Goal: Information Seeking & Learning: Learn about a topic

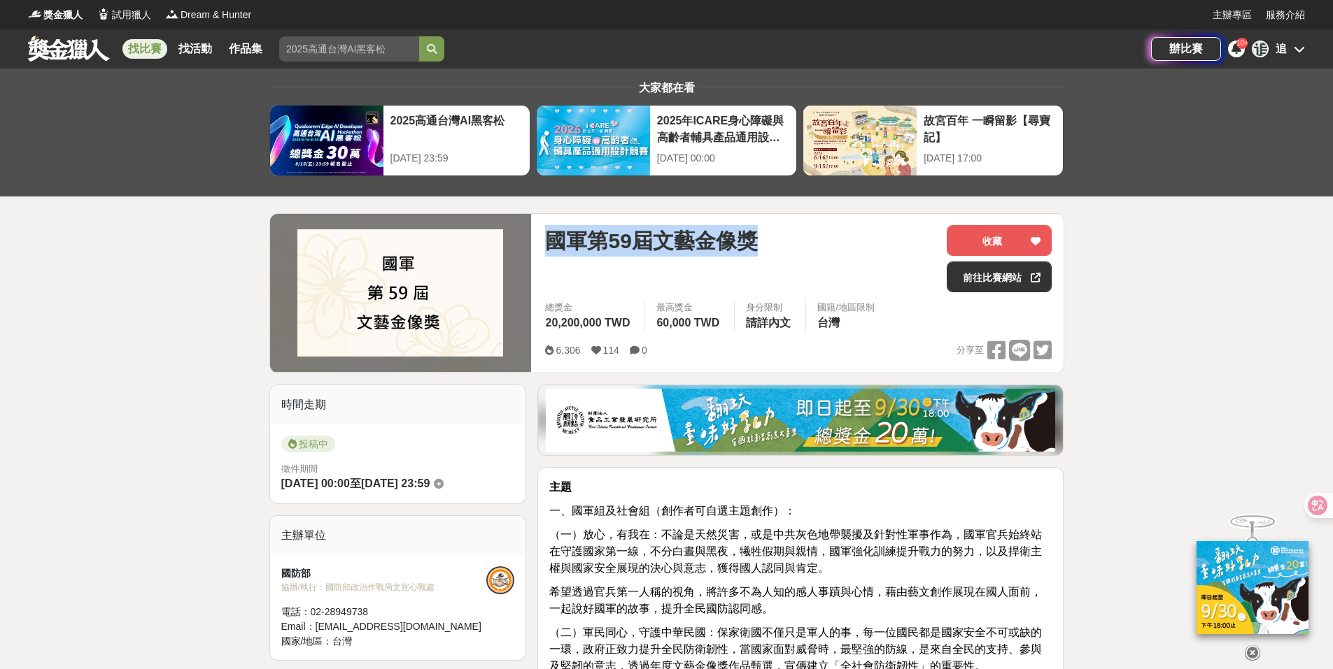
drag, startPoint x: 760, startPoint y: 234, endPoint x: 544, endPoint y: 243, distance: 216.4
click at [544, 243] on div "國軍第59屆文藝金像獎 收藏 前往比賽網站 總獎金 20,200,000 TWD 最高獎金 60,000 TWD 身分限制 請詳內文 國籍/地區限制 台灣 6…" at bounding box center [798, 293] width 529 height 159
copy span "國軍第59屆文藝金像獎"
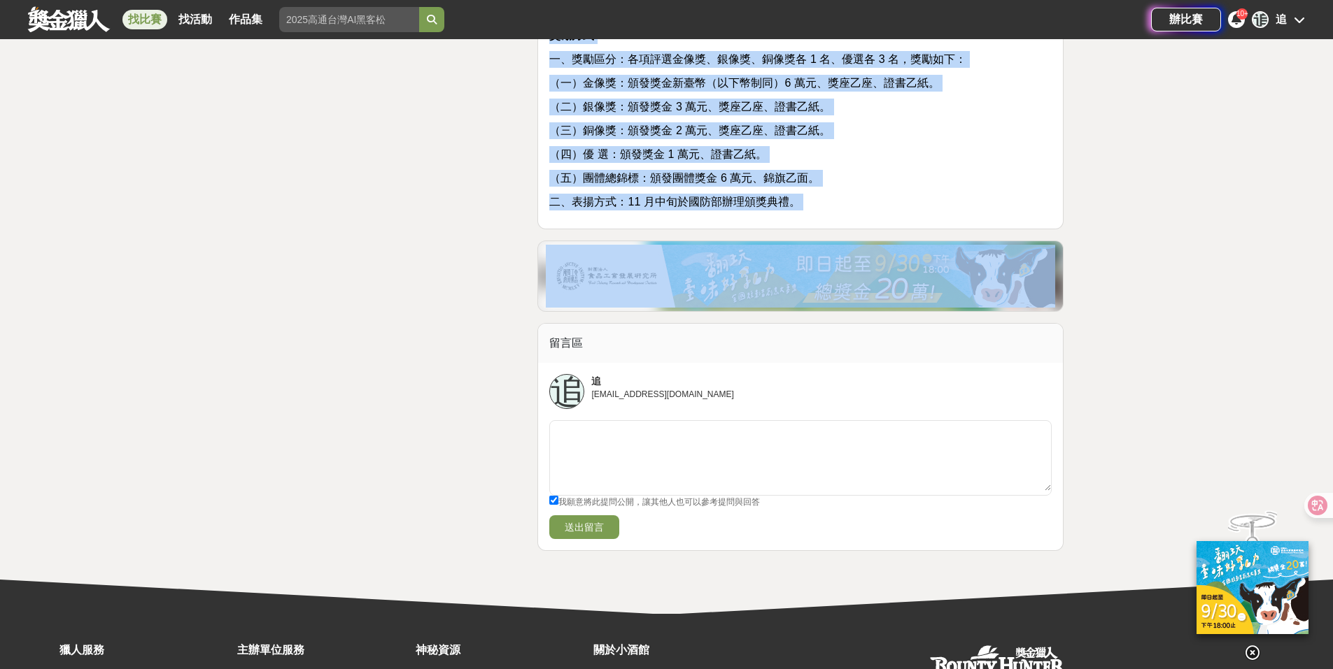
scroll to position [2013, 0]
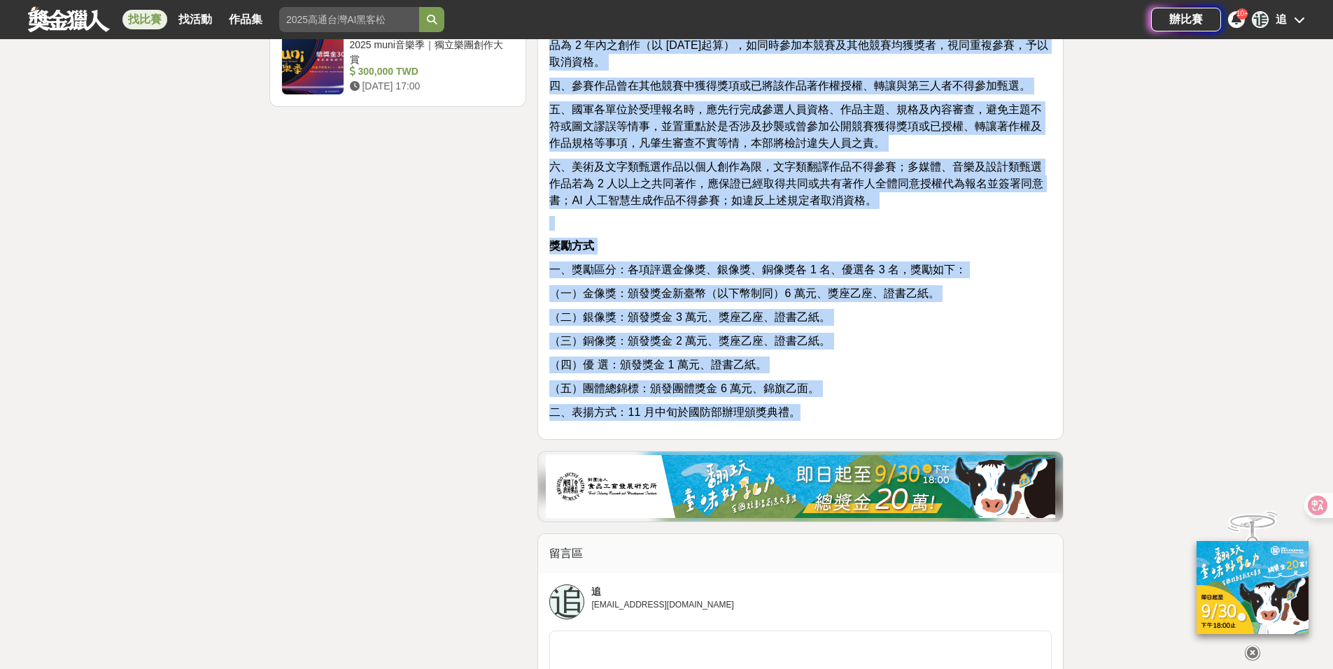
drag, startPoint x: 551, startPoint y: 490, endPoint x: 828, endPoint y: 413, distance: 286.8
copy div "lo i、dolorsi（ametconsec）： （a）el，sed：doeiusm，temporincididuntut，laboreetdolorem，…"
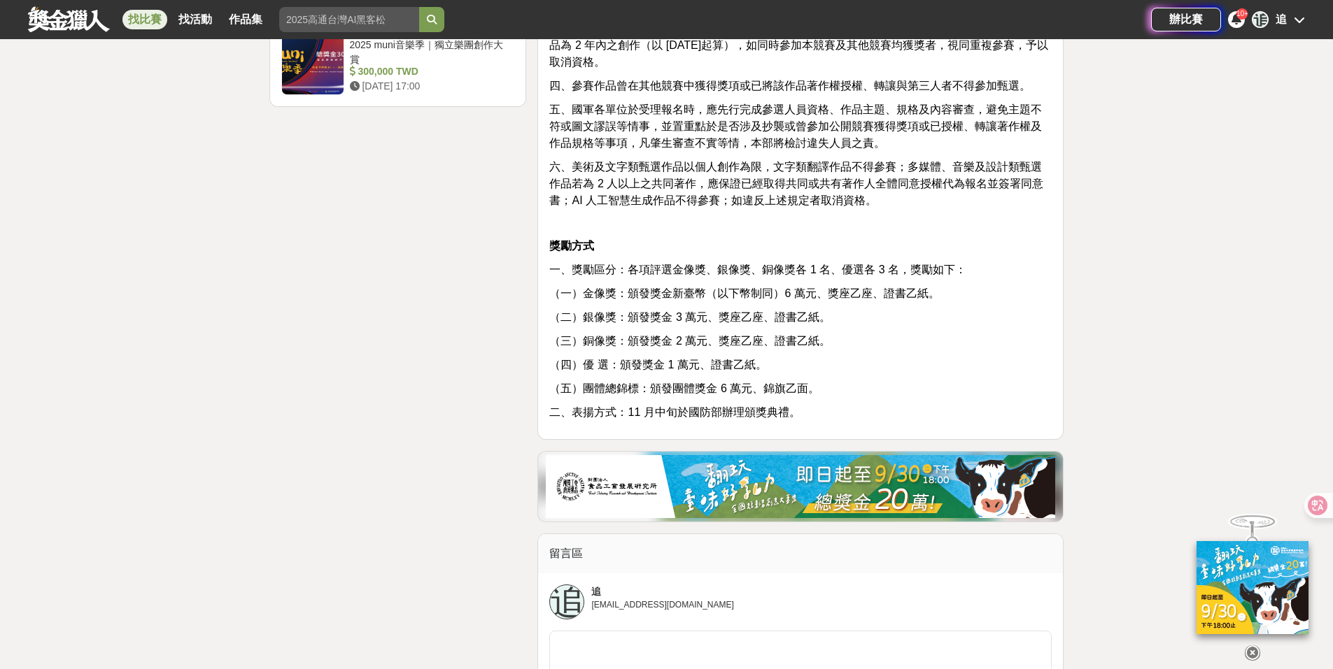
click at [1008, 536] on div "留言區" at bounding box center [800, 553] width 525 height 39
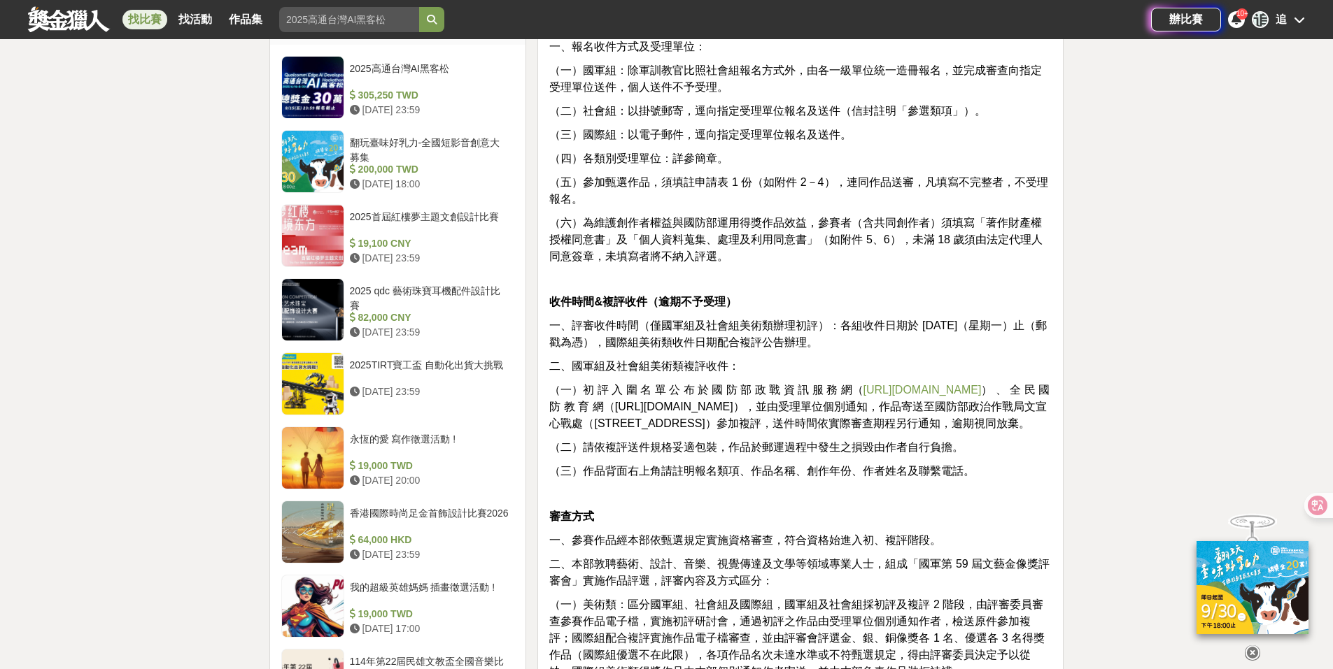
scroll to position [823, 0]
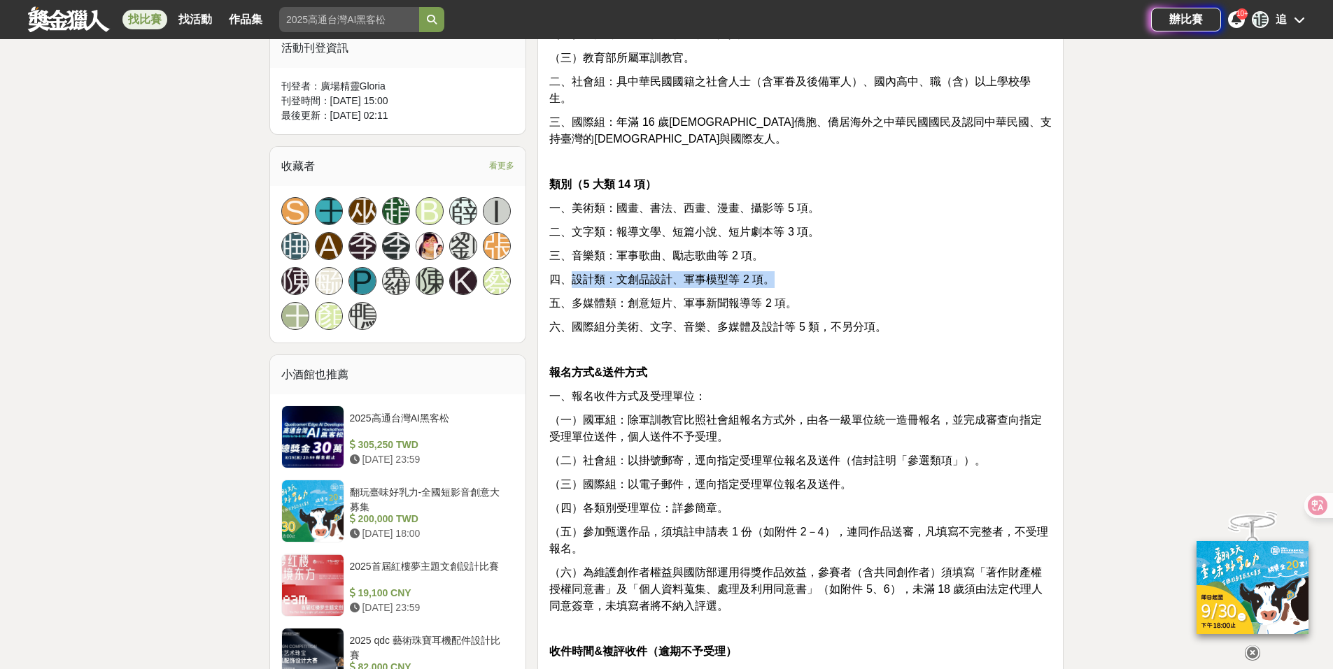
drag, startPoint x: 571, startPoint y: 267, endPoint x: 774, endPoint y: 266, distance: 203.6
click at [774, 271] on p "四、設計類：文創品設計、軍事模型等 2 項。" at bounding box center [800, 279] width 502 height 17
drag, startPoint x: 801, startPoint y: 284, endPoint x: 598, endPoint y: 293, distance: 203.1
click at [598, 295] on p "五、多媒體類：創意短片、軍事新聞報導等 2 項。" at bounding box center [800, 303] width 502 height 17
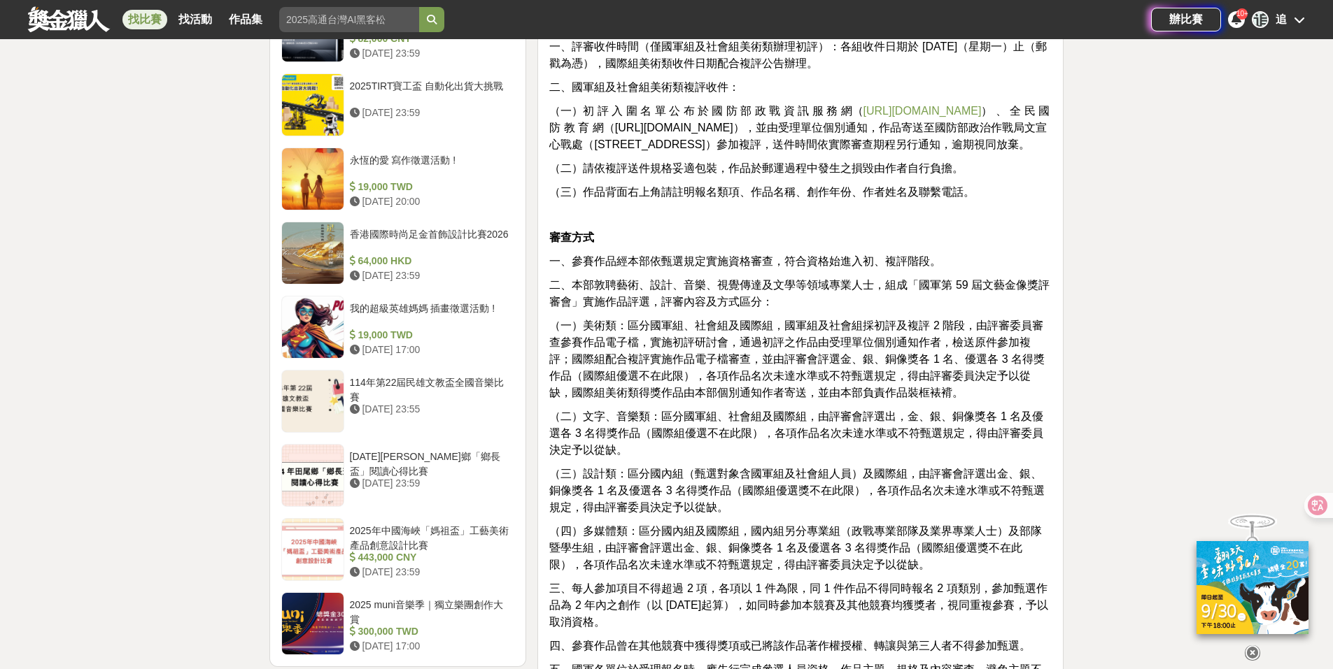
scroll to position [1453, 0]
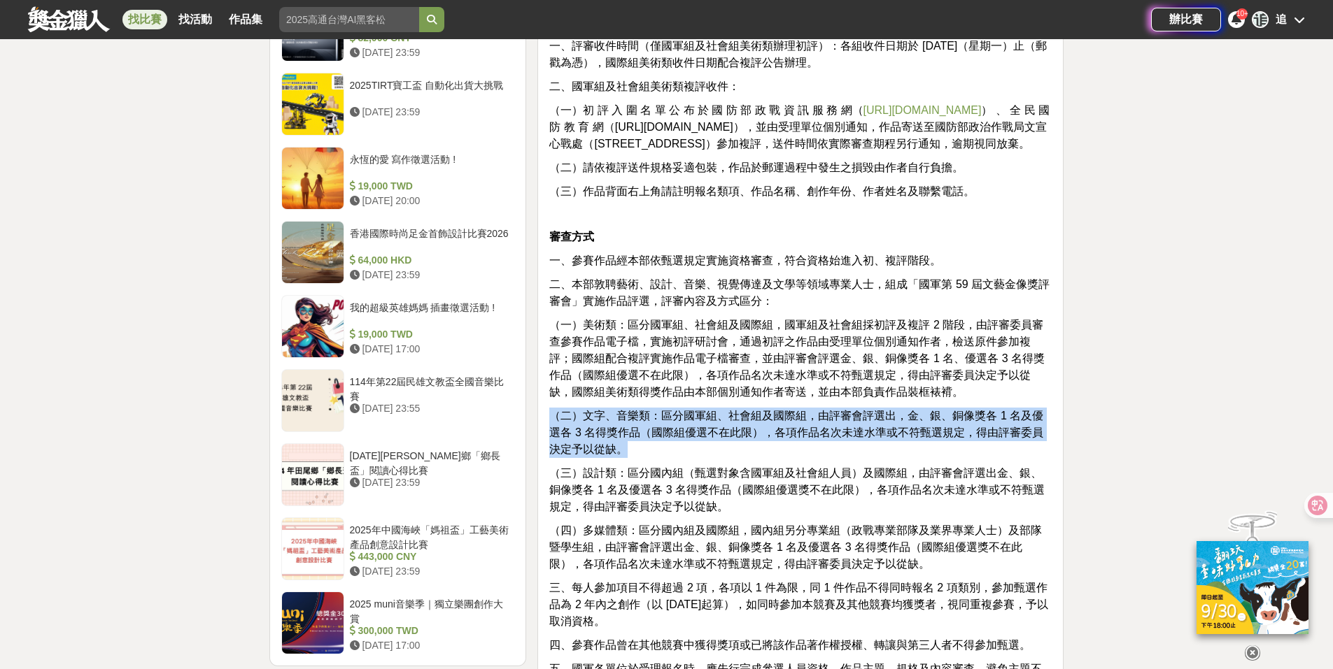
drag, startPoint x: 754, startPoint y: 453, endPoint x: 539, endPoint y: 413, distance: 219.0
click at [539, 413] on div "主題 一、國軍組及社會組（創作者可自選主題創作）： （一）放心，有我在：不論是天然災害，或是中共灰色地帶襲擾及針對性軍事作為，國軍官兵始終站在守護國家第一線，…" at bounding box center [800, 6] width 526 height 1985
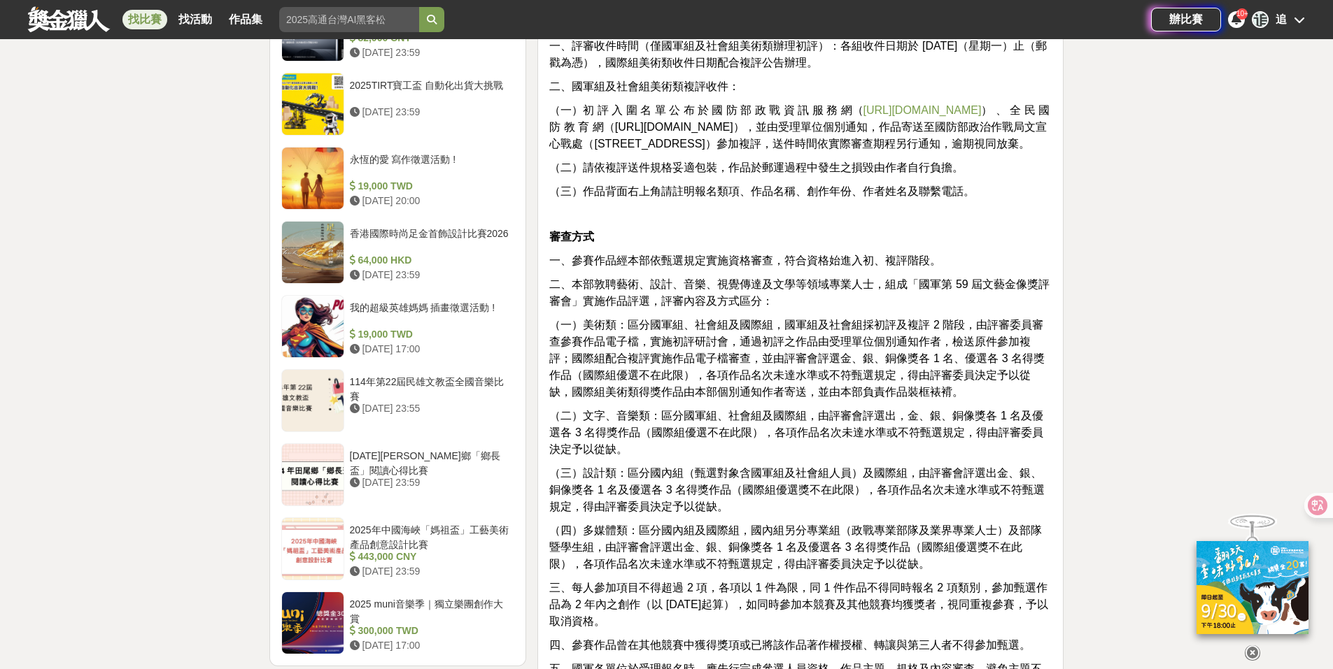
click at [699, 470] on span "（三）設計類：區分國內組（甄選對象含國軍組及社會組人員）及國際組，由評審會評選出金、銀、銅像獎各 1 名及優選各 3 名得獎作品（國際組優選獎不在此限），各項…" at bounding box center [796, 489] width 495 height 45
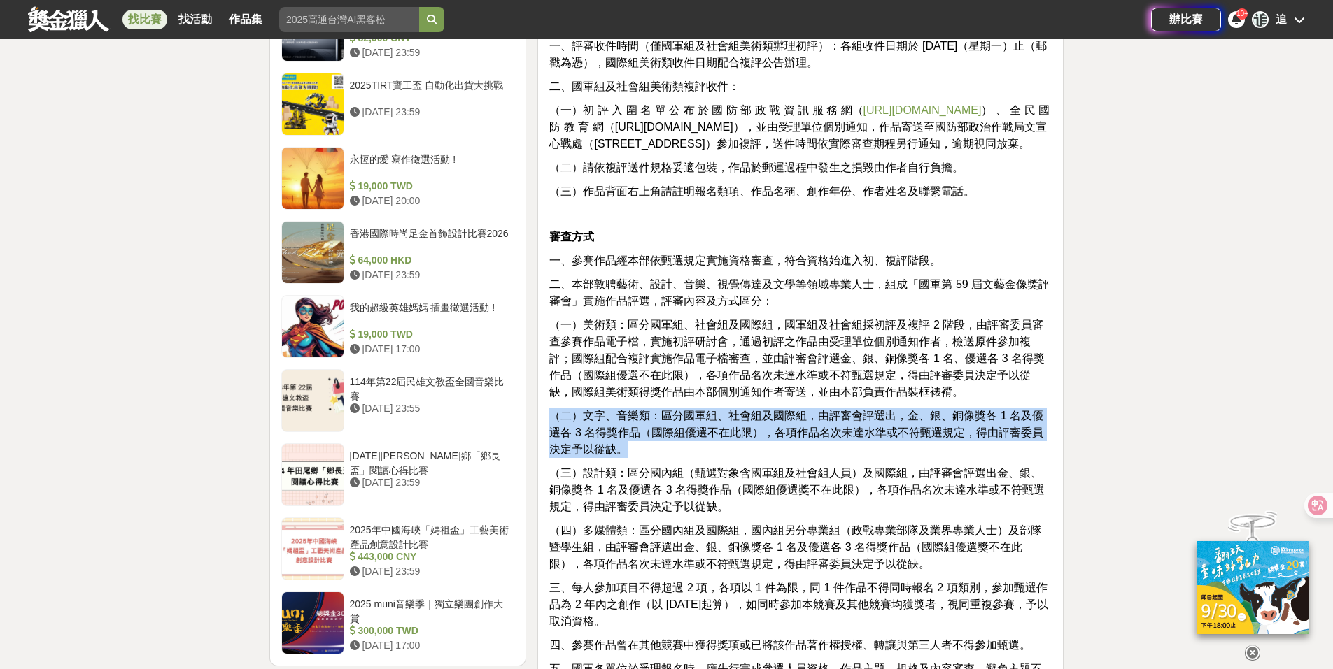
drag, startPoint x: 670, startPoint y: 448, endPoint x: 546, endPoint y: 418, distance: 127.3
click at [546, 418] on div "主題 一、國軍組及社會組（創作者可自選主題創作）： （一）放心，有我在：不論是天然災害，或是中共灰色地帶襲擾及針對性軍事作為，國軍官兵始終站在守護國家第一線，…" at bounding box center [800, 6] width 526 height 1985
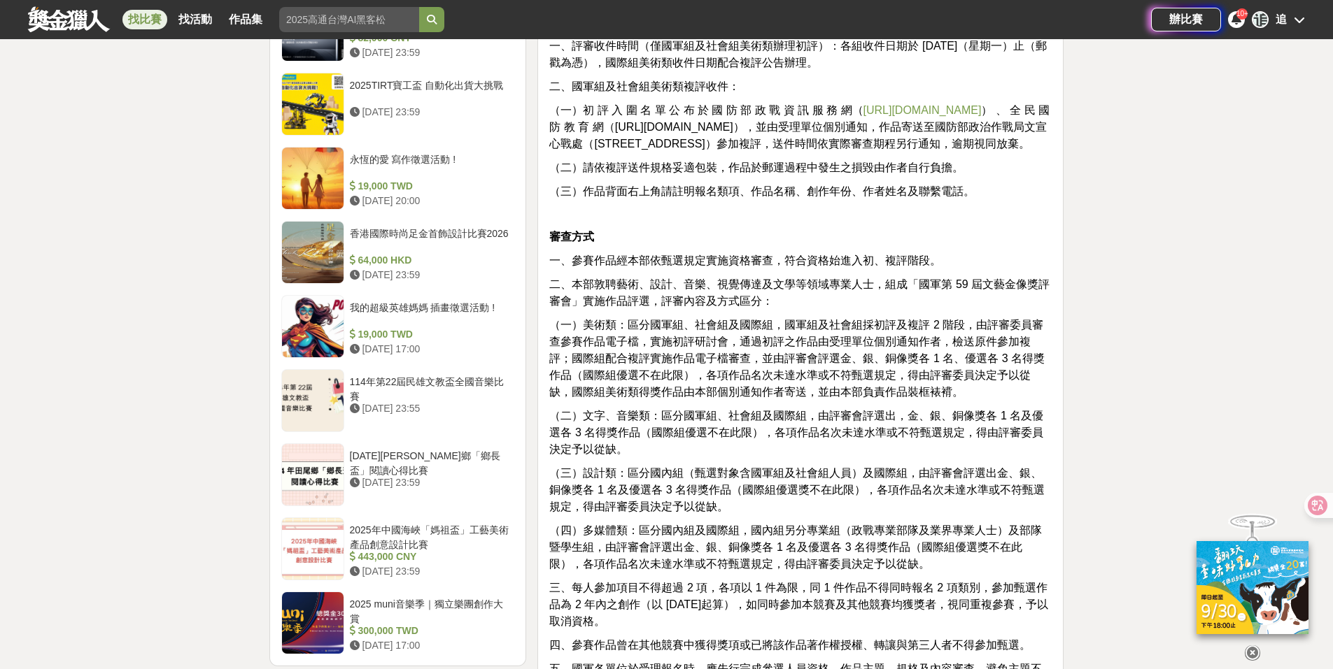
click at [716, 458] on div "主題 一、國軍組及社會組（創作者可自選主題創作）： （一）放心，有我在：不論是天然災害，或是中共灰色地帶襲擾及針對性軍事作為，國軍官兵始終站在守護國家第一線，…" at bounding box center [800, 3] width 502 height 1954
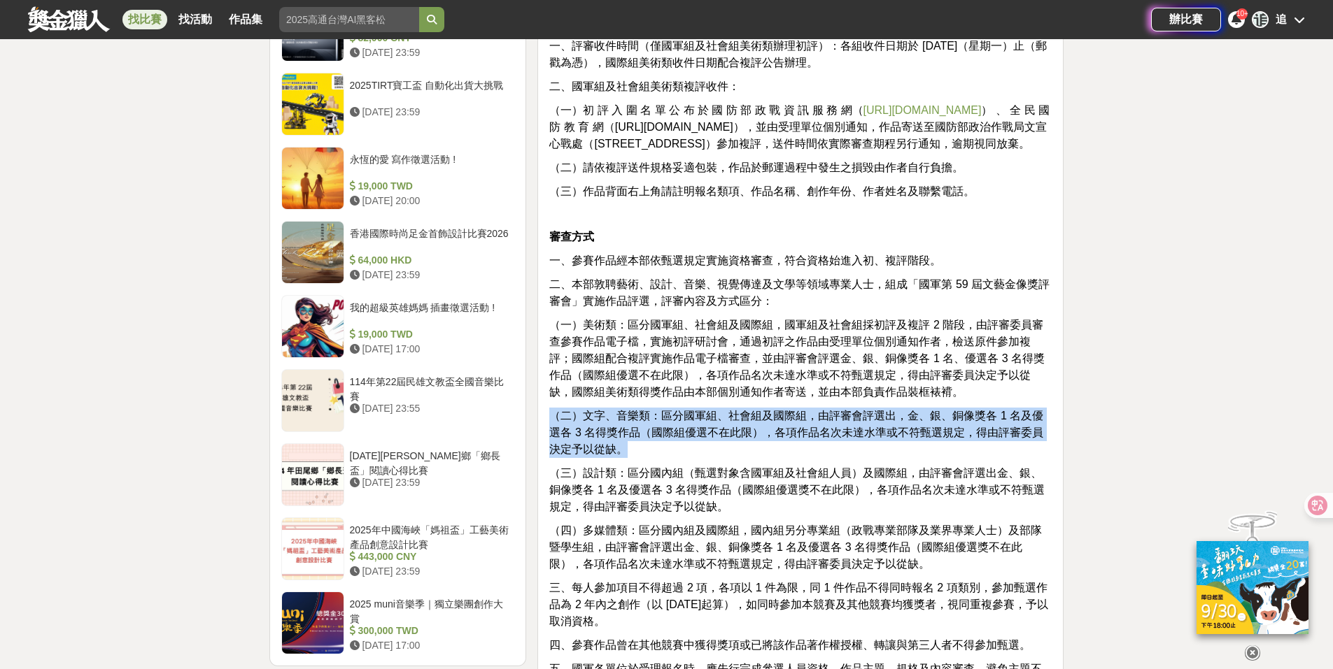
drag, startPoint x: 759, startPoint y: 451, endPoint x: 541, endPoint y: 416, distance: 221.0
click at [541, 416] on div "主題 一、國軍組及社會組（創作者可自選主題創作）： （一）放心，有我在：不論是天然災害，或是中共灰色地帶襲擾及針對性軍事作為，國軍官兵始終站在守護國家第一線，…" at bounding box center [800, 6] width 526 height 1985
click at [712, 450] on p "（二）文字、音樂類：區分國軍組、社會組及國際組，由評審會評選出，金、銀、銅像獎各 1 名及優選各 3 名得獎作品（國際組優選不在此限），各項作品名次未達水準或…" at bounding box center [800, 433] width 502 height 50
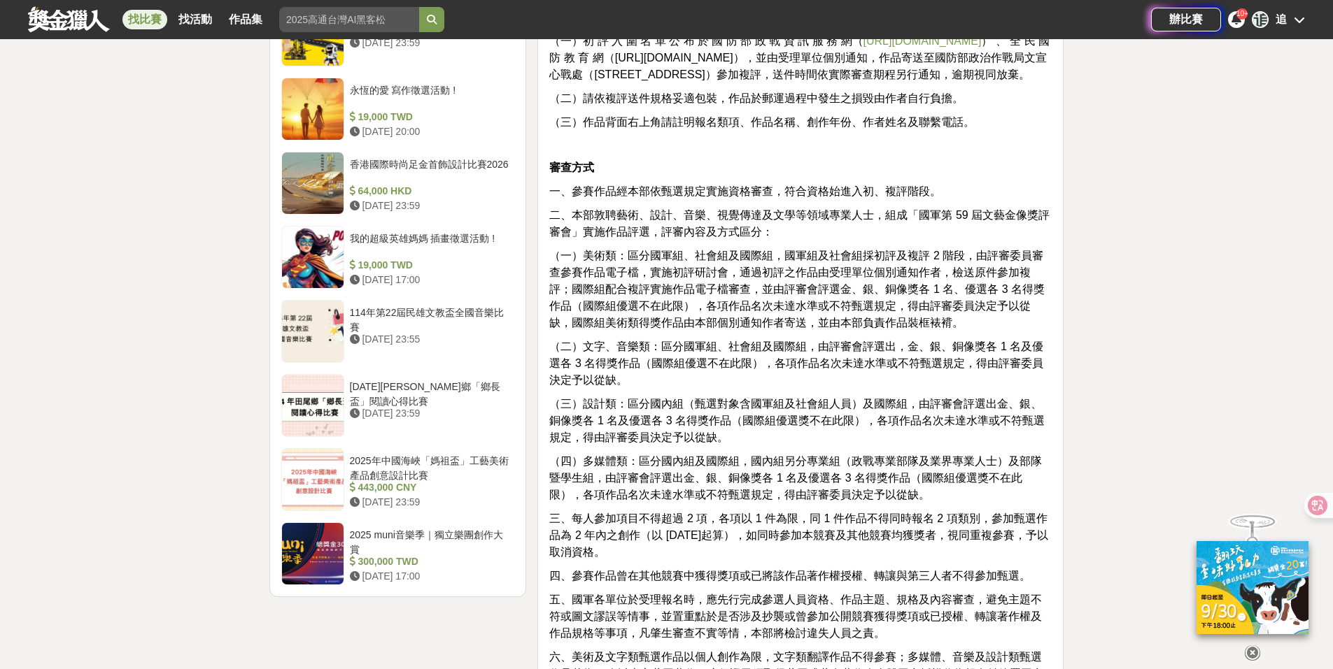
scroll to position [1523, 0]
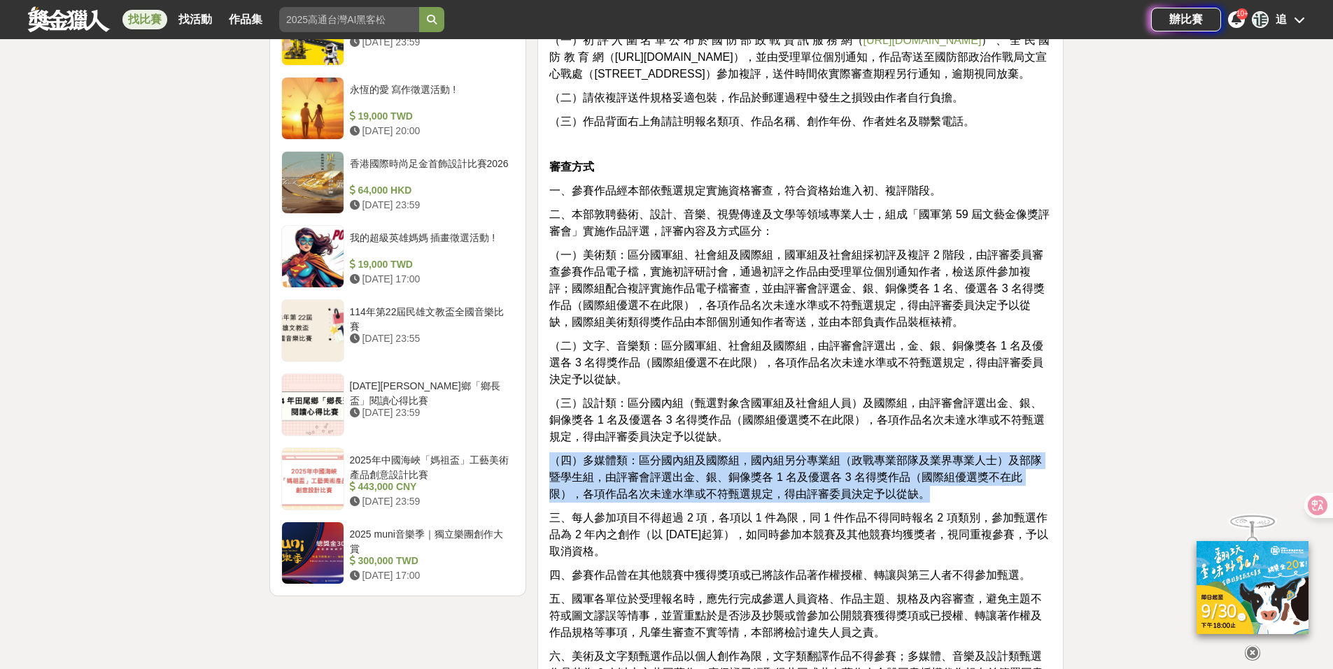
drag, startPoint x: 932, startPoint y: 499, endPoint x: 537, endPoint y: 464, distance: 396.8
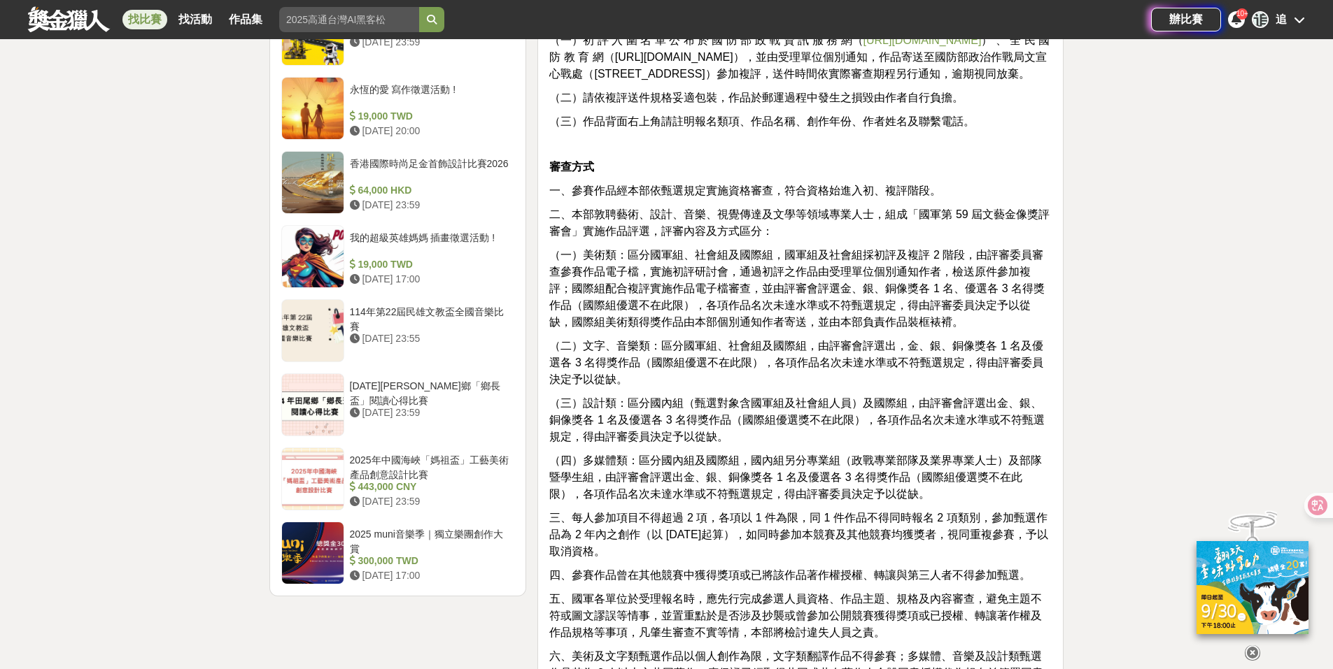
click at [841, 526] on span "三、每人參加項目不得超過 2 項，各項以 1 件為限，同 1 件作品不得同時報名 2 項類別，參加甄選作品為 2 年內之創作（以 [DATE]起算），如同時參…" at bounding box center [798, 534] width 499 height 45
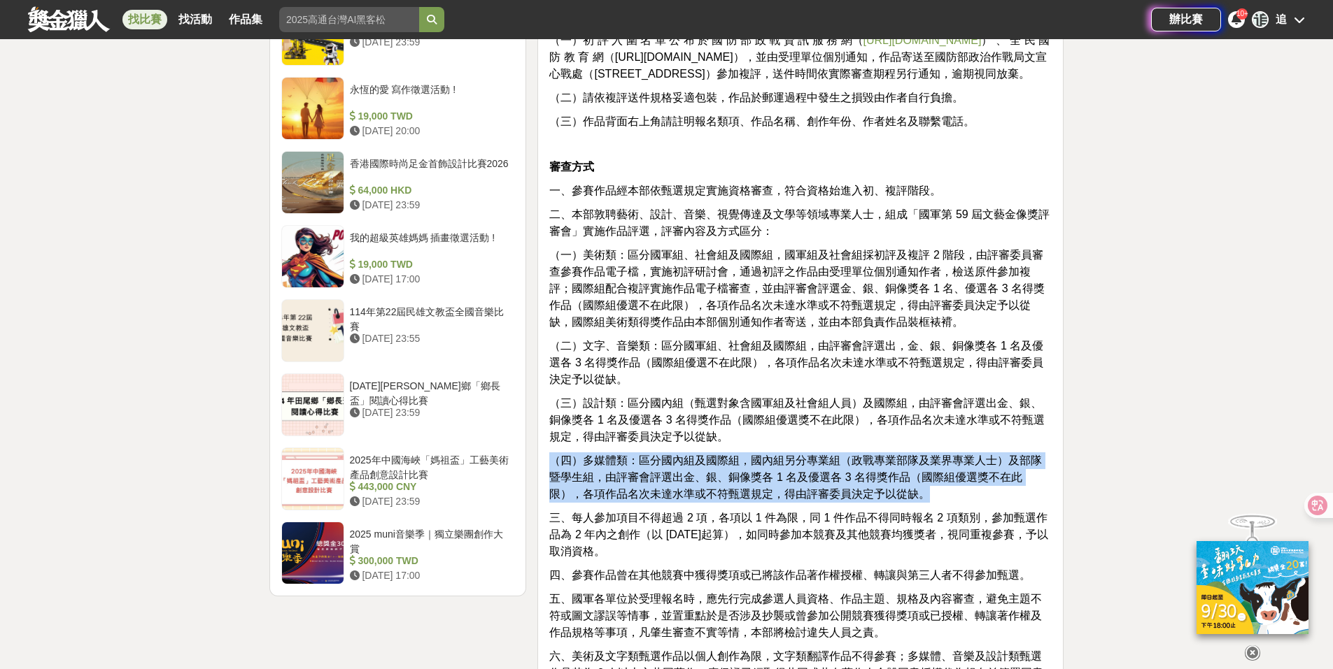
drag, startPoint x: 970, startPoint y: 492, endPoint x: 538, endPoint y: 464, distance: 432.5
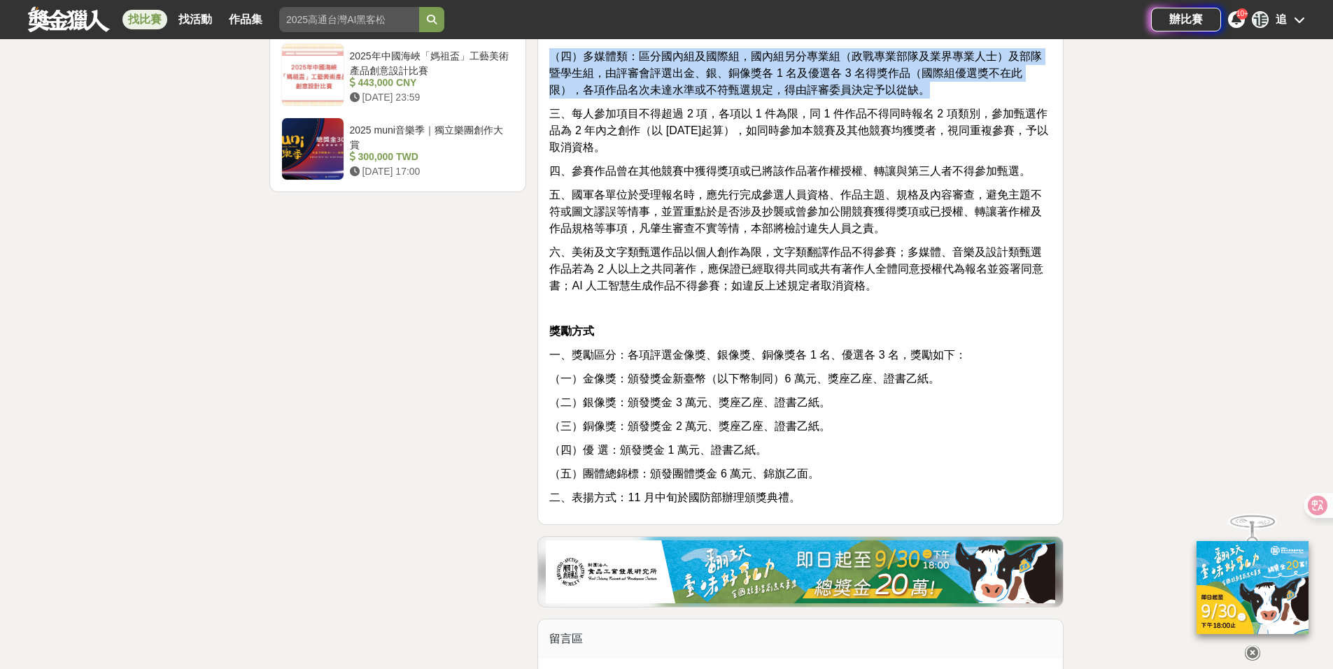
scroll to position [1943, 0]
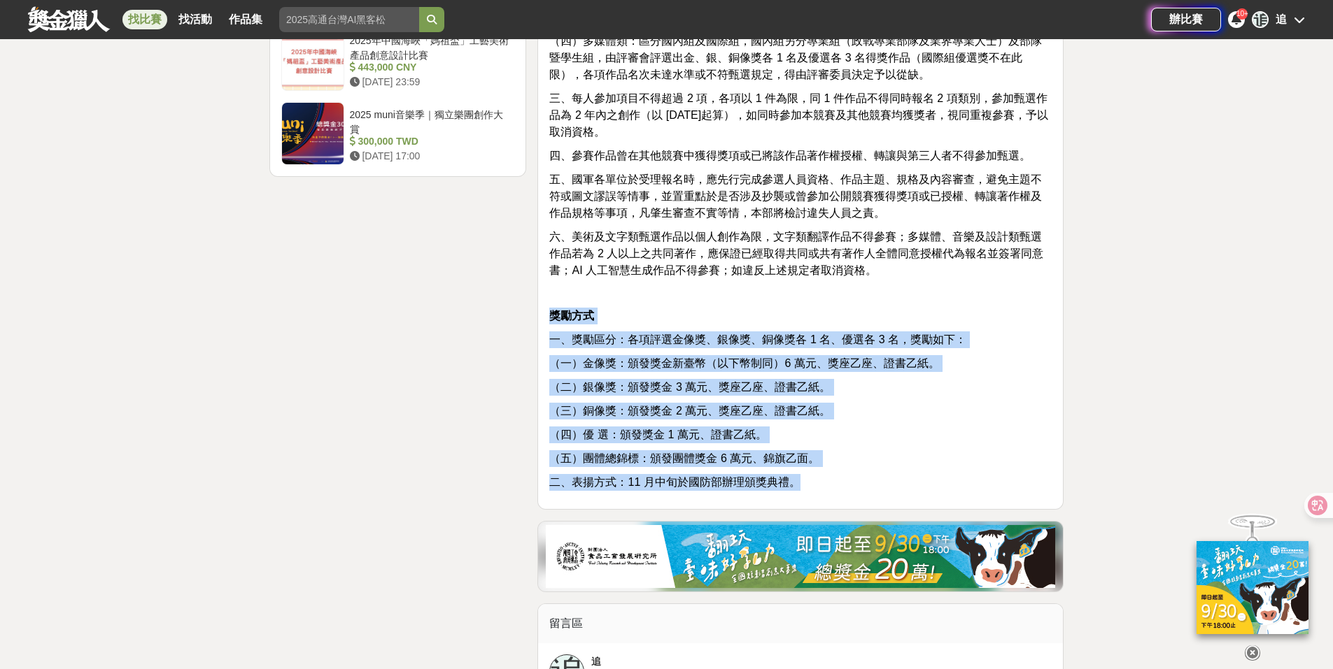
drag, startPoint x: 836, startPoint y: 478, endPoint x: 546, endPoint y: 311, distance: 334.4
click at [843, 320] on p "獎勵方式" at bounding box center [800, 316] width 502 height 17
drag, startPoint x: 672, startPoint y: 449, endPoint x: 546, endPoint y: 309, distance: 187.8
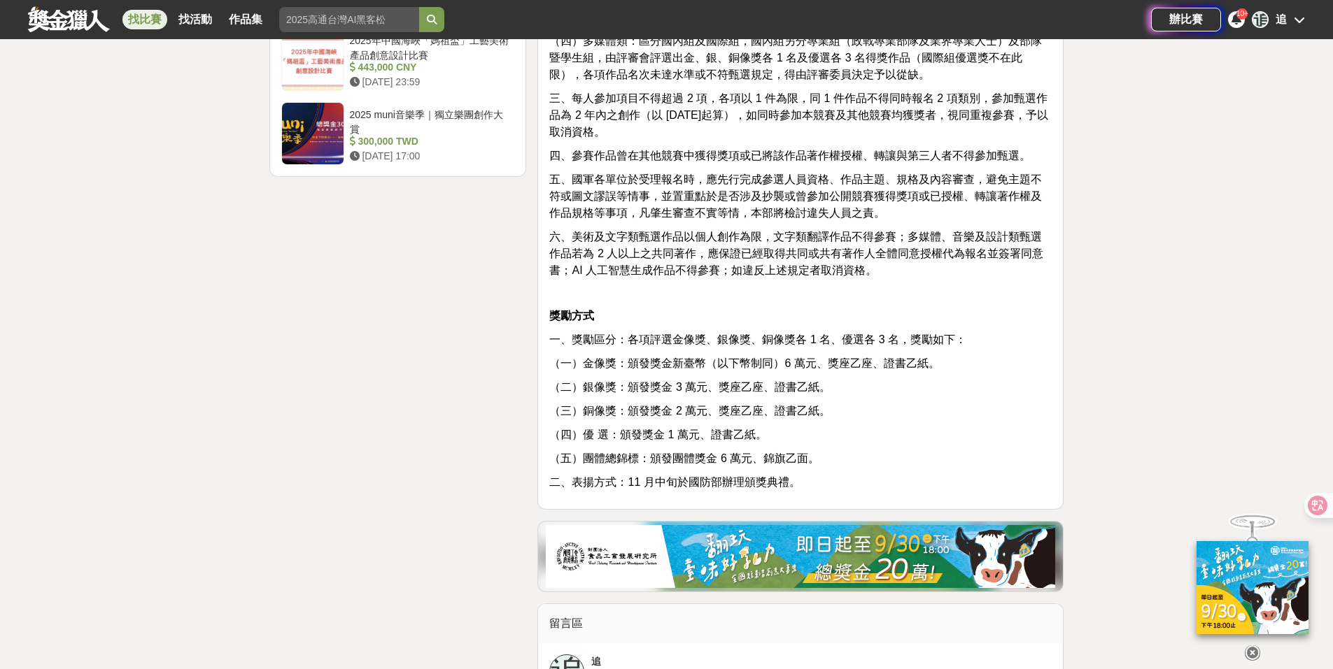
click at [844, 299] on p at bounding box center [800, 293] width 502 height 15
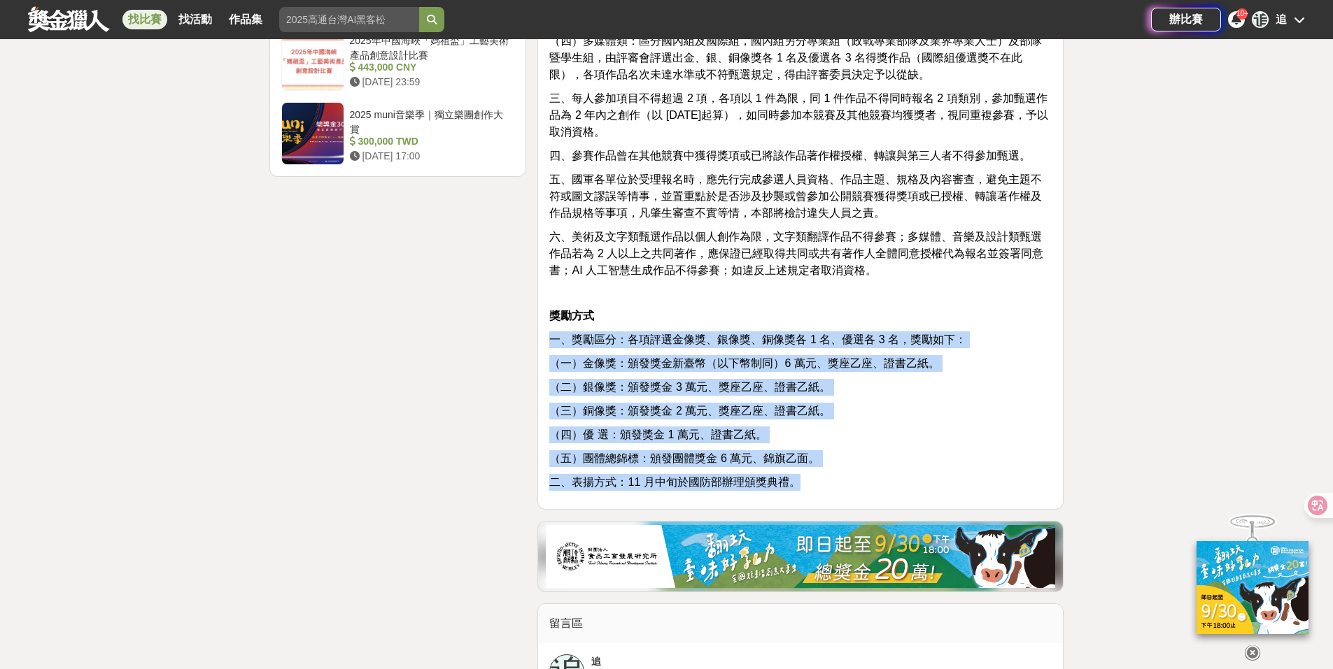
drag, startPoint x: 821, startPoint y: 485, endPoint x: 541, endPoint y: 325, distance: 322.8
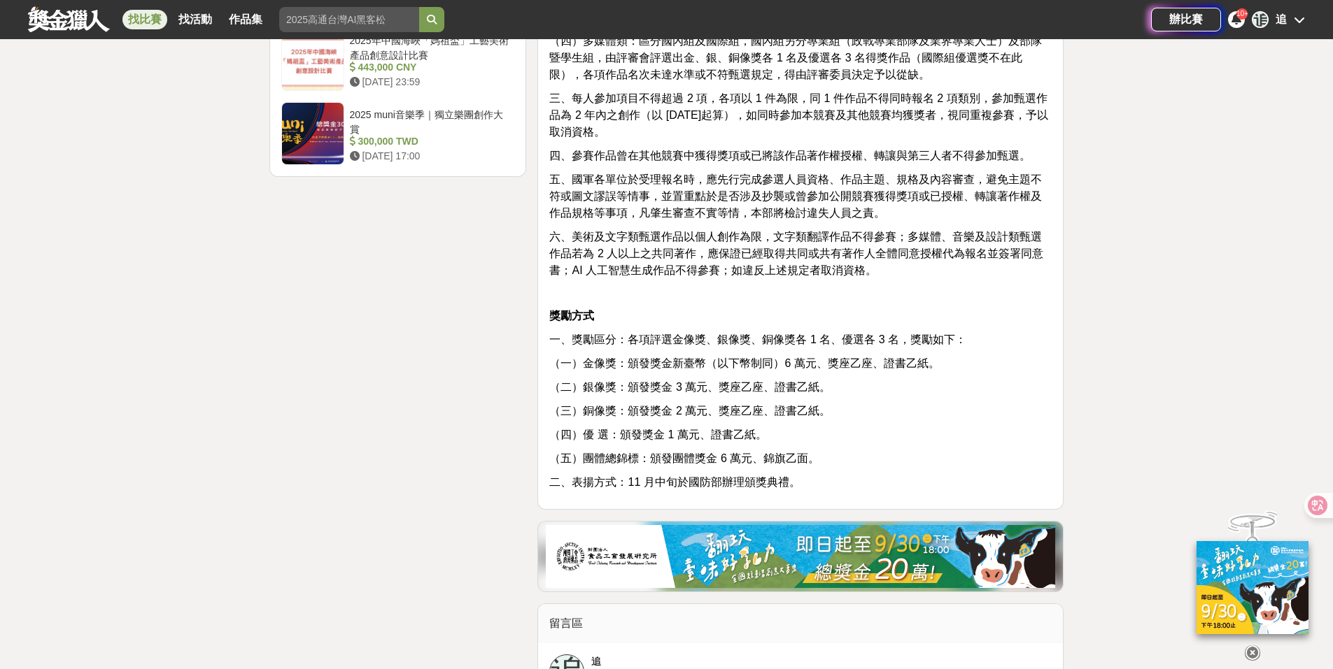
click at [660, 289] on p at bounding box center [800, 293] width 502 height 15
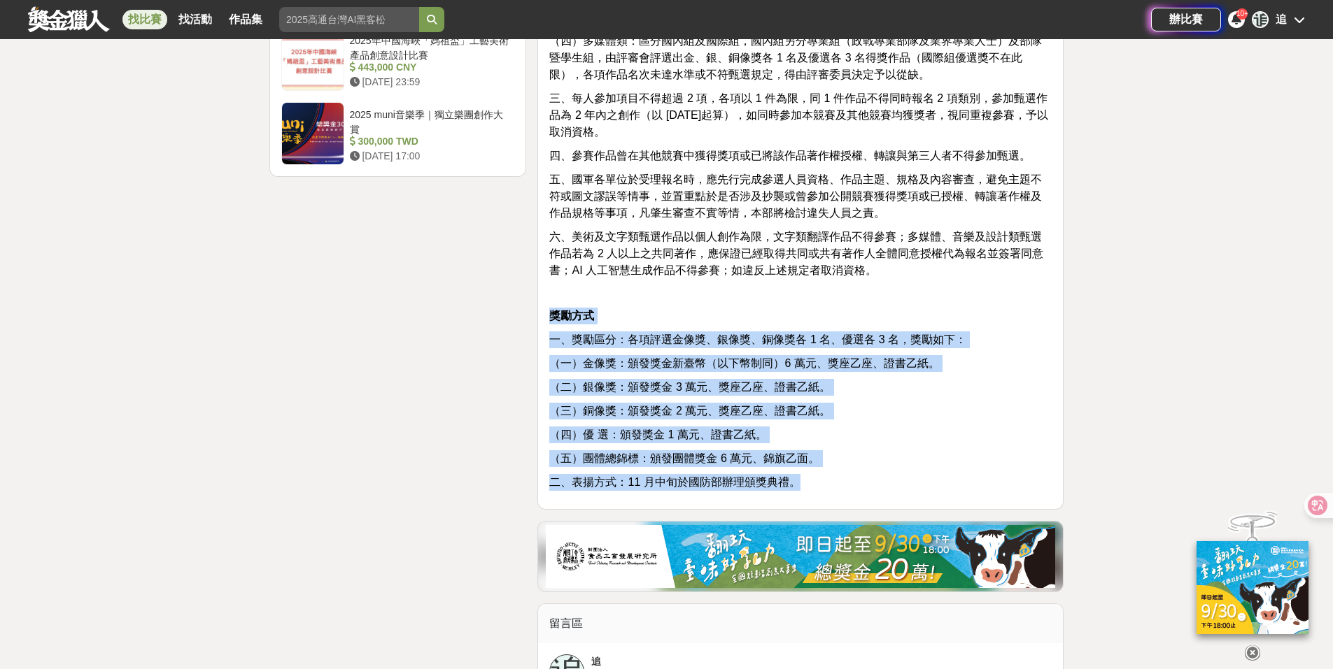
drag, startPoint x: 842, startPoint y: 483, endPoint x: 541, endPoint y: 314, distance: 345.8
click at [944, 487] on p "二、表揚方式：11 月中旬於國防部辦理頒獎典禮。" at bounding box center [800, 482] width 502 height 17
click at [879, 478] on p "二、表揚方式：11 月中旬於國防部辦理頒獎典禮。" at bounding box center [800, 482] width 502 height 17
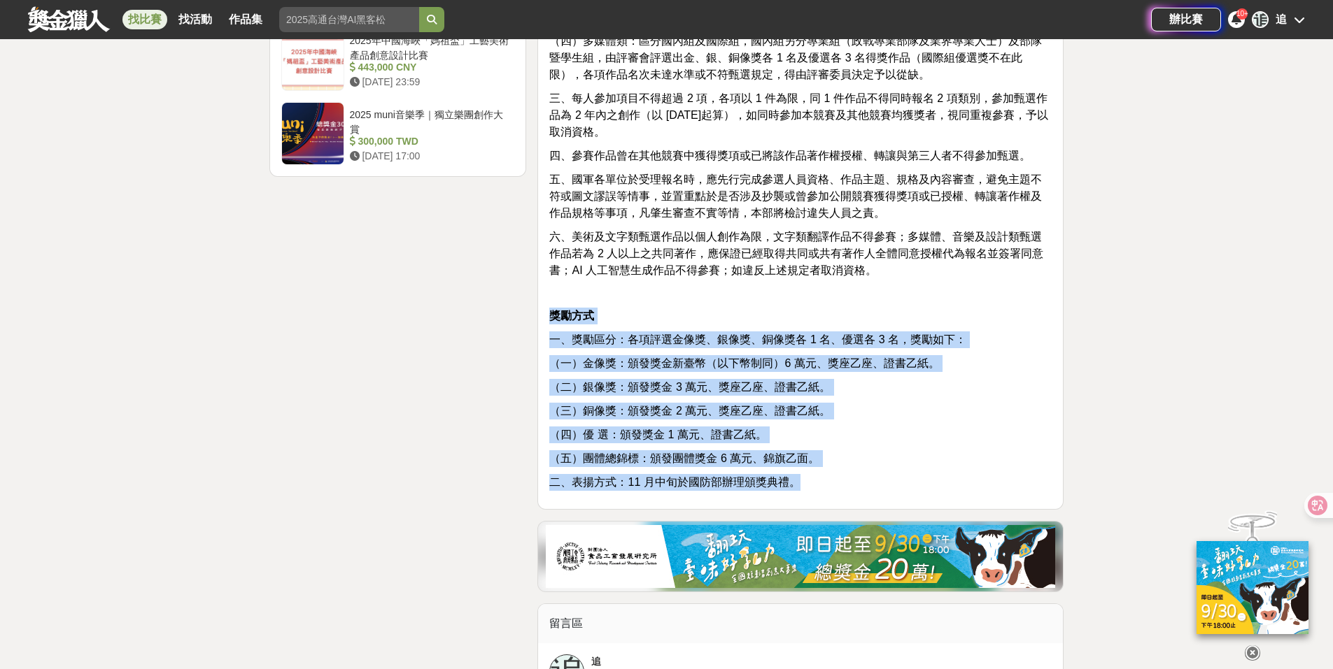
drag, startPoint x: 907, startPoint y: 481, endPoint x: 549, endPoint y: 312, distance: 395.2
drag, startPoint x: 895, startPoint y: 492, endPoint x: 547, endPoint y: 322, distance: 386.7
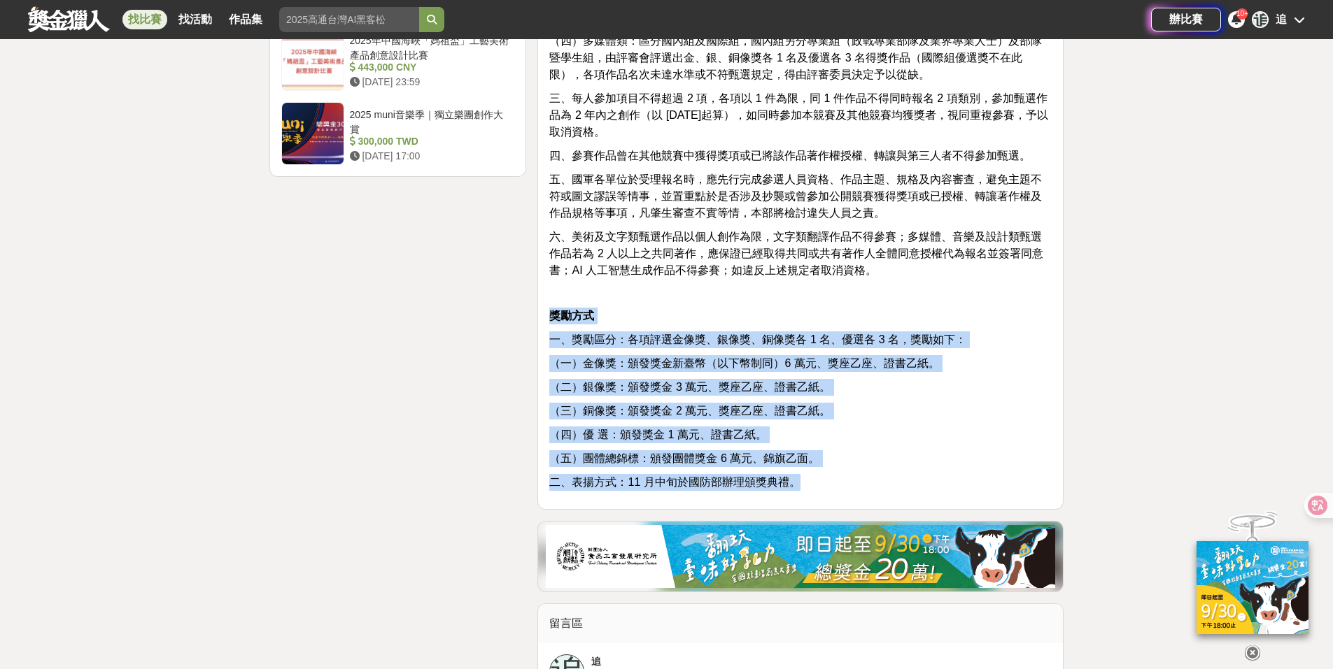
click at [767, 315] on p "獎勵方式" at bounding box center [800, 316] width 502 height 17
drag, startPoint x: 801, startPoint y: 485, endPoint x: 578, endPoint y: 325, distance: 274.7
drag, startPoint x: 847, startPoint y: 465, endPoint x: 563, endPoint y: 309, distance: 324.0
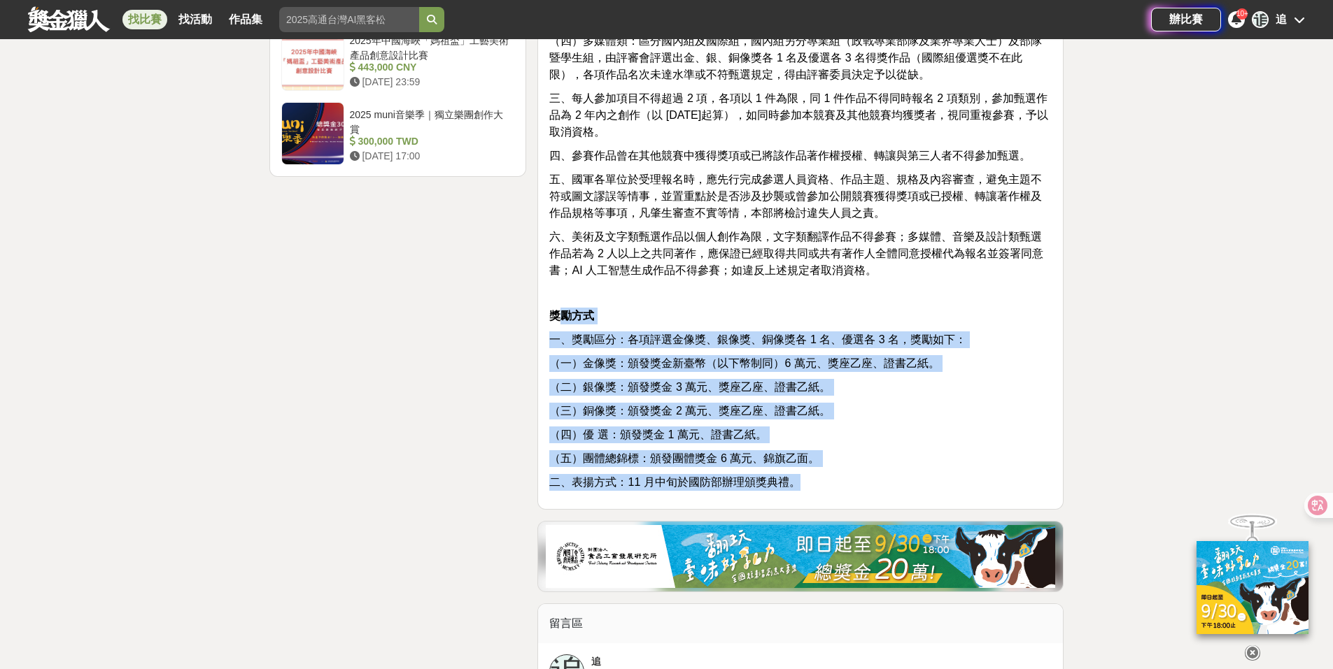
drag, startPoint x: 807, startPoint y: 483, endPoint x: 564, endPoint y: 318, distance: 294.1
click at [785, 316] on p "獎勵方式" at bounding box center [800, 316] width 502 height 17
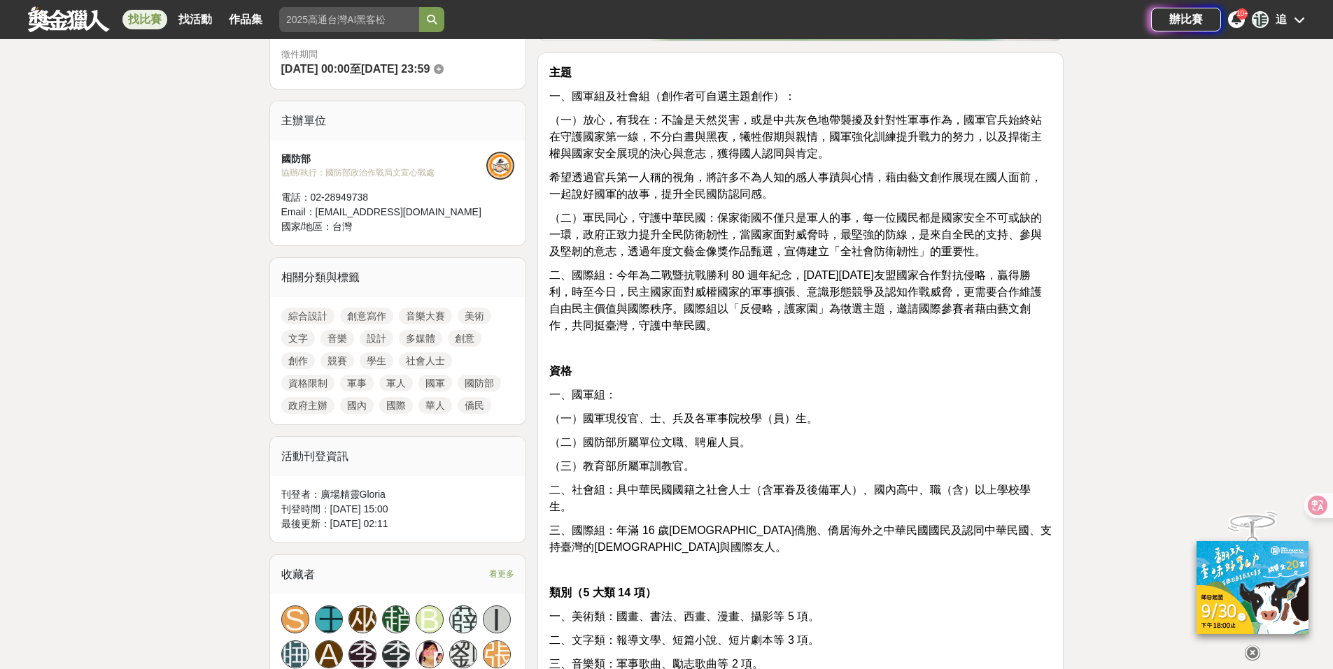
scroll to position [404, 0]
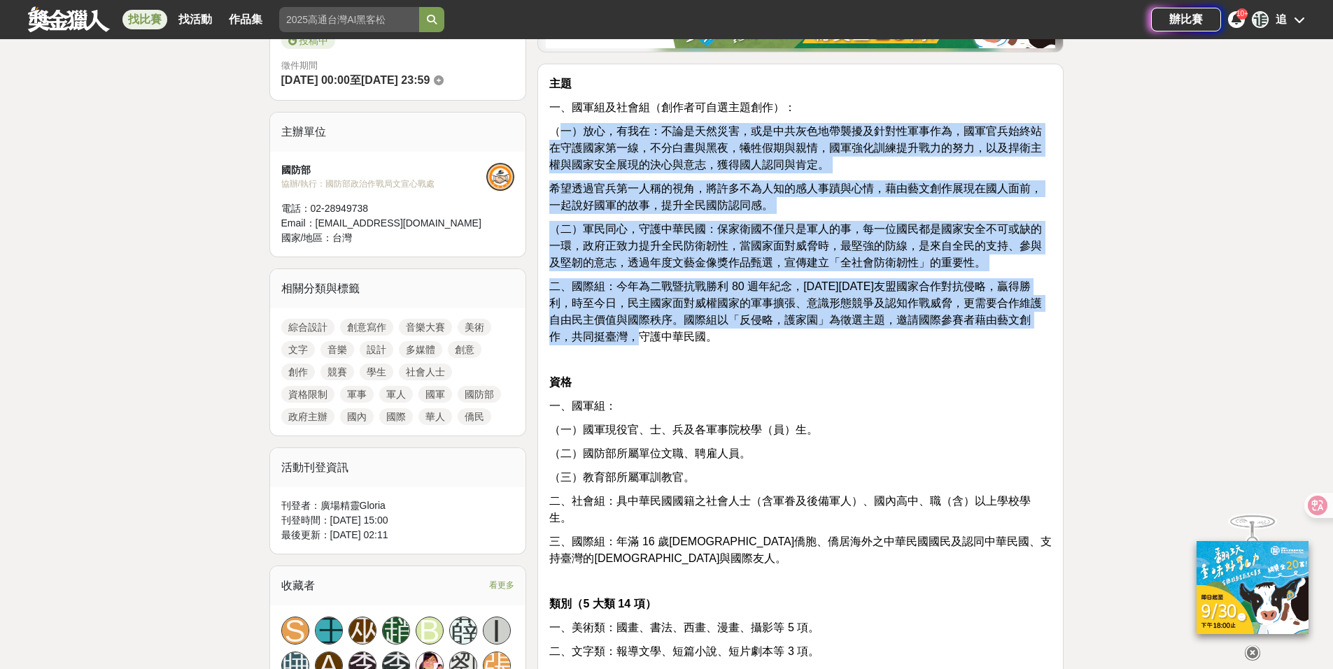
drag, startPoint x: 690, startPoint y: 338, endPoint x: 555, endPoint y: 133, distance: 245.4
click at [688, 282] on span "二、國際組：今年為二戰暨抗戰勝利 80 週年紀念，[DATE][DATE]友盟國家合作對抗侵略，贏得勝利，時至今日，民主國家面對威權國家的軍事擴張、意識形態競…" at bounding box center [795, 312] width 492 height 62
drag, startPoint x: 701, startPoint y: 329, endPoint x: 558, endPoint y: 125, distance: 249.2
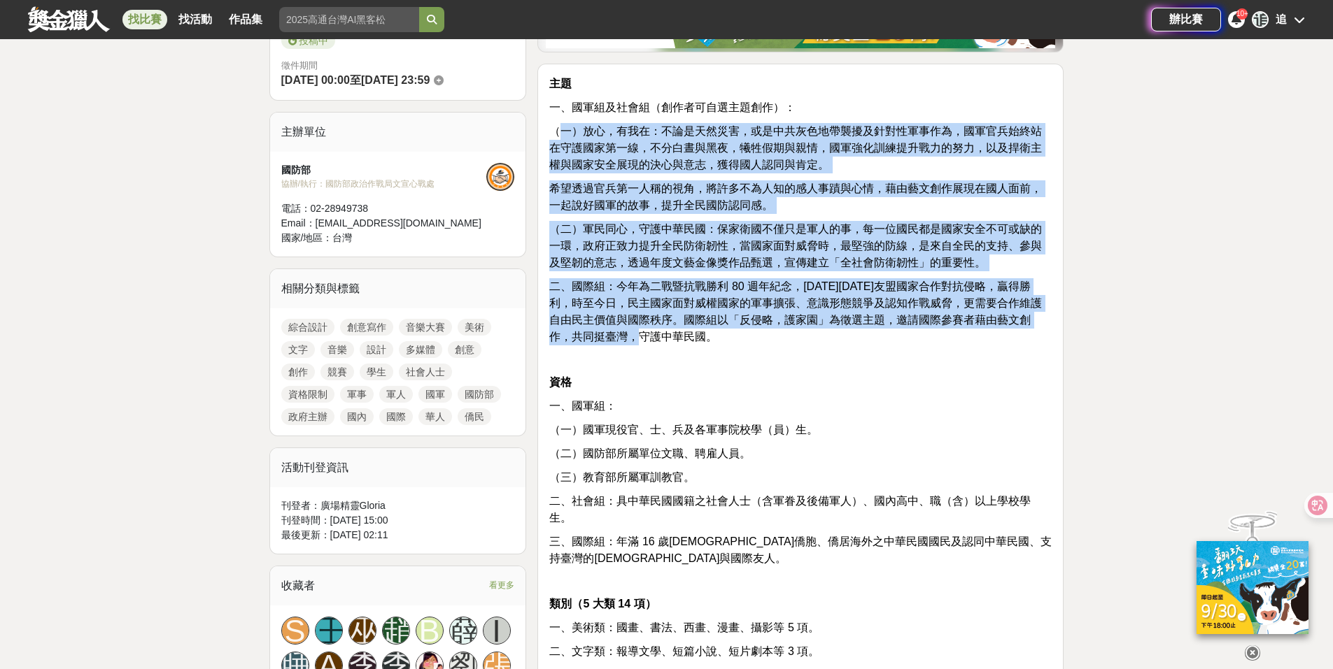
click at [656, 246] on span "（二）軍民同心，守護中華民國：保家衛國不僅只是軍人的事，每一位國民都是國家安全不可或缺的一環，政府正致力提升全民防衛韌性，當國家面對威脅時，最堅強的防線，是來…" at bounding box center [795, 245] width 492 height 45
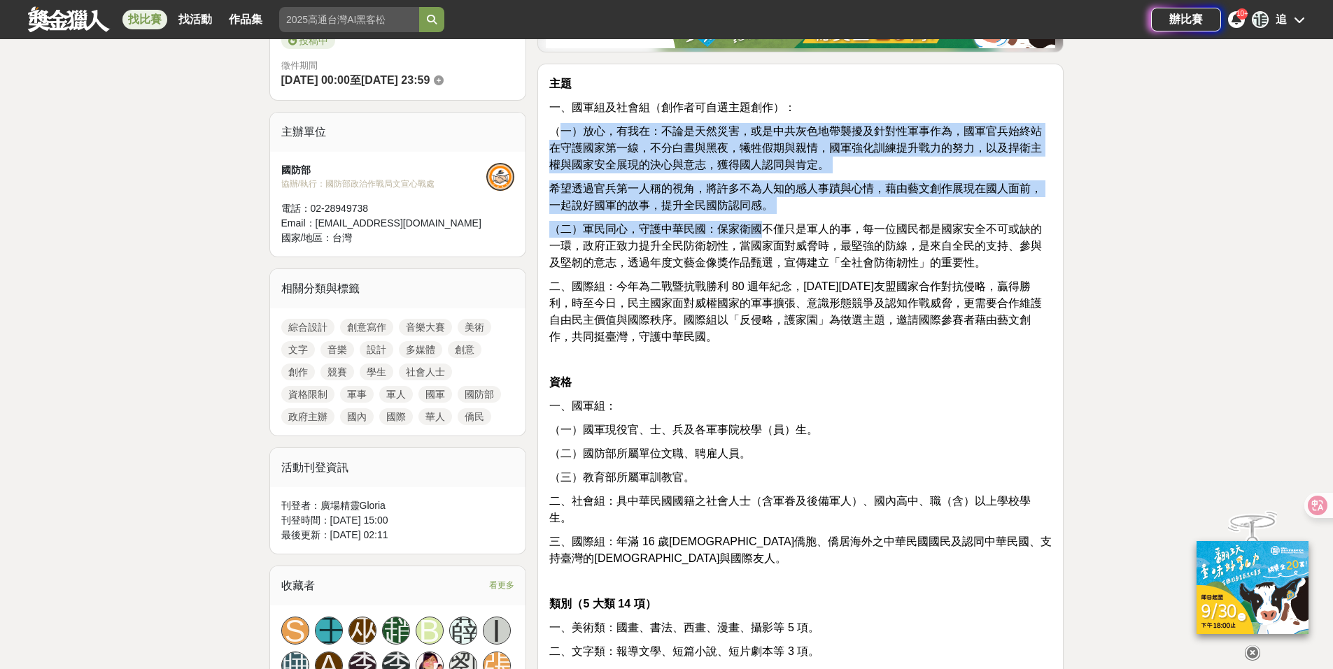
drag, startPoint x: 565, startPoint y: 123, endPoint x: 762, endPoint y: 233, distance: 226.4
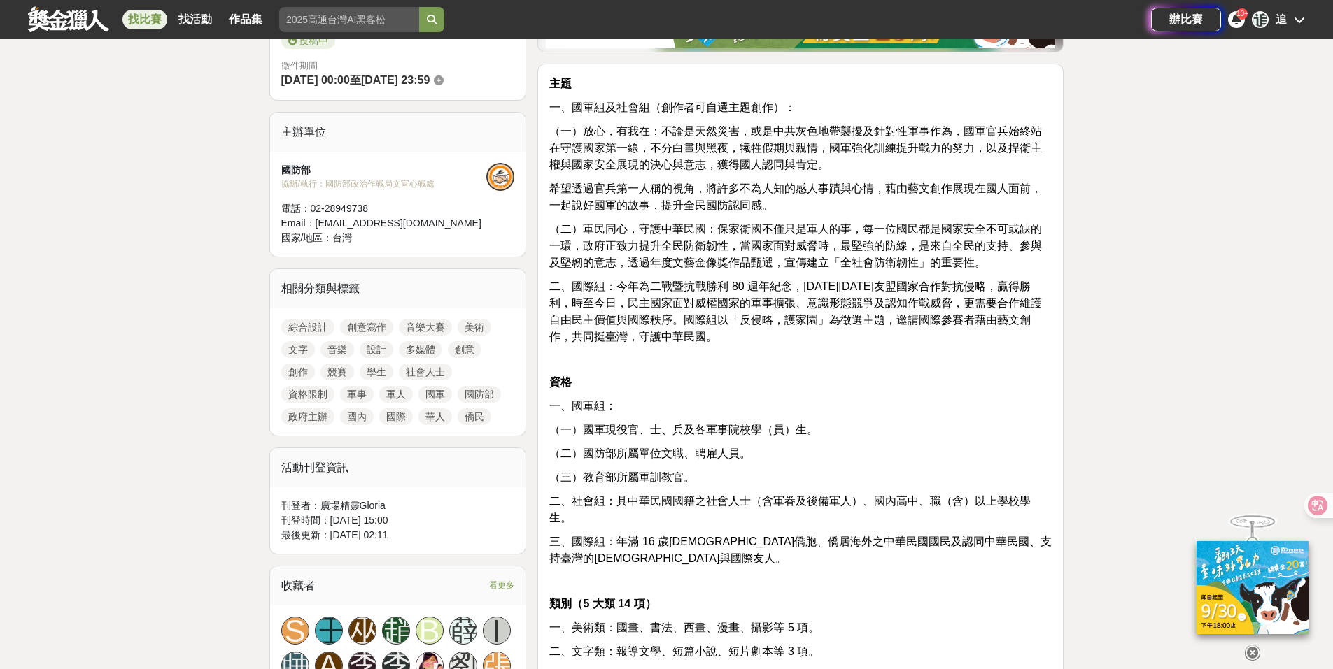
click at [795, 269] on span "（二）軍民同心，守護中華民國：保家衛國不僅只是軍人的事，每一位國民都是國家安全不可或缺的一環，政府正致力提升全民防衛韌性，當國家面對威脅時，最堅強的防線，是來…" at bounding box center [795, 245] width 492 height 45
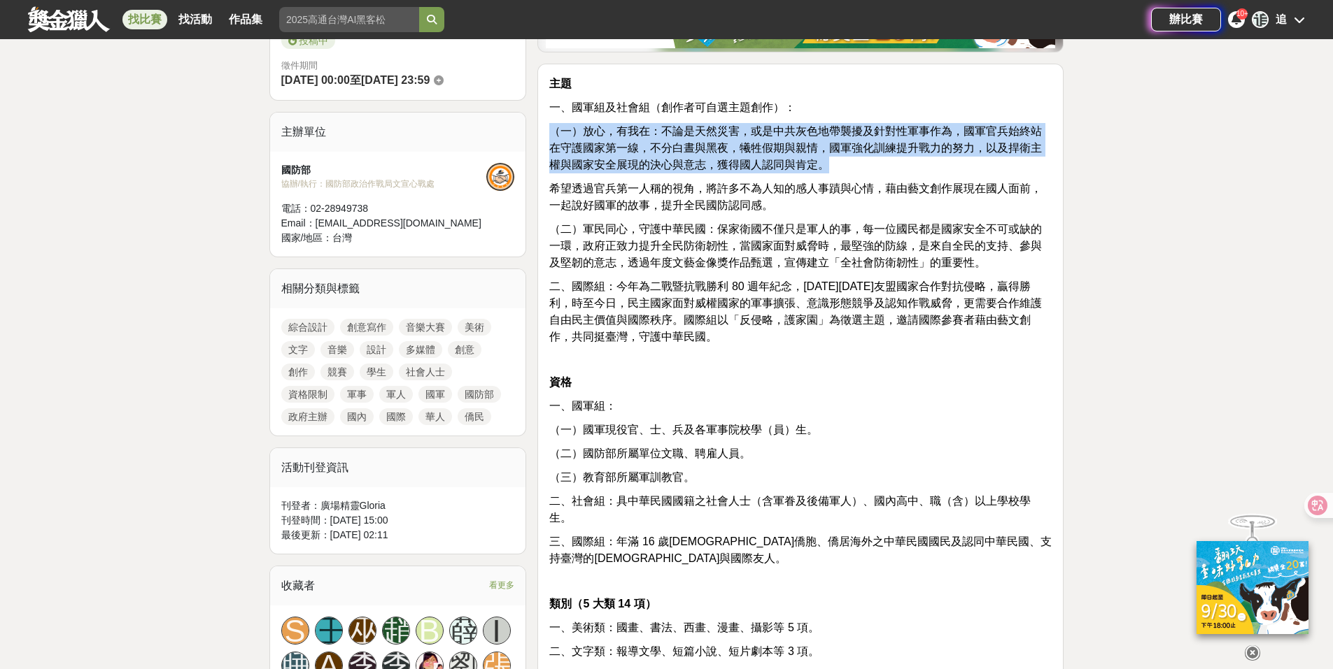
drag, startPoint x: 842, startPoint y: 168, endPoint x: 536, endPoint y: 132, distance: 308.5
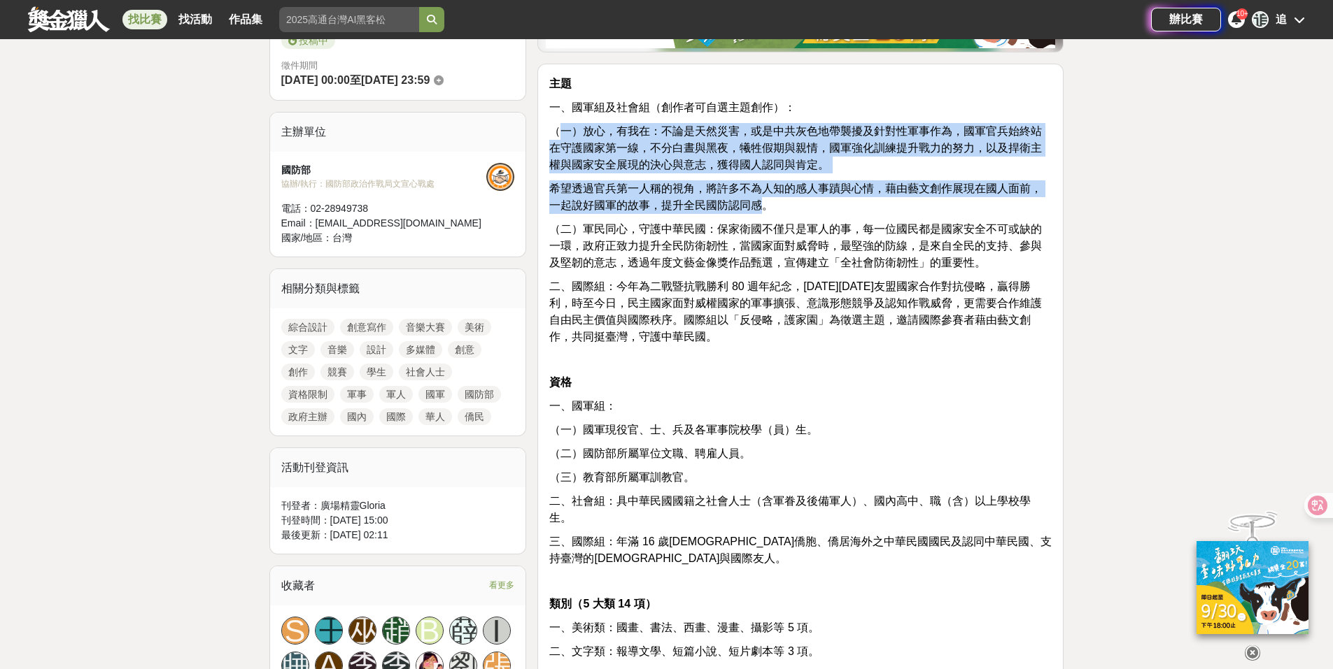
drag, startPoint x: 765, startPoint y: 199, endPoint x: 556, endPoint y: 128, distance: 221.0
click at [658, 211] on span "希望透過官兵第一人稱的視角，將許多不為人知的感人事蹟與心情，藉由藝文創作展現在國人面前，一起說好國軍的故事，提升全民國防認同感。" at bounding box center [795, 197] width 492 height 29
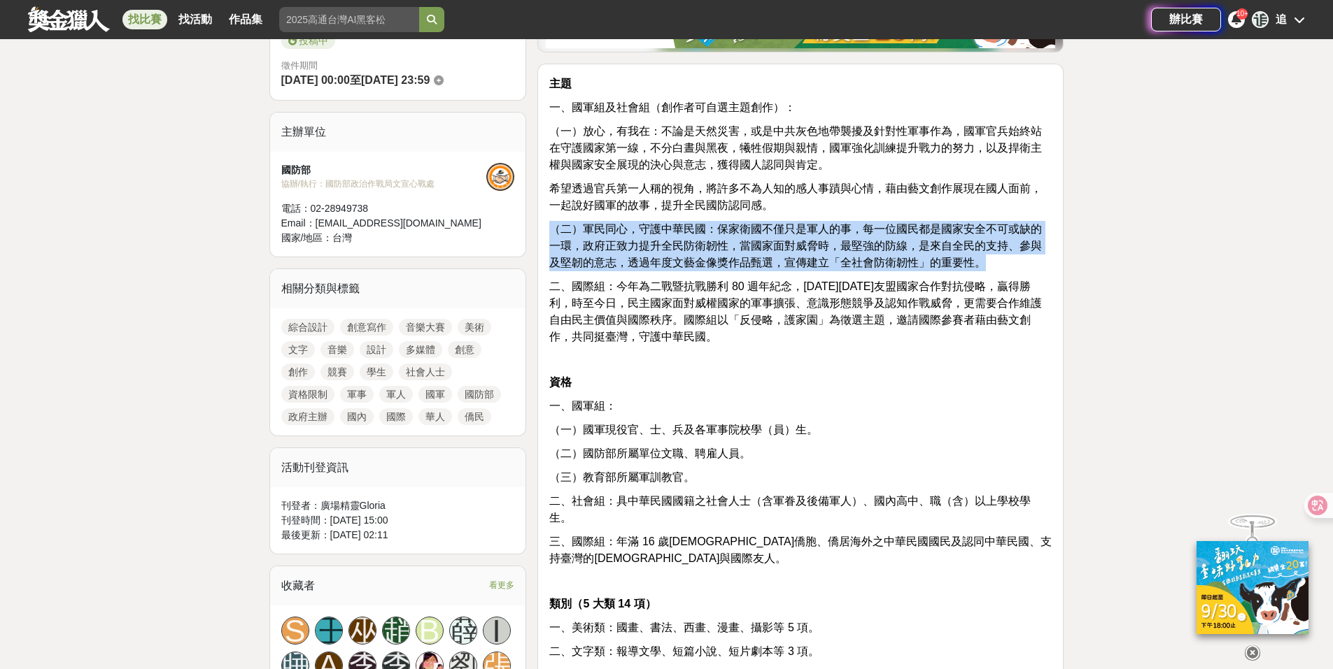
drag, startPoint x: 553, startPoint y: 227, endPoint x: 1012, endPoint y: 266, distance: 459.8
click at [1012, 266] on p "（二）軍民同心，守護中華民國：保家衛國不僅只是軍人的事，每一位國民都是國家安全不可或缺的一環，政府正致力提升全民防衛韌性，當國家面對威脅時，最堅強的防線，是來…" at bounding box center [800, 246] width 502 height 50
copy span "（二）軍民同心，守護中華民國：保家衛國不僅只是軍人的事，每一位國民都是國家安全不可或缺的一環，政府正致力提升全民防衛韌性，當國家面對威脅時，最堅強的防線，是來…"
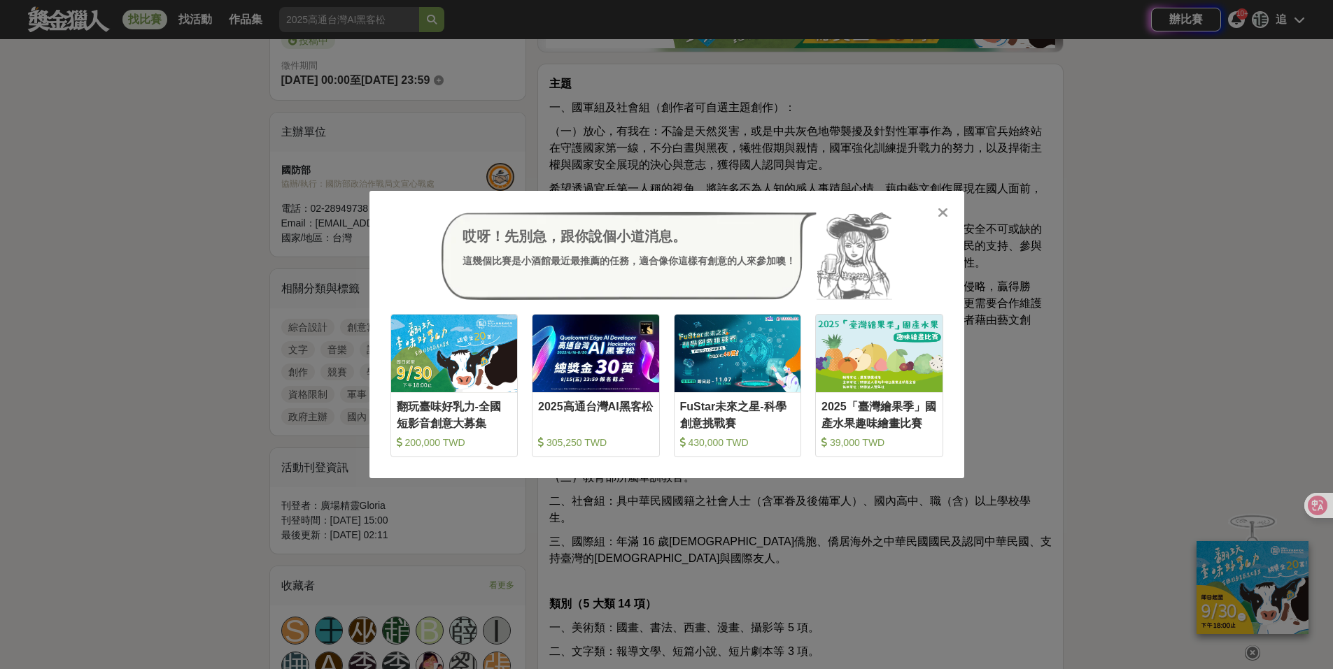
click at [944, 216] on icon at bounding box center [942, 213] width 10 height 14
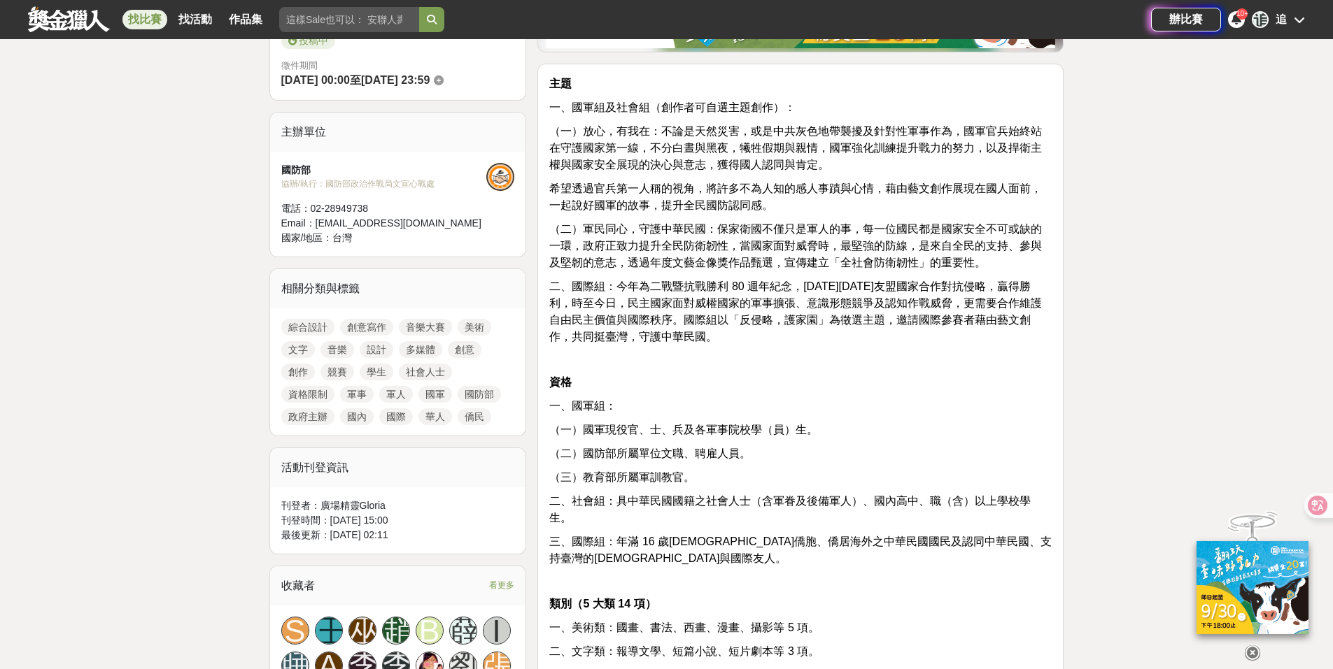
click at [914, 243] on span "（二）軍民同心，守護中華民國：保家衛國不僅只是軍人的事，每一位國民都是國家安全不可或缺的一環，政府正致力提升全民防衛韌性，當國家面對威脅時，最堅強的防線，是來…" at bounding box center [795, 245] width 492 height 45
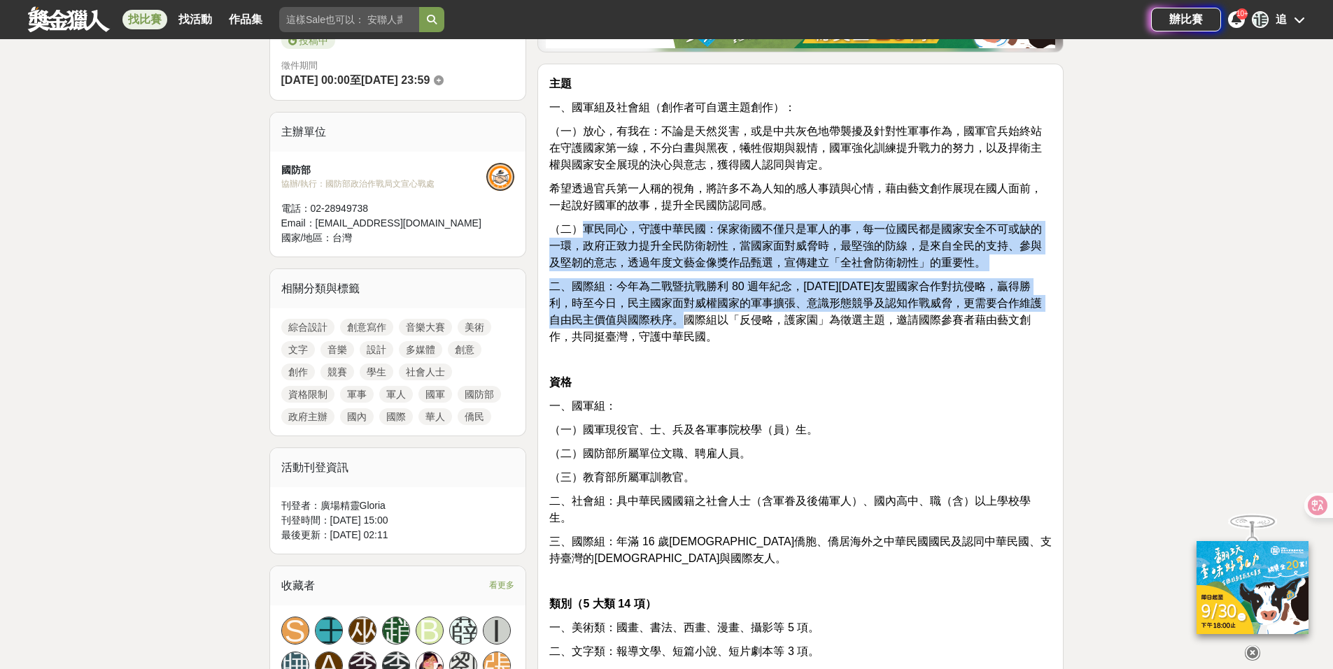
drag, startPoint x: 581, startPoint y: 234, endPoint x: 736, endPoint y: 352, distance: 194.6
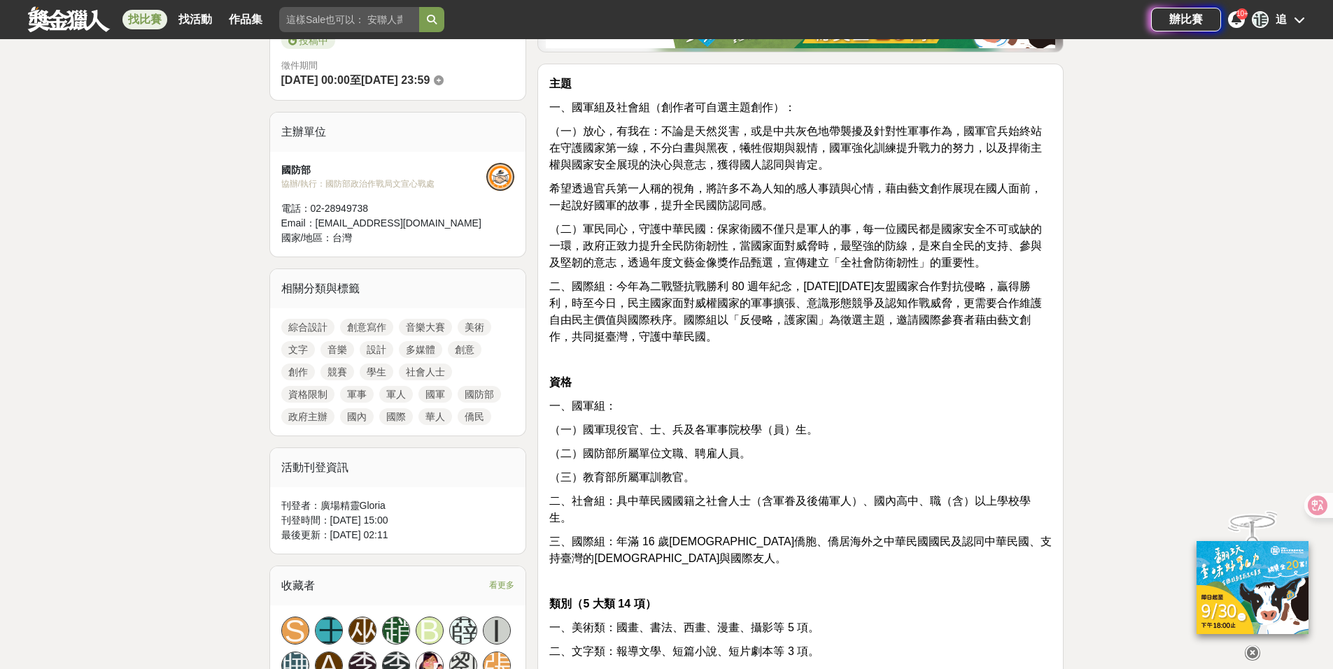
click at [738, 354] on p at bounding box center [800, 360] width 502 height 15
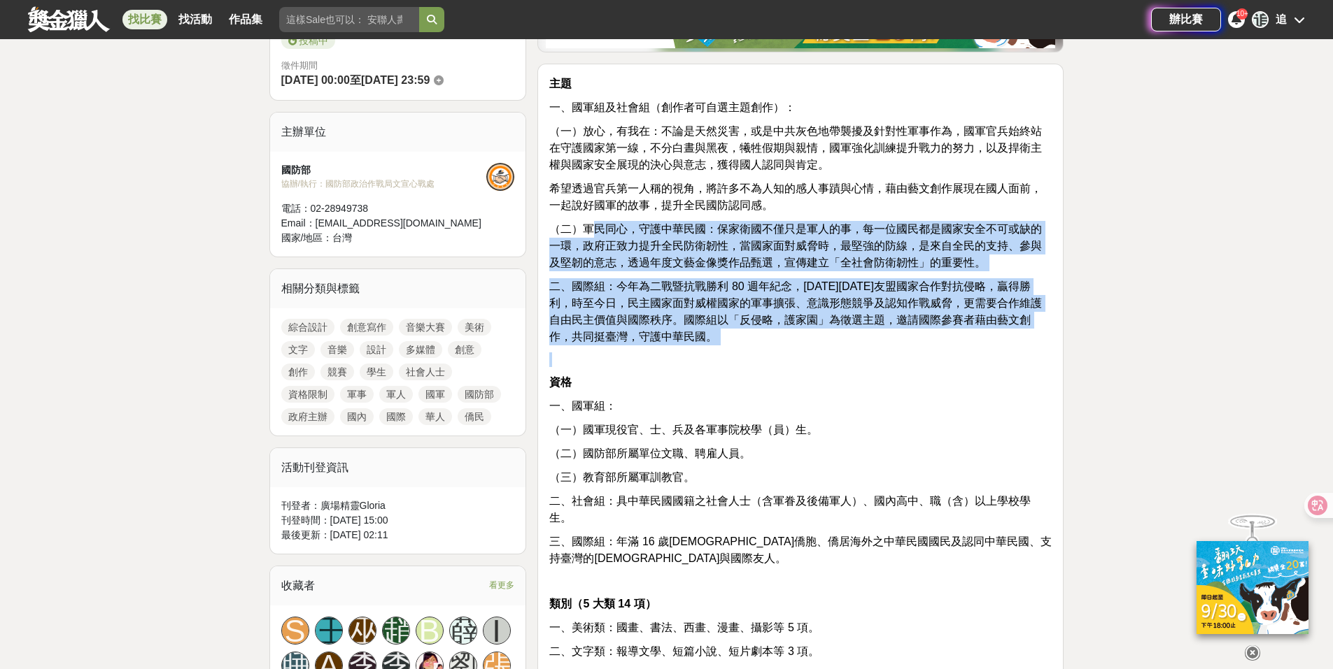
drag, startPoint x: 741, startPoint y: 346, endPoint x: 599, endPoint y: 227, distance: 185.2
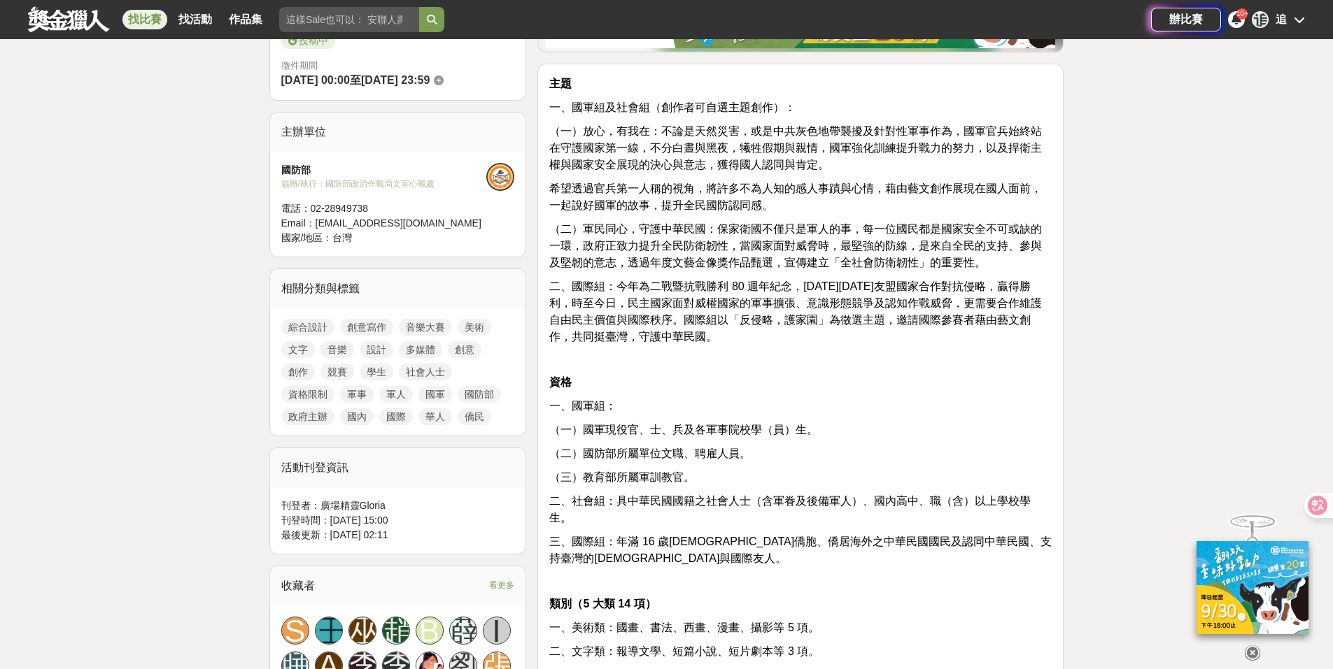
click at [800, 210] on p "希望透過官兵第一人稱的視角，將許多不為人知的感人事蹟與心情，藉由藝文創作展現在國人面前，一起說好國軍的故事，提升全民國防認同感。" at bounding box center [800, 197] width 502 height 34
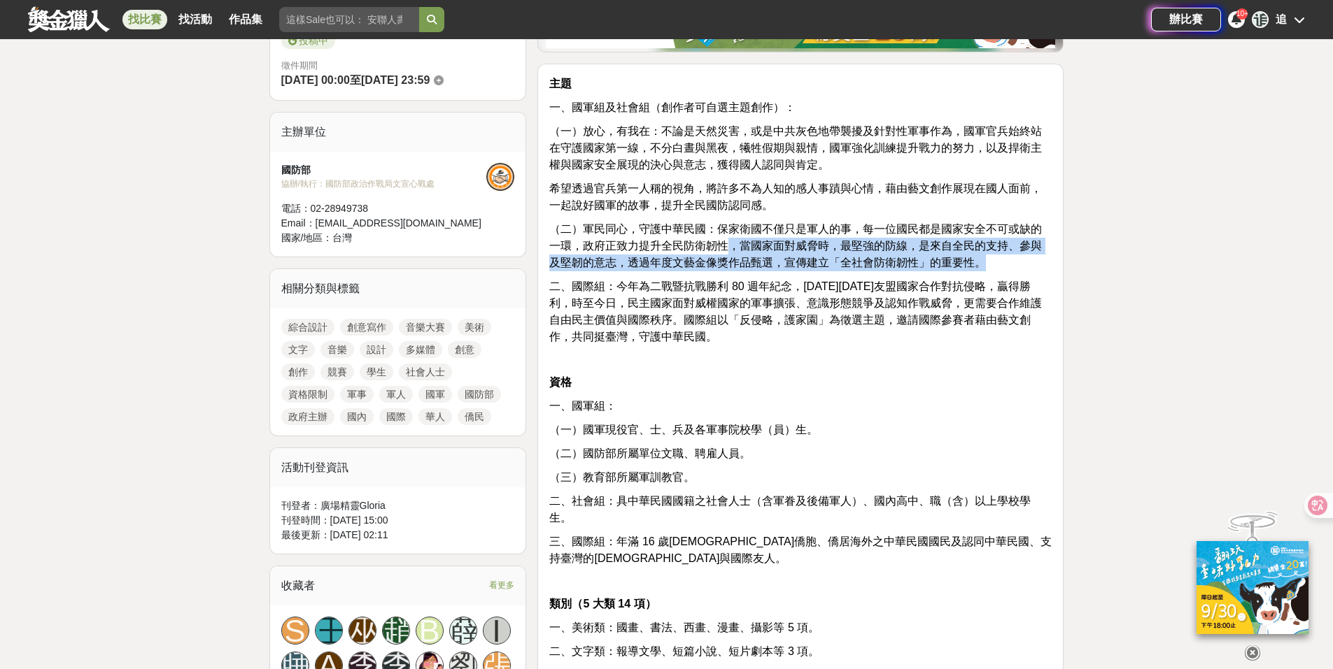
drag, startPoint x: 730, startPoint y: 240, endPoint x: 1051, endPoint y: 264, distance: 322.7
click at [1051, 264] on p "（二）軍民同心，守護中華民國：保家衛國不僅只是軍人的事，每一位國民都是國家安全不可或缺的一環，政府正致力提升全民防衛韌性，當國家面對威脅時，最堅強的防線，是來…" at bounding box center [800, 246] width 502 height 50
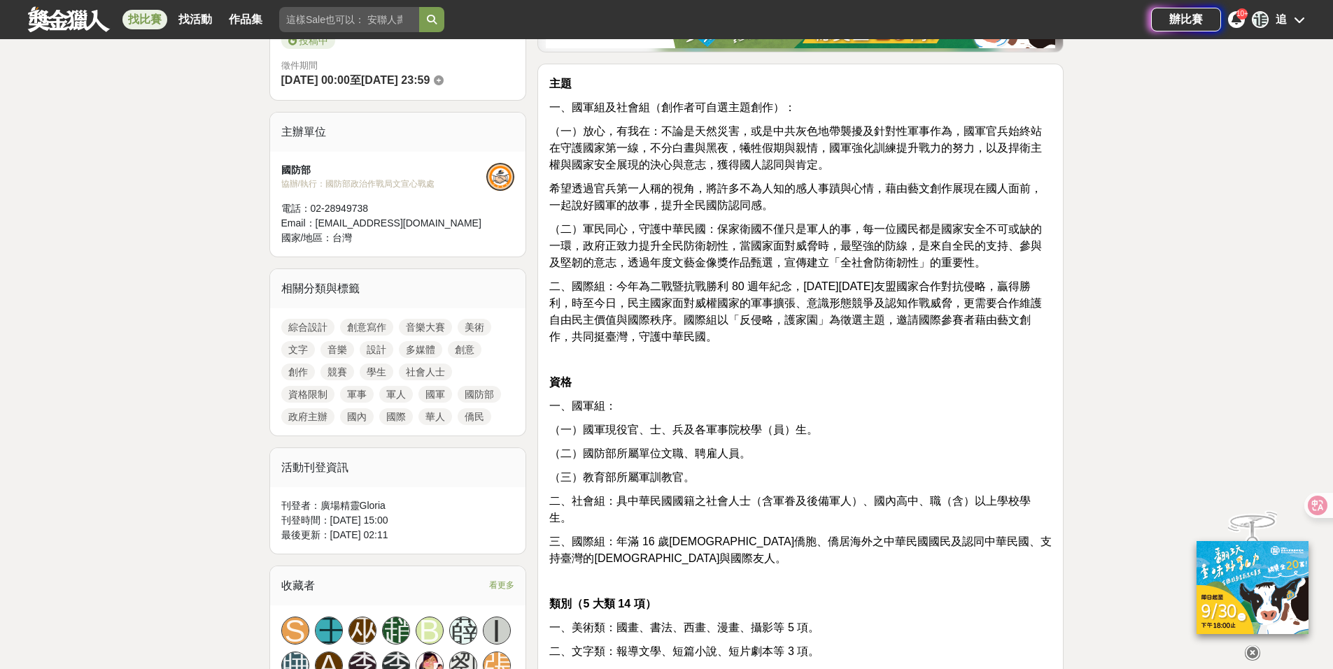
click at [774, 303] on span "二、國際組：今年為二戰暨抗戰勝利 80 週年紀念，[DATE][DATE]友盟國家合作對抗侵略，贏得勝利，時至今日，民主國家面對威權國家的軍事擴張、意識形態競…" at bounding box center [795, 312] width 492 height 62
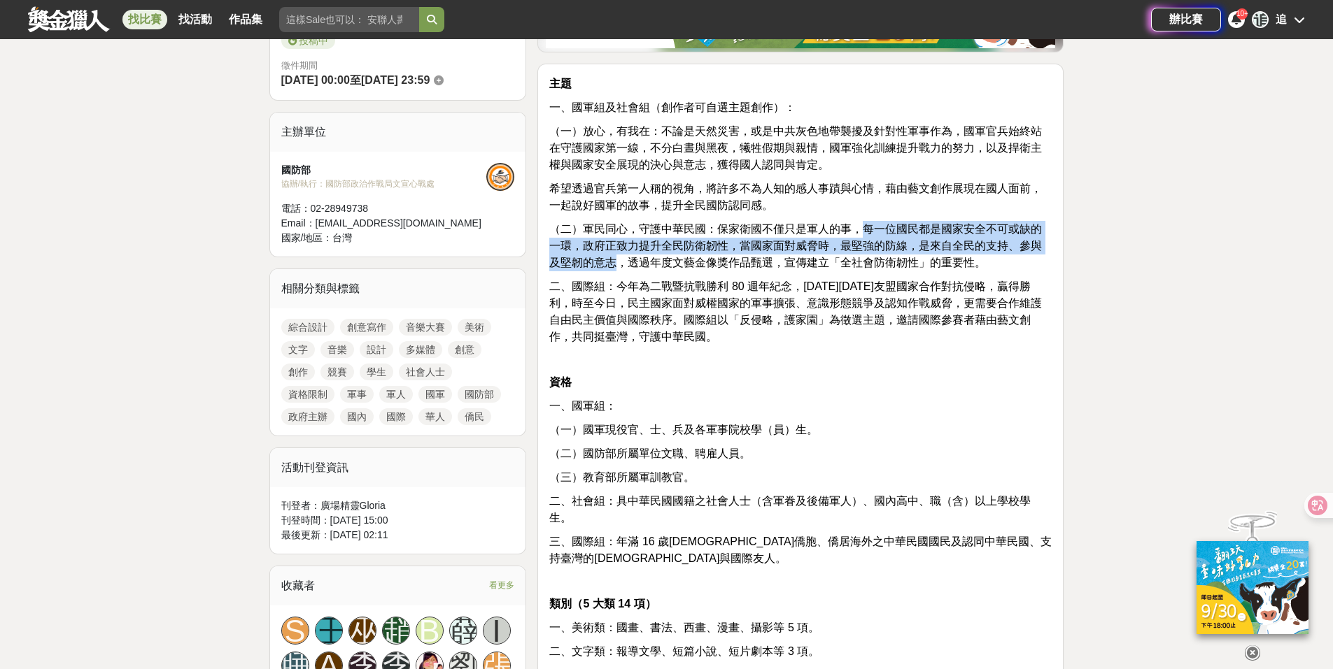
drag, startPoint x: 867, startPoint y: 234, endPoint x: 616, endPoint y: 269, distance: 254.2
click at [616, 269] on span "（二）軍民同心，守護中華民國：保家衛國不僅只是軍人的事，每一位國民都是國家安全不可或缺的一環，政府正致力提升全民防衛韌性，當國家面對威脅時，最堅強的防線，是來…" at bounding box center [795, 245] width 492 height 45
copy span "每一位國民都是國家安全不可或缺的一環，政府正致力提升全民防衛韌性，當國家面對威脅時，最堅強的防線，是來自全民的支持、參與及堅韌的意志"
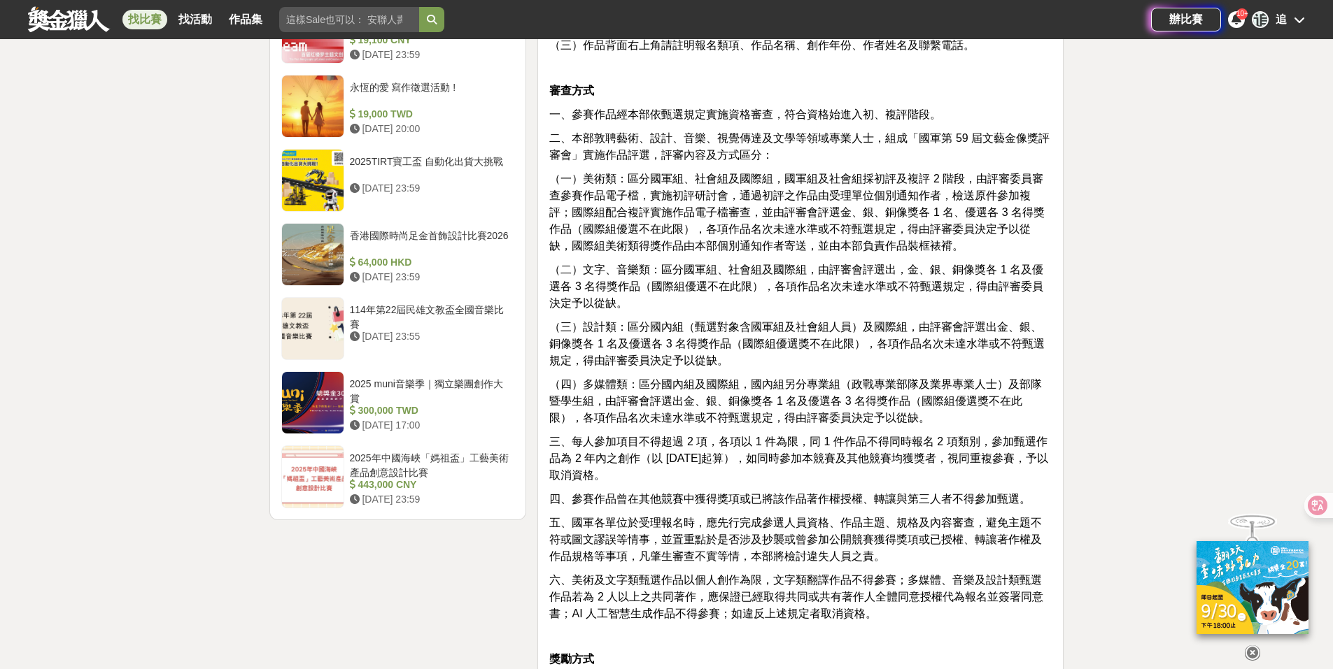
scroll to position [1593, 0]
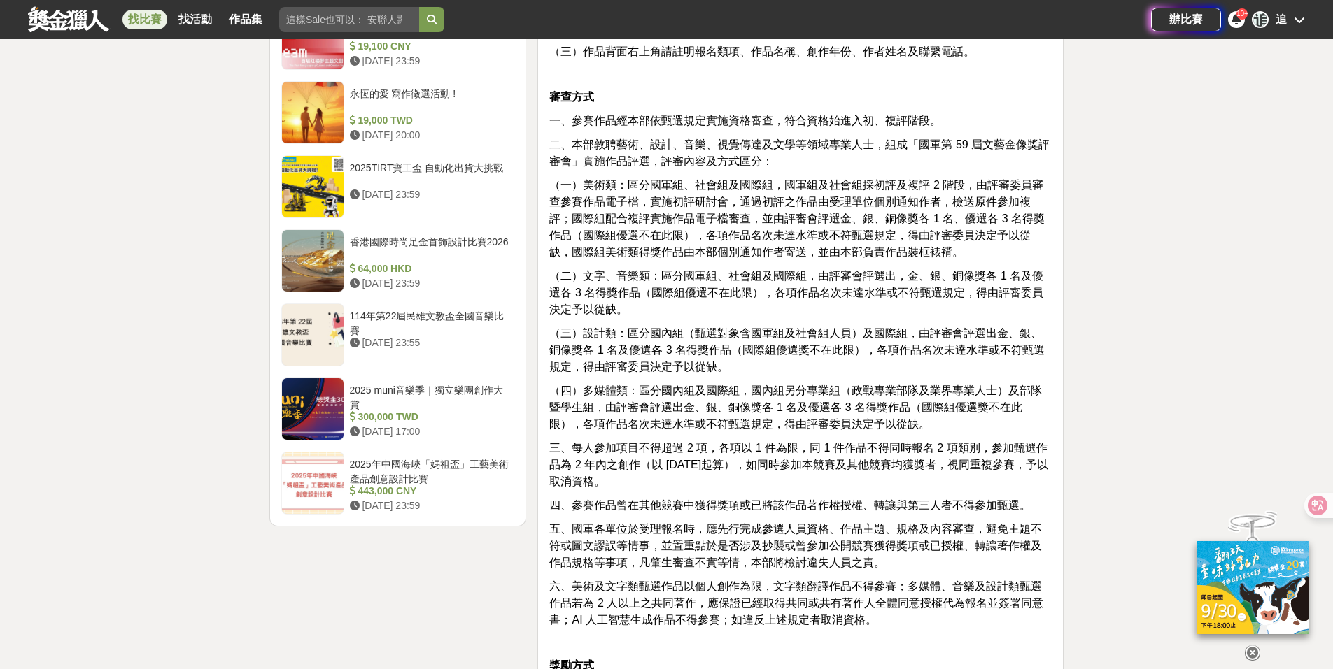
drag, startPoint x: 640, startPoint y: 488, endPoint x: 552, endPoint y: 448, distance: 96.7
click at [552, 448] on span "三、每人參加項目不得超過 2 項，各項以 1 件為限，同 1 件作品不得同時報名 2 項類別，參加甄選作品為 2 年內之創作（以 [DATE]起算），如同時參…" at bounding box center [798, 464] width 499 height 45
click at [744, 468] on span "三、每人參加項目不得超過 2 項，各項以 1 件為限，同 1 件作品不得同時報名 2 項類別，參加甄選作品為 2 年內之創作（以 [DATE]起算），如同時參…" at bounding box center [798, 464] width 499 height 45
drag, startPoint x: 681, startPoint y: 477, endPoint x: 546, endPoint y: 437, distance: 141.4
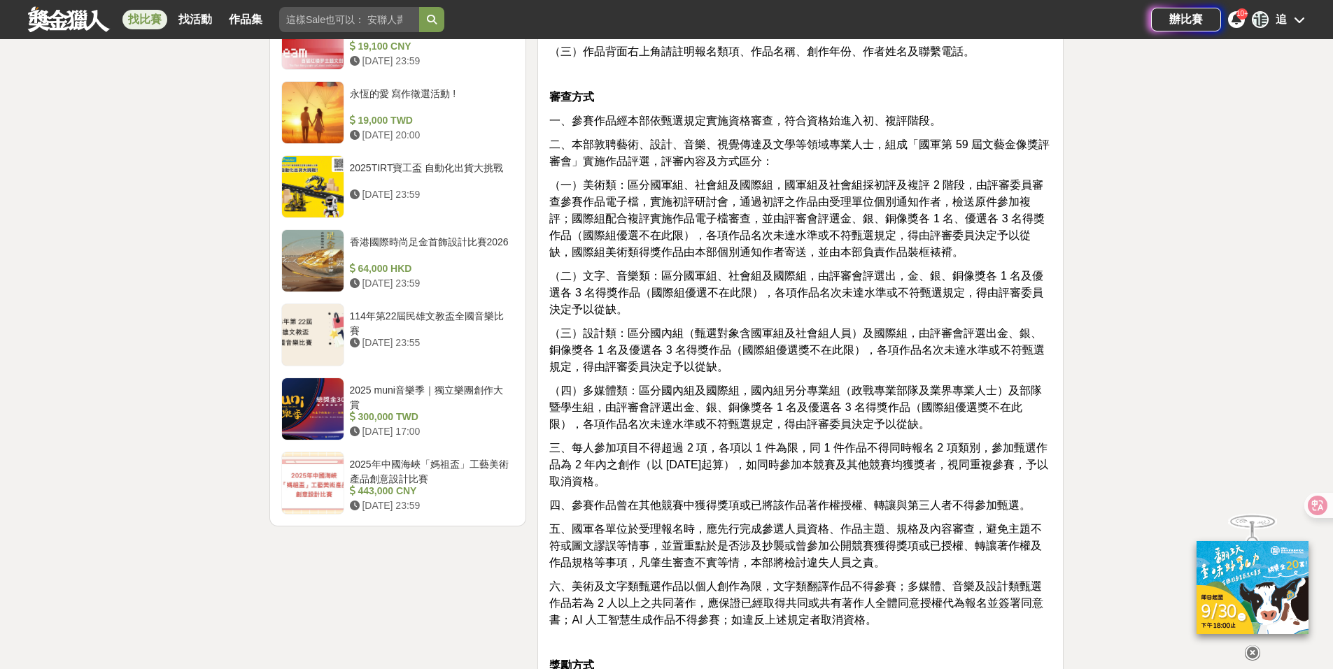
click at [752, 424] on span "（四）多媒體類：區分國內組及國際組，國內組另分專業組（政戰專業部隊及業界專業人士）及部隊暨學生組，由評審會評選出金、銀、銅像獎各 1 名及優選各 3 名得獎作…" at bounding box center [795, 407] width 492 height 45
drag, startPoint x: 681, startPoint y: 485, endPoint x: 546, endPoint y: 388, distance: 167.4
click at [716, 373] on span "（三）設計類：區分國內組（甄選對象含國軍組及社會組人員）及國際組，由評審會評選出金、銀、銅像獎各 1 名及優選各 3 名得獎作品（國際組優選獎不在此限），各項…" at bounding box center [796, 349] width 495 height 45
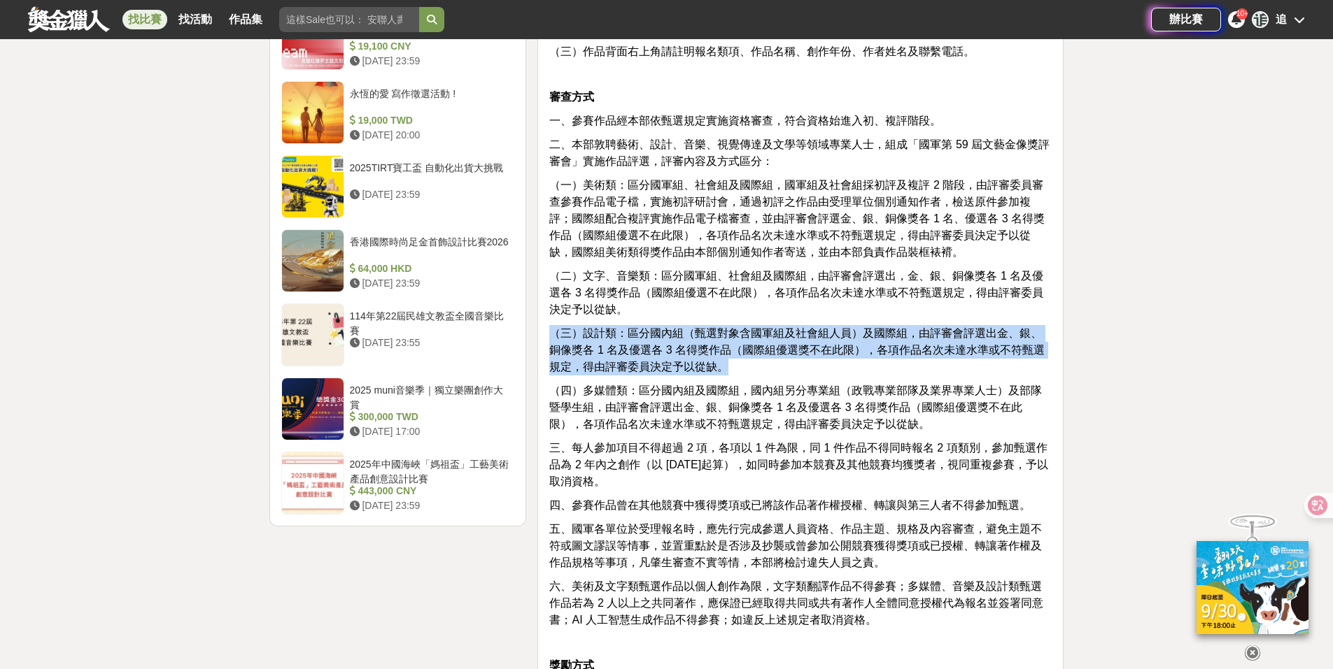
drag, startPoint x: 719, startPoint y: 362, endPoint x: 540, endPoint y: 327, distance: 182.6
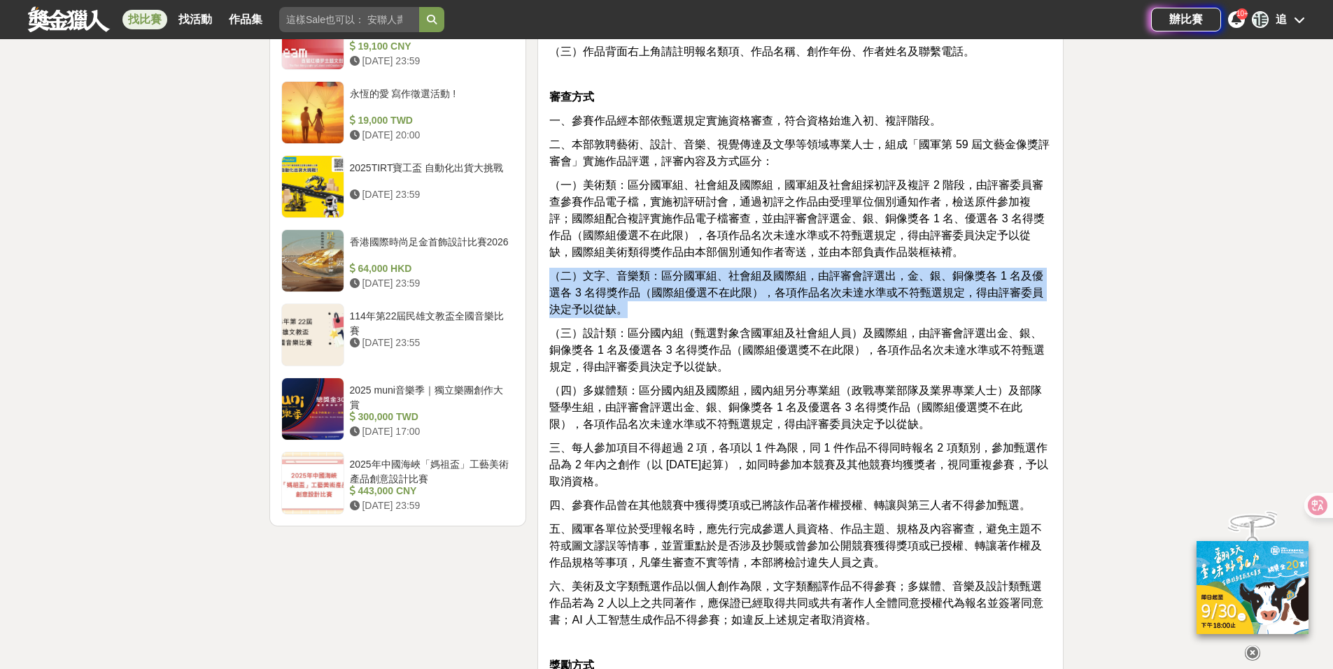
drag, startPoint x: 627, startPoint y: 303, endPoint x: 546, endPoint y: 264, distance: 90.1
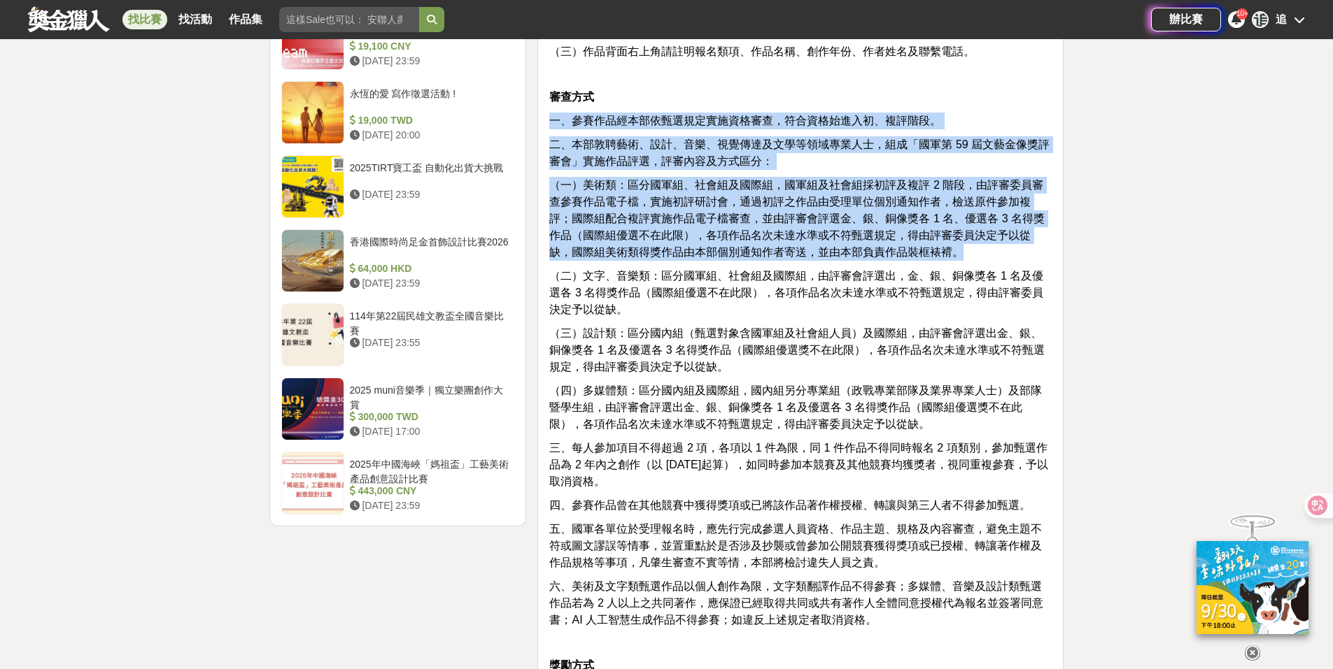
drag, startPoint x: 956, startPoint y: 253, endPoint x: 542, endPoint y: 120, distance: 434.7
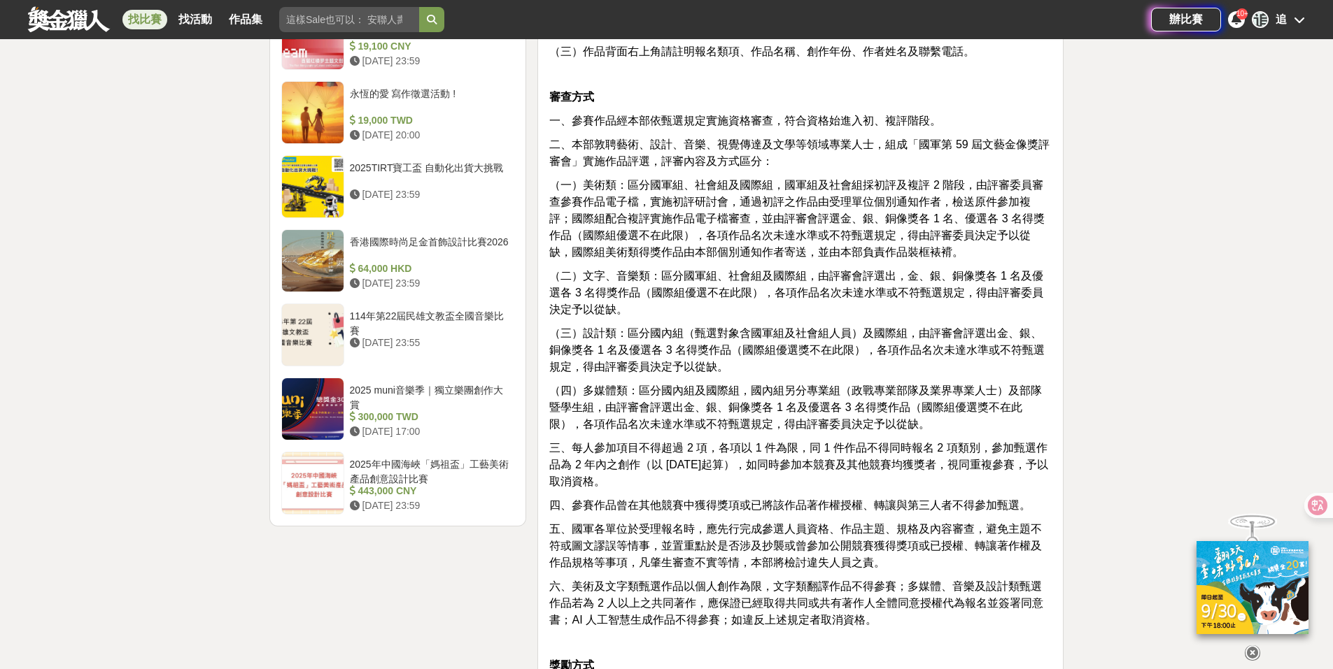
click at [783, 285] on span "（二）文字、音樂類：區分國軍組、社會組及國際組，由評審會評選出，金、銀、銅像獎各 1 名及優選各 3 名得獎作品（國際組優選不在此限），各項作品名次未達水準或…" at bounding box center [796, 292] width 494 height 45
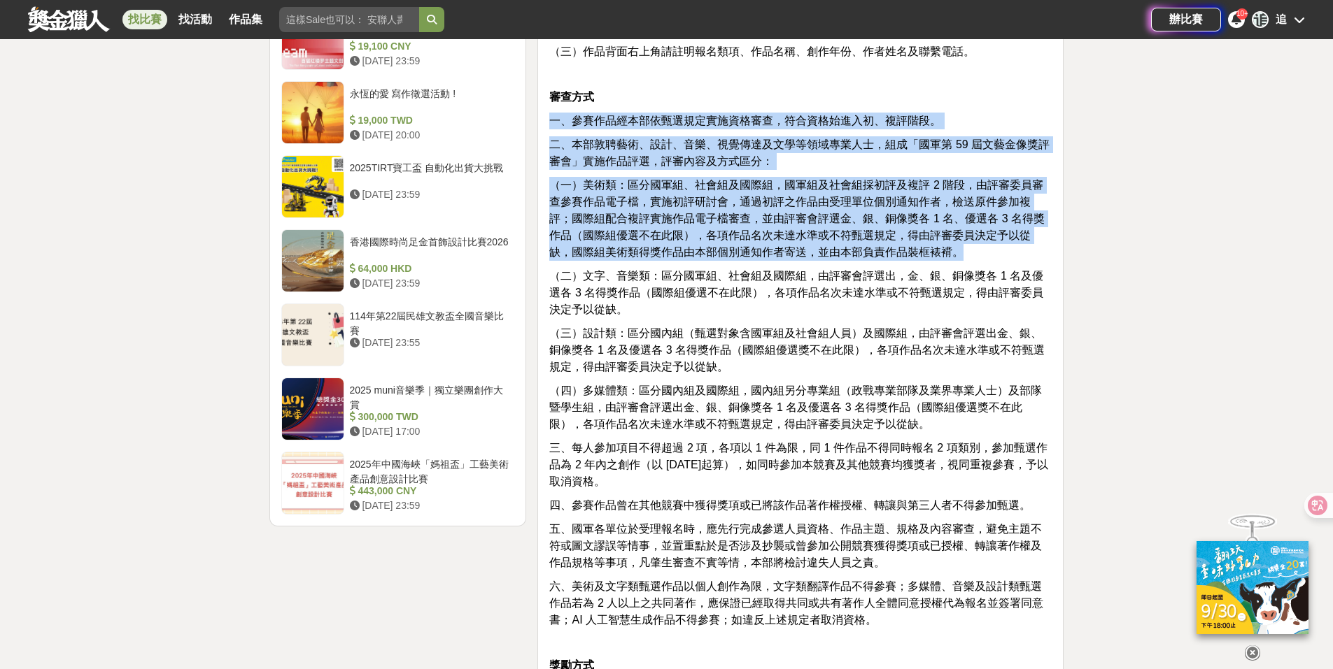
drag, startPoint x: 991, startPoint y: 251, endPoint x: 540, endPoint y: 120, distance: 470.0
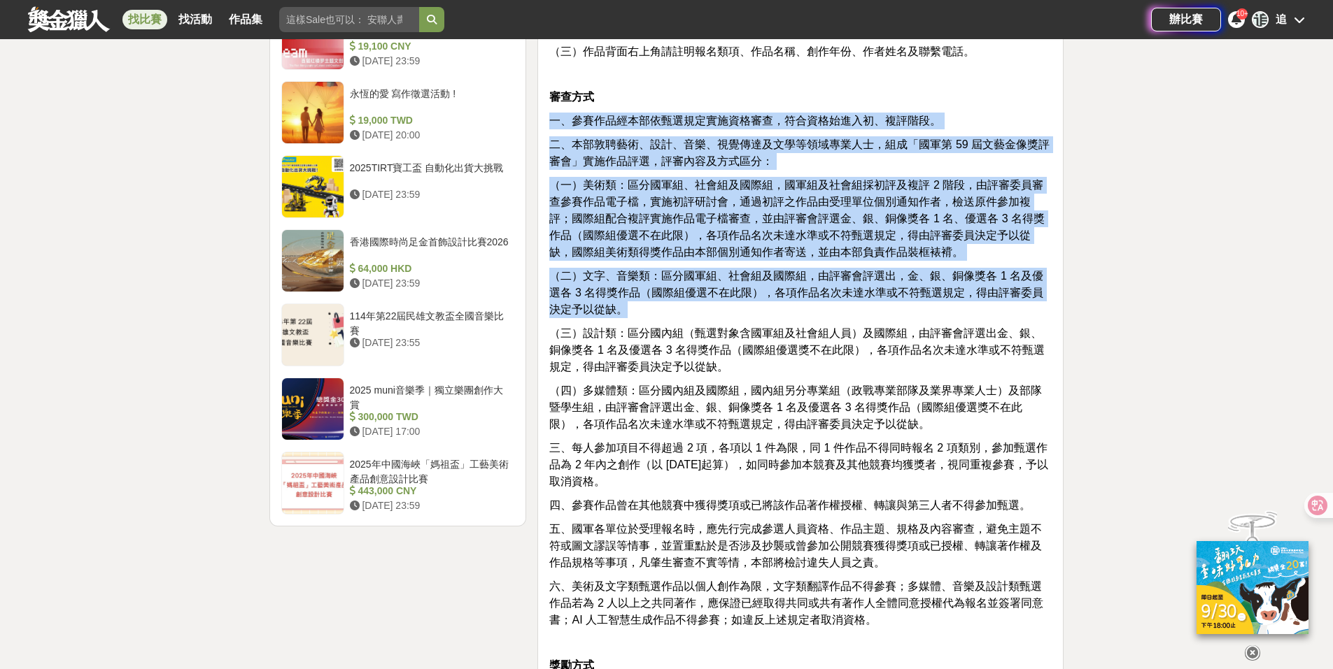
drag, startPoint x: 648, startPoint y: 284, endPoint x: 539, endPoint y: 120, distance: 196.9
click at [773, 276] on span "（二）文字、音樂類：區分國軍組、社會組及國際組，由評審會評選出，金、銀、銅像獎各 1 名及優選各 3 名得獎作品（國際組優選不在此限），各項作品名次未達水準或…" at bounding box center [796, 292] width 494 height 45
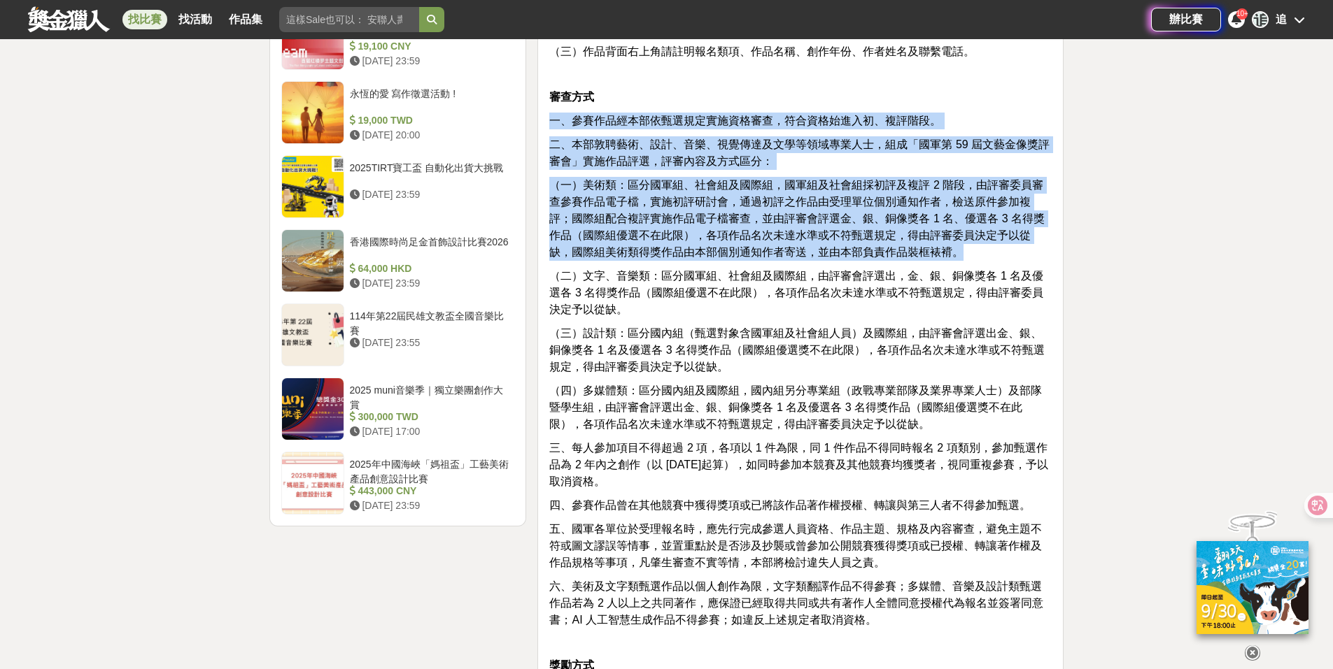
drag, startPoint x: 943, startPoint y: 253, endPoint x: 536, endPoint y: 125, distance: 427.0
click at [835, 218] on span "（一）美術類：區分國軍組、社會組及國際組，國軍組及社會組採初評及複評 2 階段，由評審委員審查參賽作品電子檔，實施初評研討會，通過初評之作品由受理單位個別通知…" at bounding box center [796, 218] width 495 height 79
drag, startPoint x: 965, startPoint y: 260, endPoint x: 546, endPoint y: 148, distance: 433.0
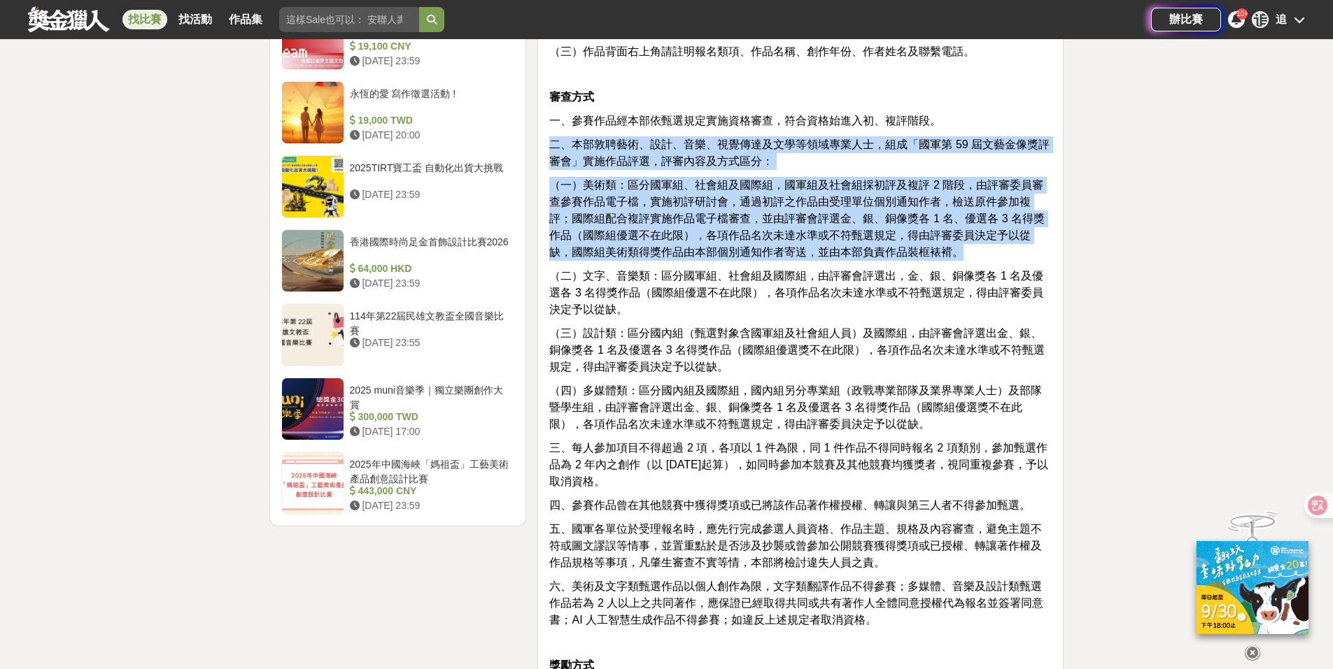
click at [747, 215] on span "（一）美術類：區分國軍組、社會組及國際組，國軍組及社會組採初評及複評 2 階段，由評審委員審查參賽作品電子檔，實施初評研討會，通過初評之作品由受理單位個別通知…" at bounding box center [796, 218] width 495 height 79
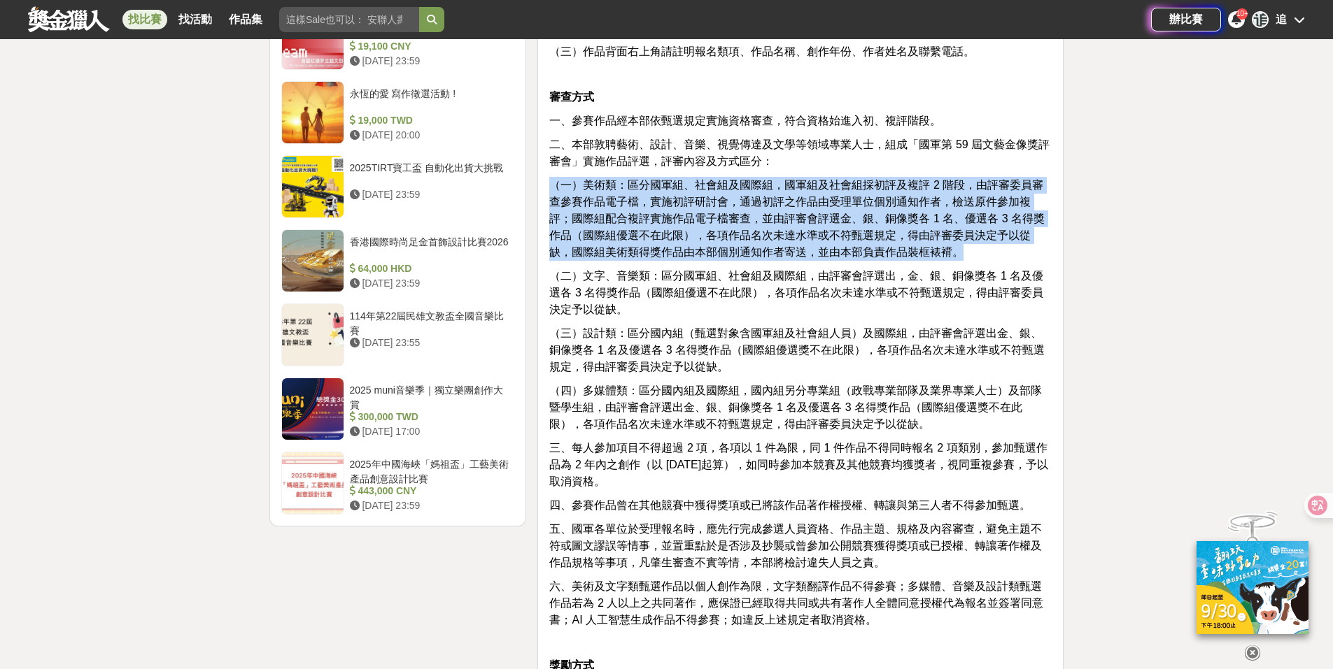
drag, startPoint x: 942, startPoint y: 256, endPoint x: 550, endPoint y: 181, distance: 398.8
click at [550, 181] on p "（一）美術類：區分國軍組、社會組及國際組，國軍組及社會組採初評及複評 2 階段，由評審委員審查參賽作品電子檔，實施初評研討會，通過初評之作品由受理單位個別通知…" at bounding box center [800, 219] width 502 height 84
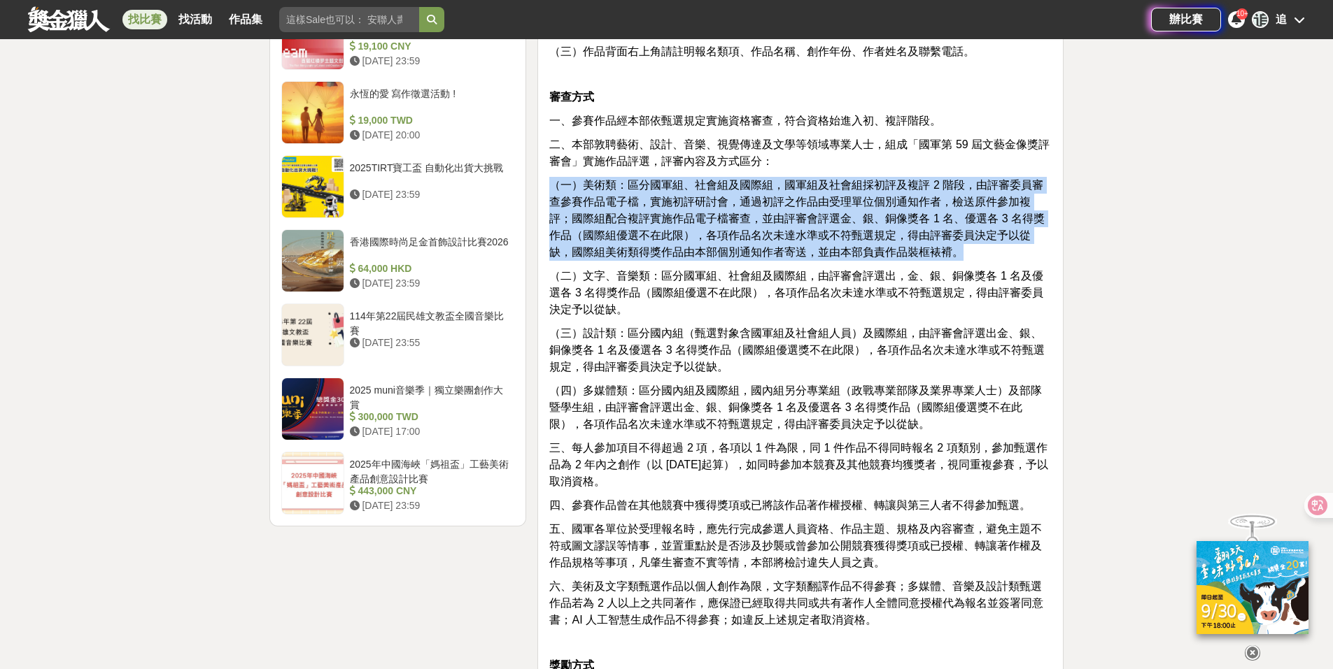
drag, startPoint x: 930, startPoint y: 245, endPoint x: 546, endPoint y: 192, distance: 386.9
click at [788, 257] on span "（一）美術類：區分國軍組、社會組及國際組，國軍組及社會組採初評及複評 2 階段，由評審委員審查參賽作品電子檔，實施初評研討會，通過初評之作品由受理單位個別通知…" at bounding box center [796, 218] width 495 height 79
drag, startPoint x: 988, startPoint y: 250, endPoint x: 563, endPoint y: 193, distance: 429.2
click at [549, 185] on p "（一）美術類：區分國軍組、社會組及國際組，國軍組及社會組採初評及複評 2 階段，由評審委員審查參賽作品電子檔，實施初評研討會，通過初評之作品由受理單位個別通知…" at bounding box center [800, 219] width 502 height 84
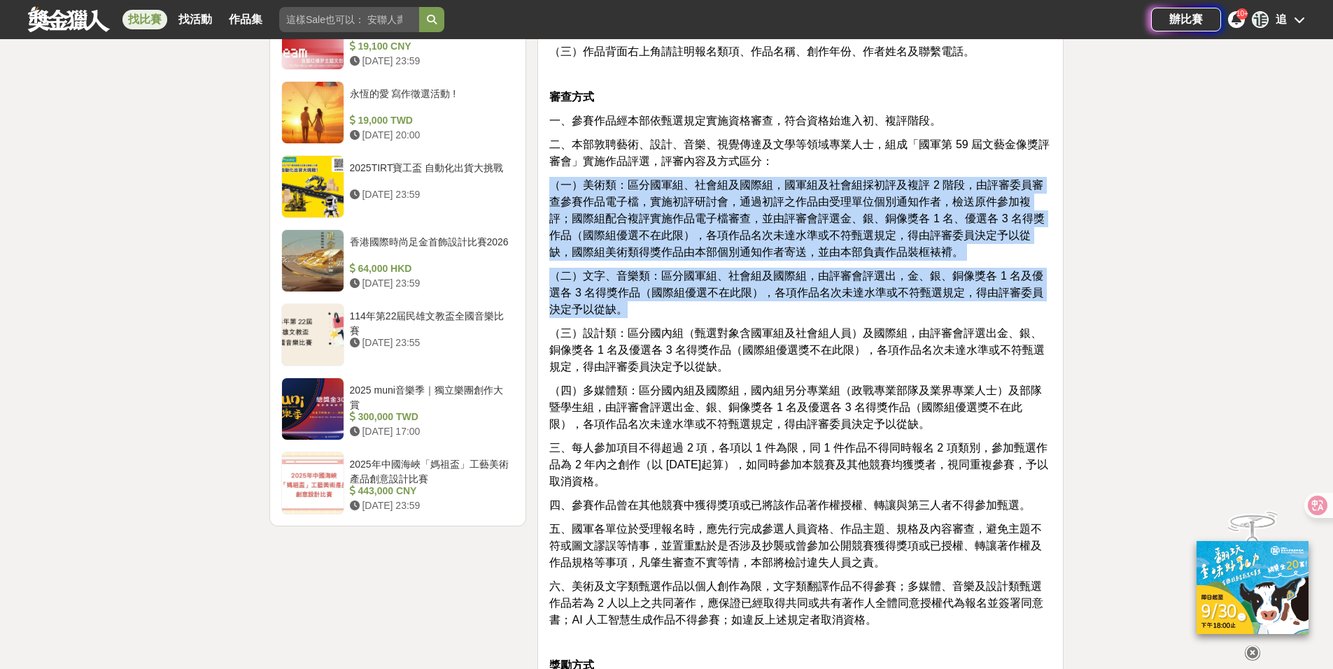
drag, startPoint x: 783, startPoint y: 306, endPoint x: 550, endPoint y: 171, distance: 270.2
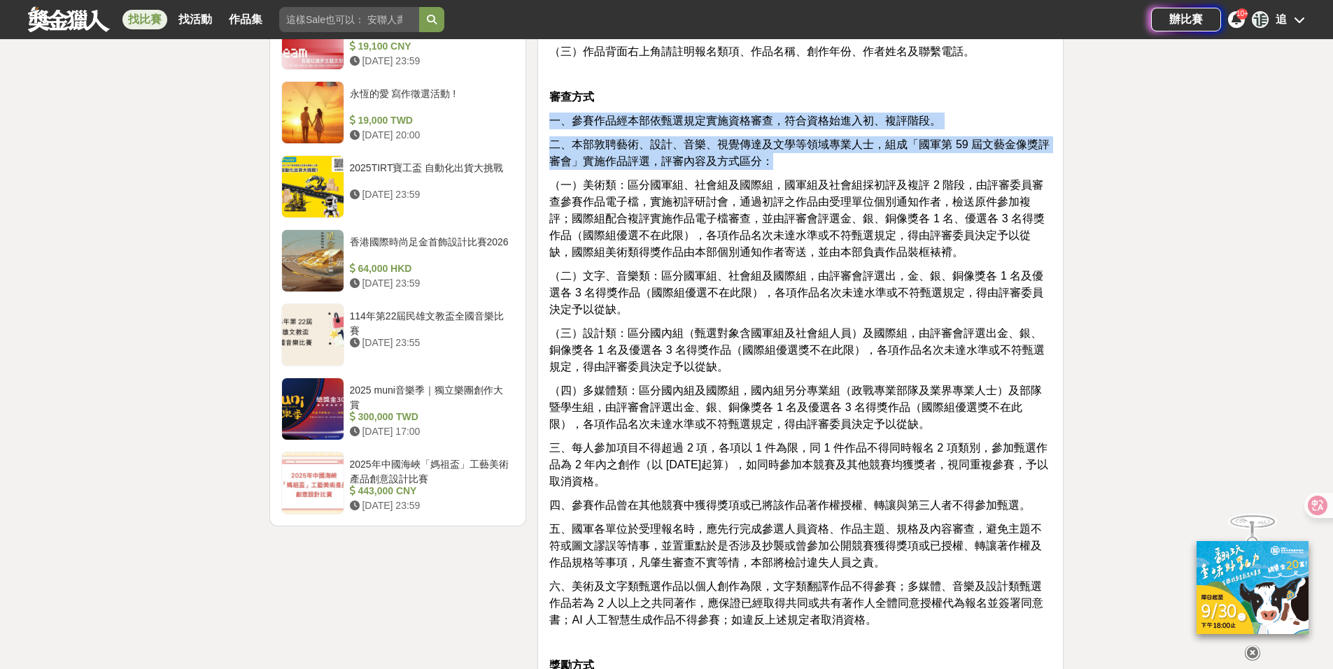
drag, startPoint x: 816, startPoint y: 157, endPoint x: 545, endPoint y: 116, distance: 274.5
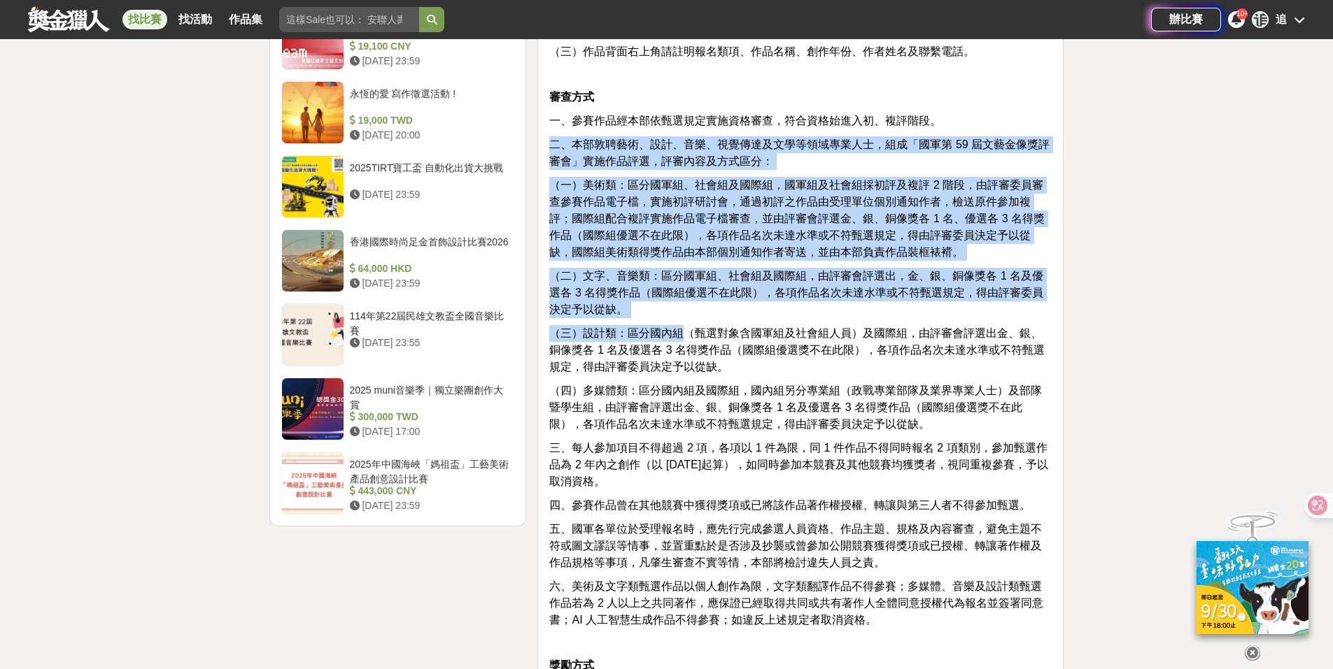
drag, startPoint x: 680, startPoint y: 318, endPoint x: 539, endPoint y: 137, distance: 229.8
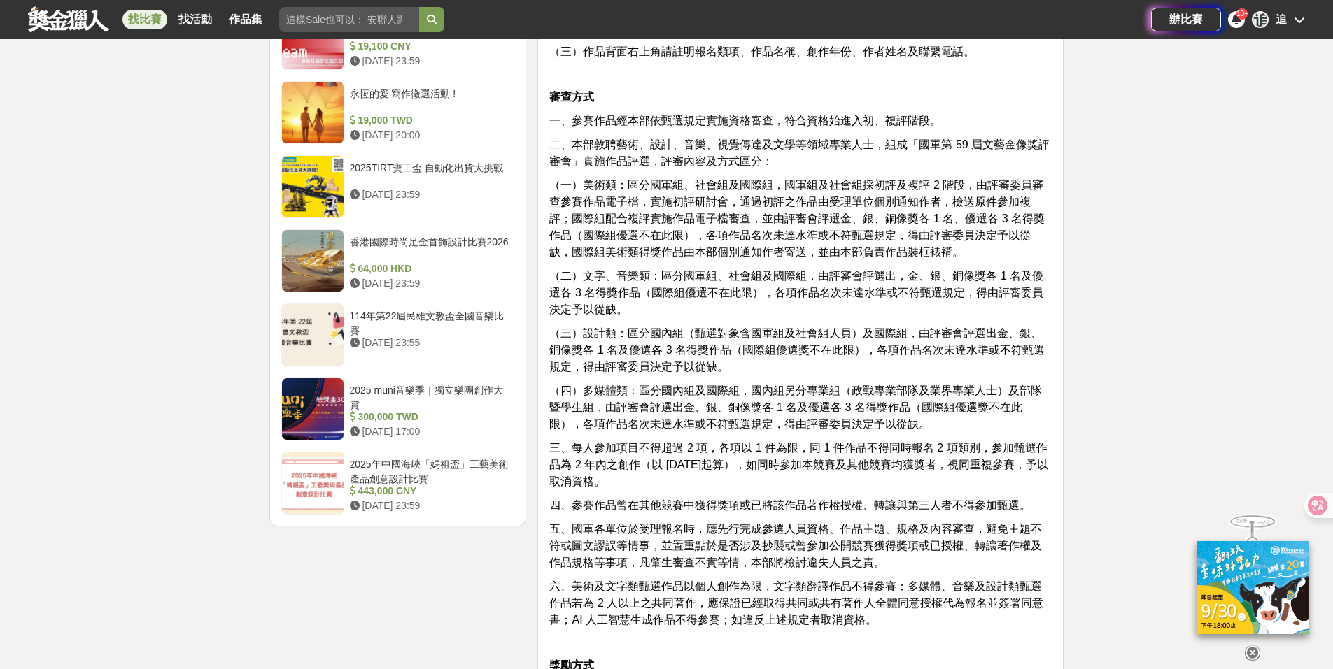
click at [737, 350] on span "（三）設計類：區分國內組（甄選對象含國軍組及社會組人員）及國際組，由評審會評選出金、銀、銅像獎各 1 名及優選各 3 名得獎作品（國際組優選獎不在此限），各項…" at bounding box center [796, 349] width 495 height 45
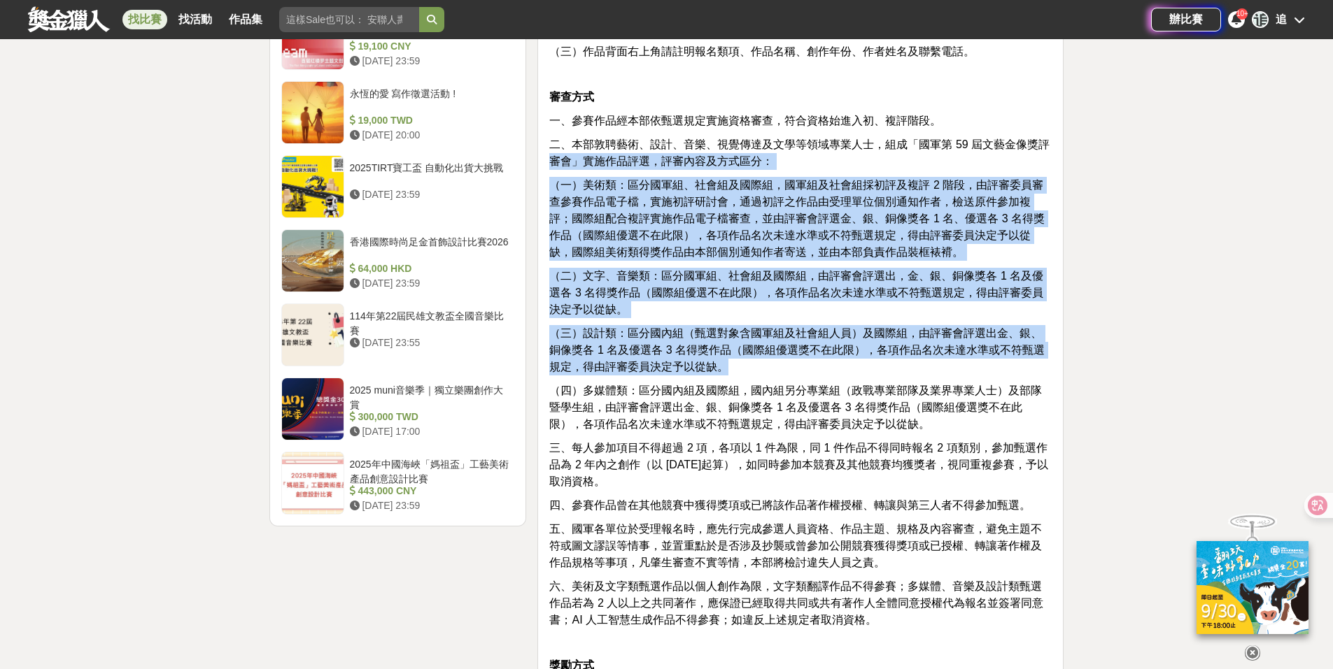
drag, startPoint x: 744, startPoint y: 373, endPoint x: 548, endPoint y: 164, distance: 286.0
click at [755, 338] on span "（三）設計類：區分國內組（甄選對象含國軍組及社會組人員）及國際組，由評審會評選出金、銀、銅像獎各 1 名及優選各 3 名得獎作品（國際組優選獎不在此限），各項…" at bounding box center [796, 349] width 495 height 45
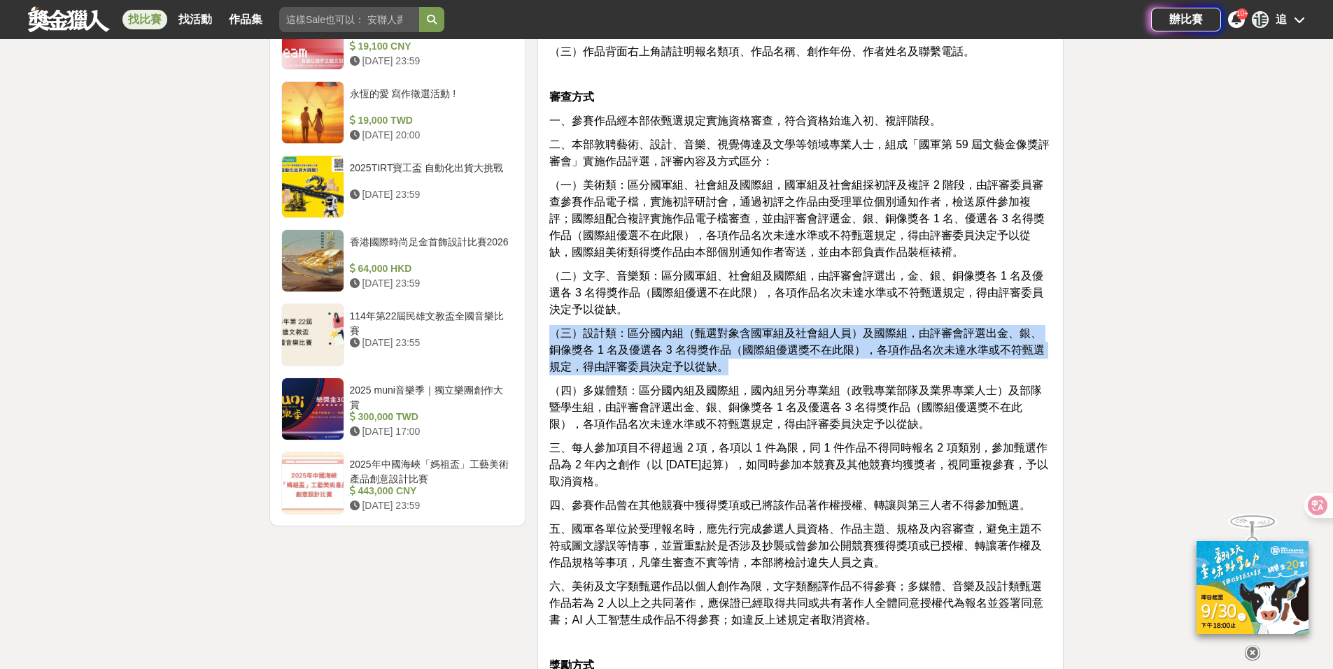
drag, startPoint x: 758, startPoint y: 366, endPoint x: 549, endPoint y: 329, distance: 211.6
click at [549, 329] on p "（三）設計類：區分國內組（甄選對象含國軍組及社會組人員）及國際組，由評審會評選出金、銀、銅像獎各 1 名及優選各 3 名得獎作品（國際組優選獎不在此限），各項…" at bounding box center [800, 350] width 502 height 50
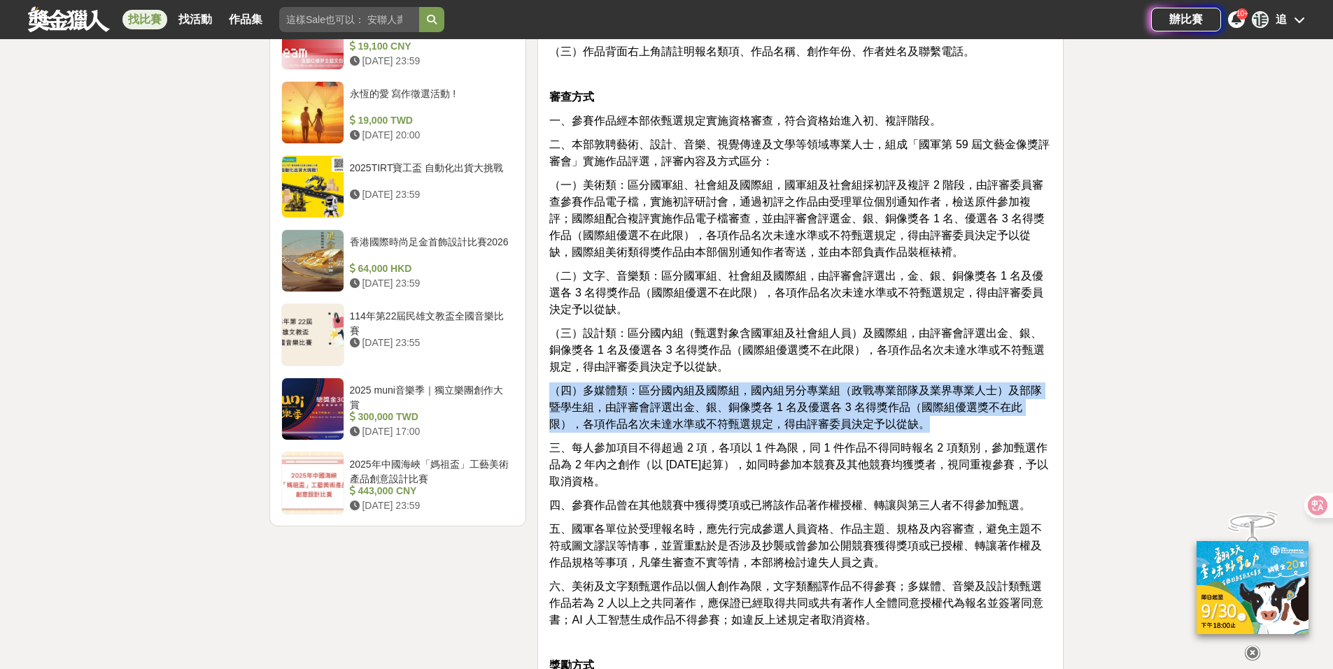
drag, startPoint x: 937, startPoint y: 423, endPoint x: 541, endPoint y: 385, distance: 397.7
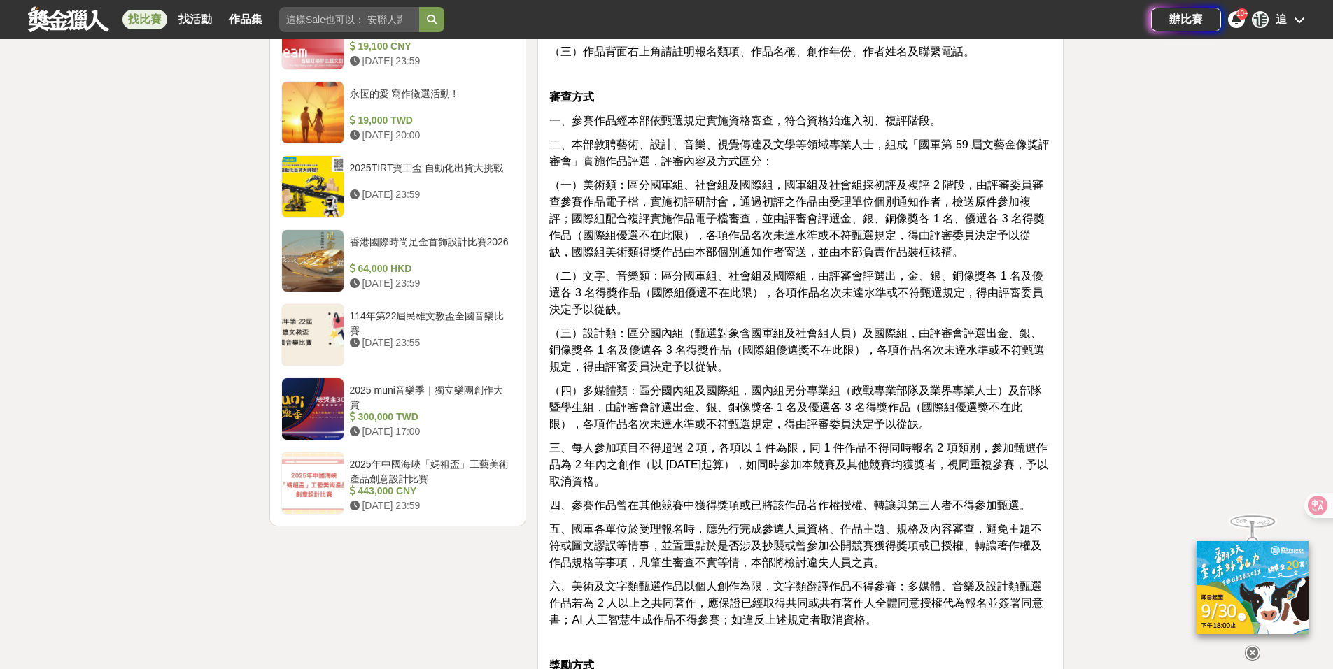
click at [818, 362] on p "（三）設計類：區分國內組（甄選對象含國軍組及社會組人員）及國際組，由評審會評選出金、銀、銅像獎各 1 名及優選各 3 名得獎作品（國際組優選獎不在此限），各項…" at bounding box center [800, 350] width 502 height 50
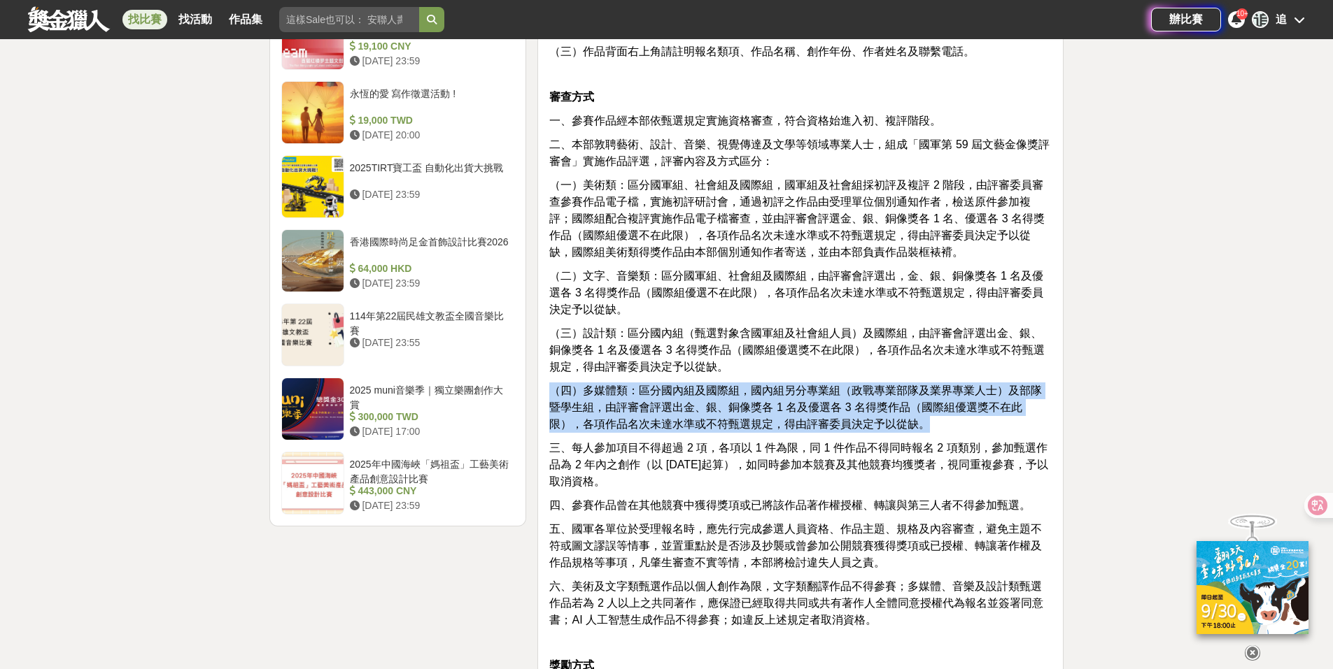
drag, startPoint x: 936, startPoint y: 420, endPoint x: 544, endPoint y: 396, distance: 393.2
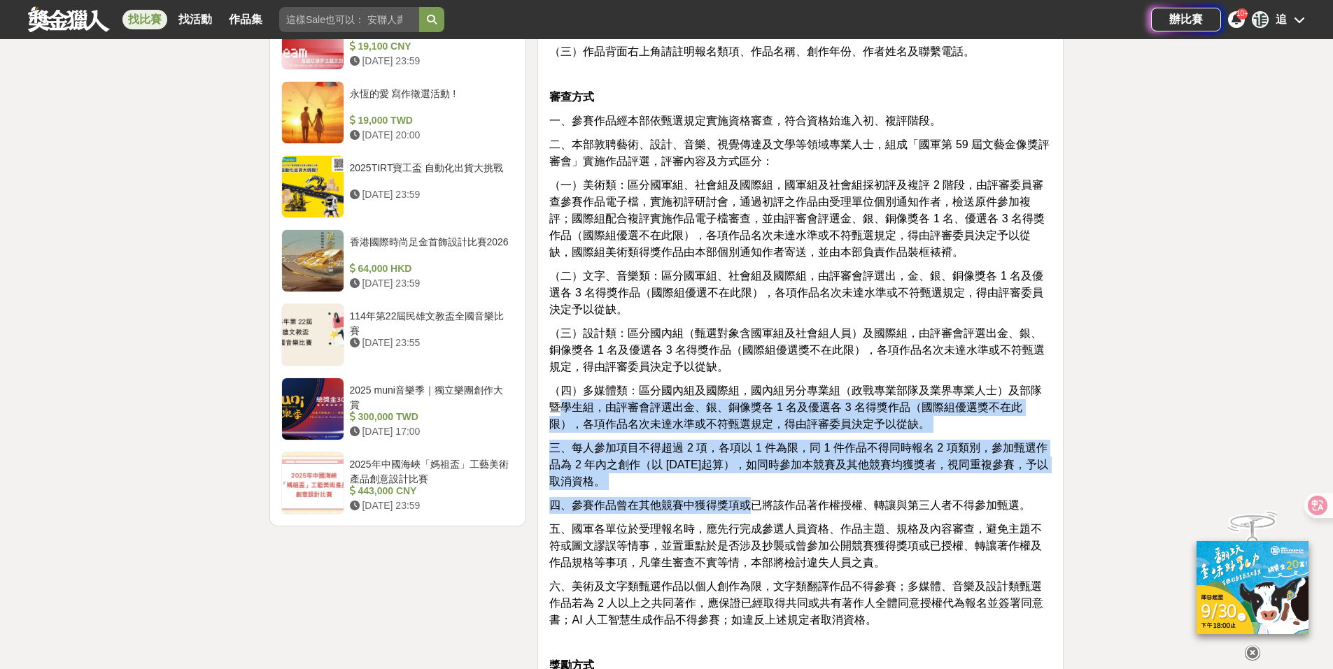
drag, startPoint x: 749, startPoint y: 492, endPoint x: 566, endPoint y: 406, distance: 202.5
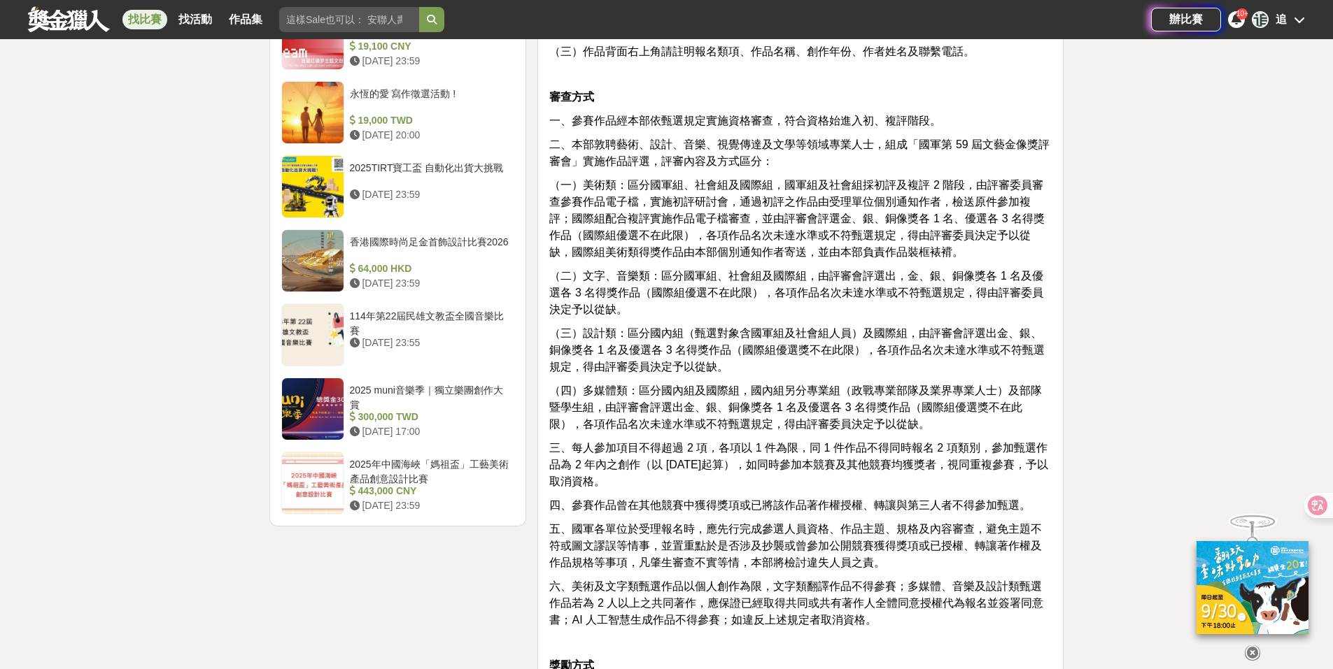
click at [739, 369] on p "（三）設計類：區分國內組（甄選對象含國軍組及社會組人員）及國際組，由評審會評選出金、銀、銅像獎各 1 名及優選各 3 名得獎作品（國際組優選獎不在此限），各項…" at bounding box center [800, 350] width 502 height 50
drag, startPoint x: 796, startPoint y: 480, endPoint x: 569, endPoint y: 397, distance: 241.2
click at [832, 374] on p "（三）設計類：區分國內組（甄選對象含國軍組及社會組人員）及國際組，由評審會評選出金、銀、銅像獎各 1 名及優選各 3 名得獎作品（國際組優選獎不在此限），各項…" at bounding box center [800, 350] width 502 height 50
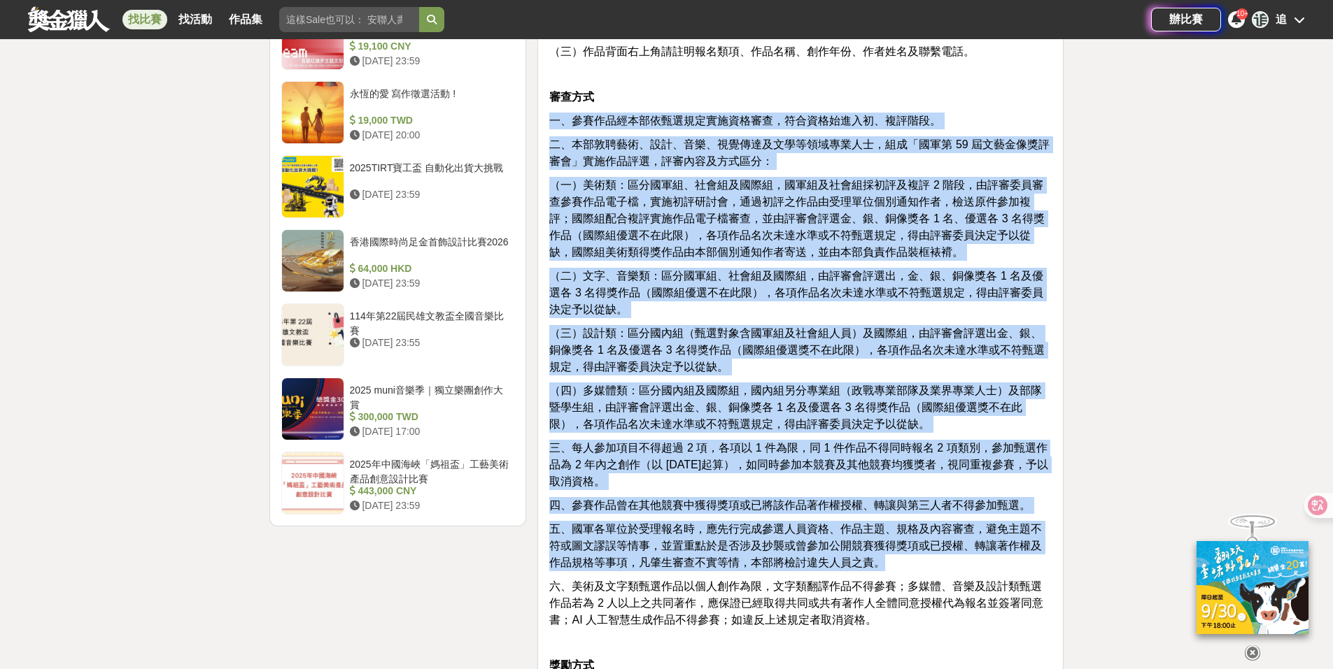
drag, startPoint x: 881, startPoint y: 561, endPoint x: 543, endPoint y: 121, distance: 554.8
click at [683, 185] on span "（一）美術類：區分國軍組、社會組及國際組，國軍組及社會組採初評及複評 2 階段，由評審委員審查參賽作品電子檔，實施初評研討會，通過初評之作品由受理單位個別通知…" at bounding box center [796, 218] width 495 height 79
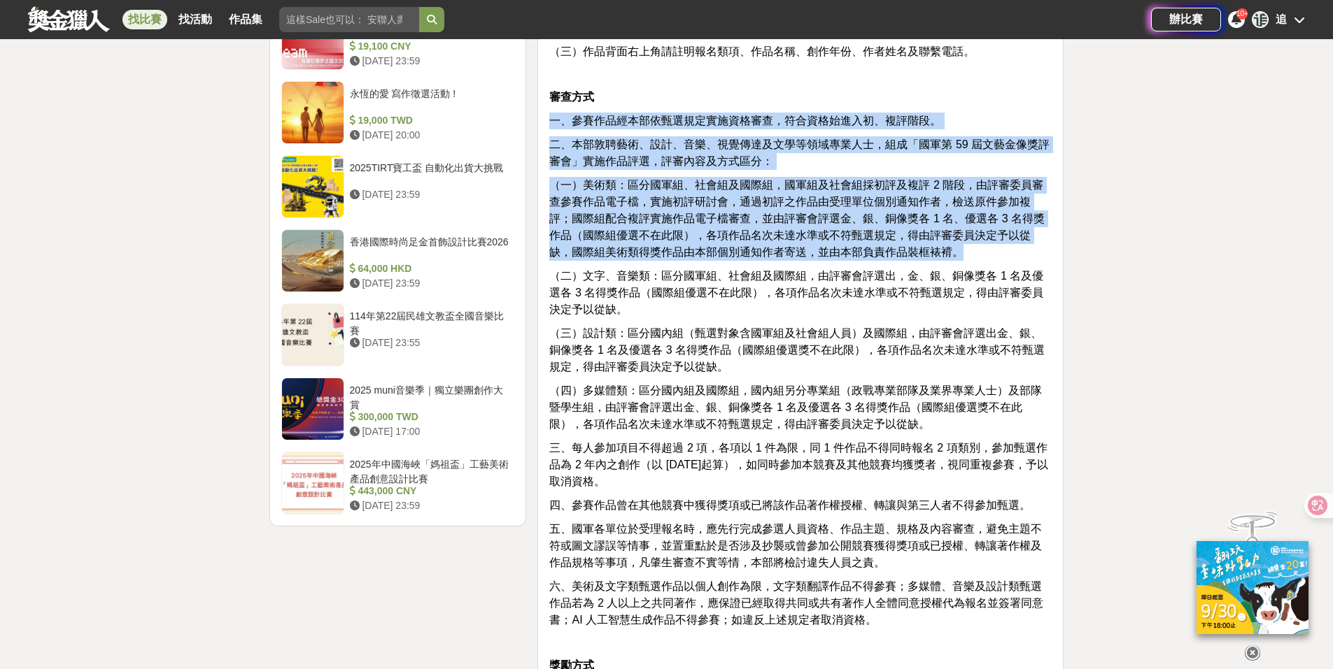
drag, startPoint x: 969, startPoint y: 250, endPoint x: 535, endPoint y: 110, distance: 455.7
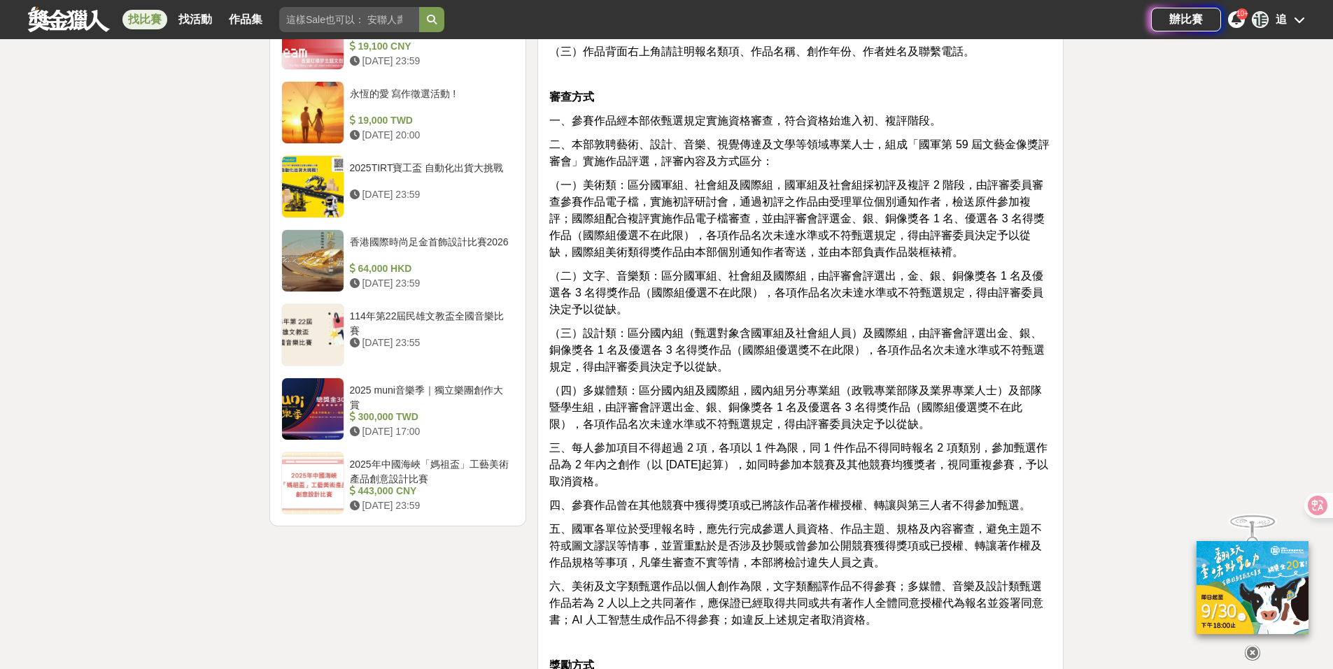
click at [826, 353] on span "（三）設計類：區分國內組（甄選對象含國軍組及社會組人員）及國際組，由評審會評選出金、銀、銅像獎各 1 名及優選各 3 名得獎作品（國際組優選獎不在此限），各項…" at bounding box center [796, 349] width 495 height 45
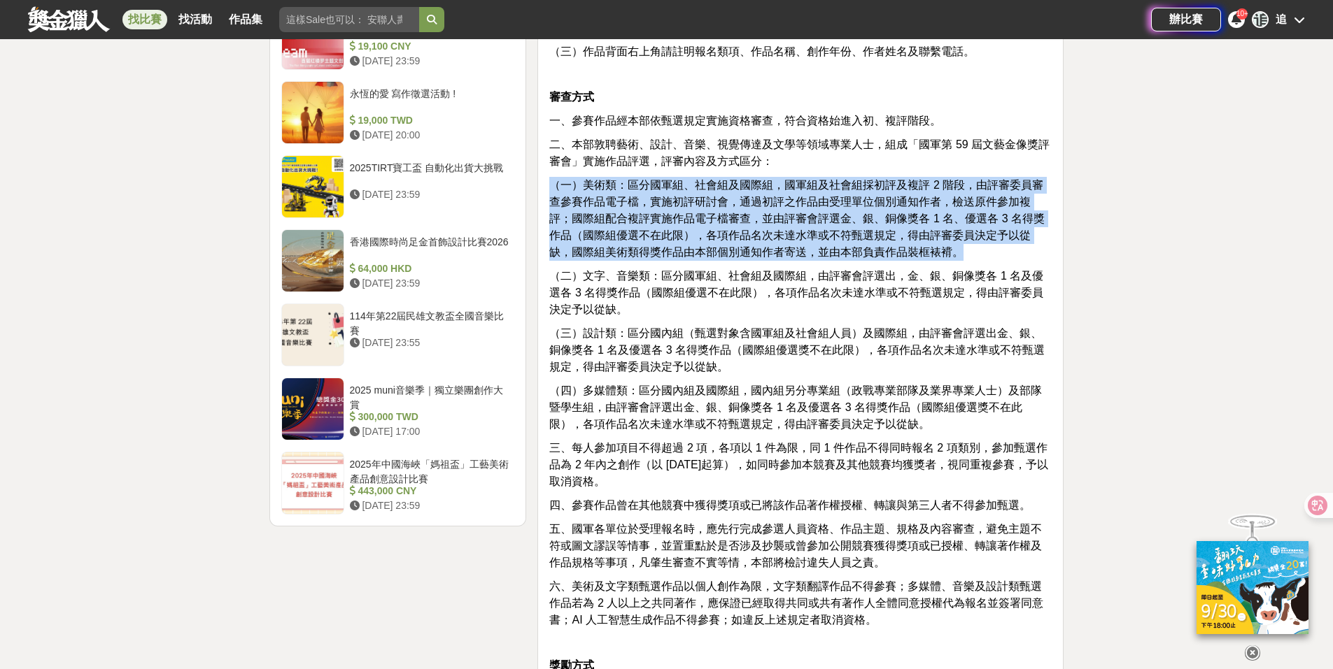
drag, startPoint x: 981, startPoint y: 247, endPoint x: 539, endPoint y: 187, distance: 446.2
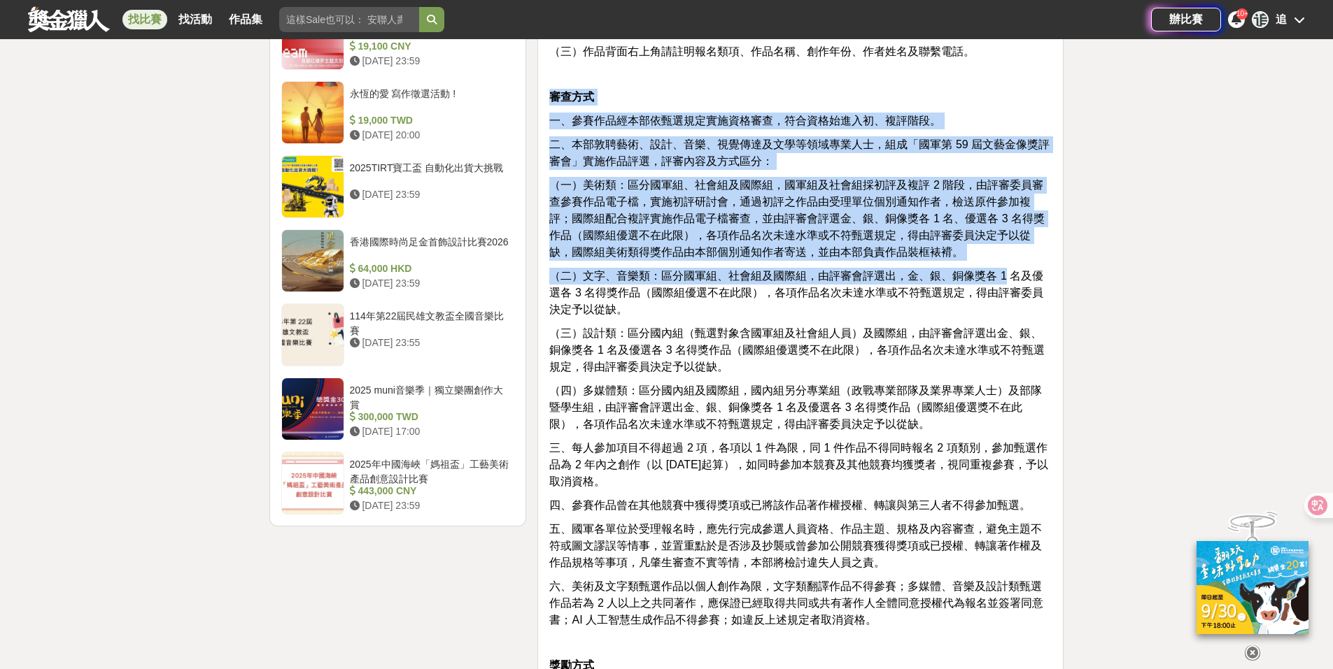
drag, startPoint x: 551, startPoint y: 101, endPoint x: 1005, endPoint y: 265, distance: 482.6
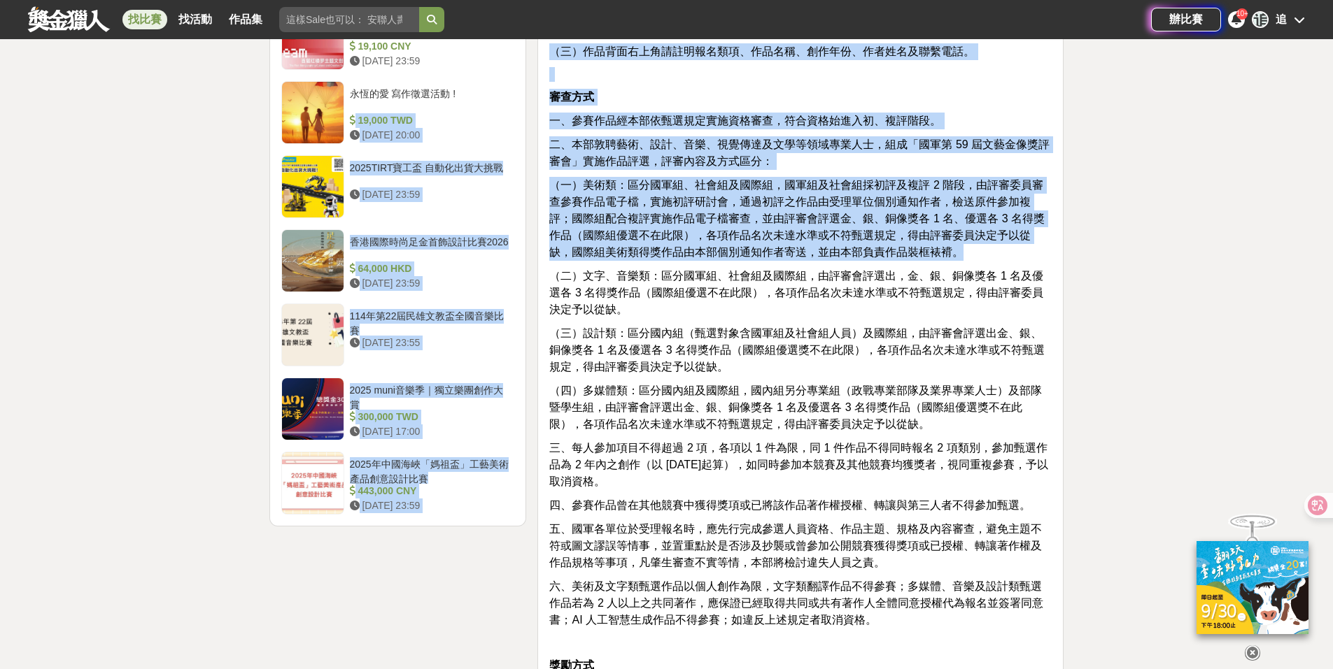
drag, startPoint x: 1018, startPoint y: 255, endPoint x: 523, endPoint y: 93, distance: 520.5
click at [769, 255] on span "（一）美術類：區分國軍組、社會組及國際組，國軍組及社會組採初評及複評 2 階段，由評審委員審查參賽作品電子檔，實施初評研討會，通過初評之作品由受理單位個別通知…" at bounding box center [796, 218] width 495 height 79
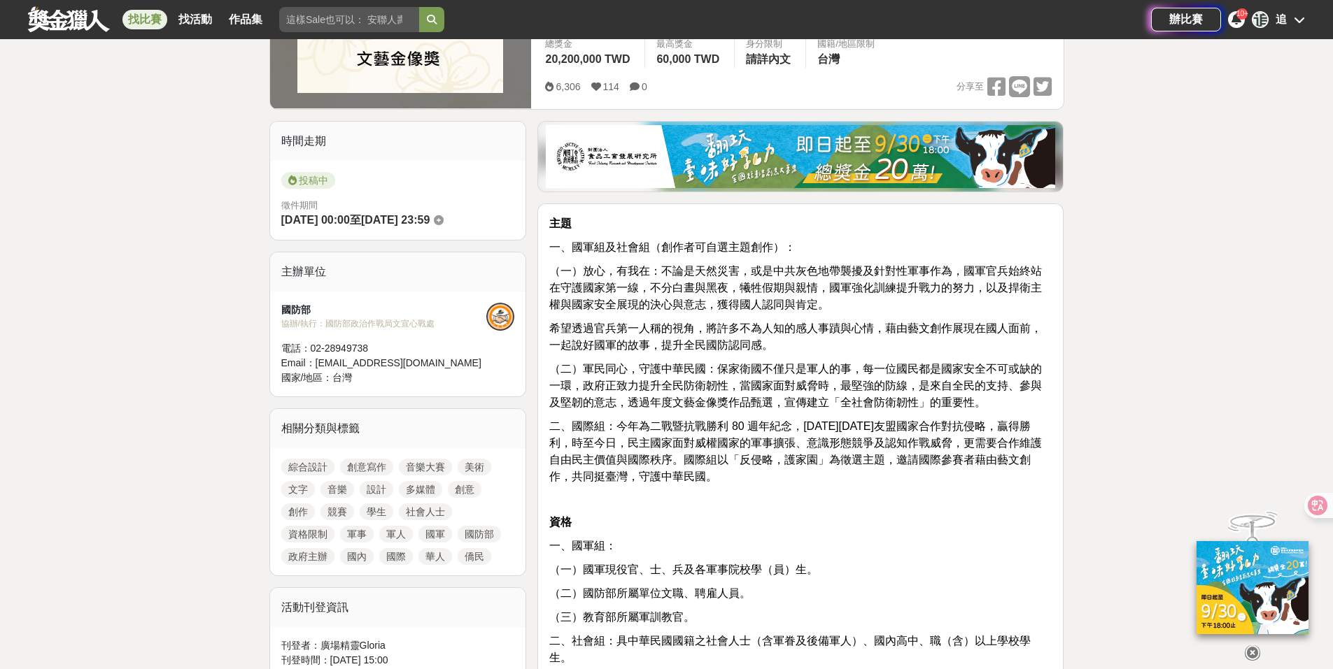
scroll to position [54, 0]
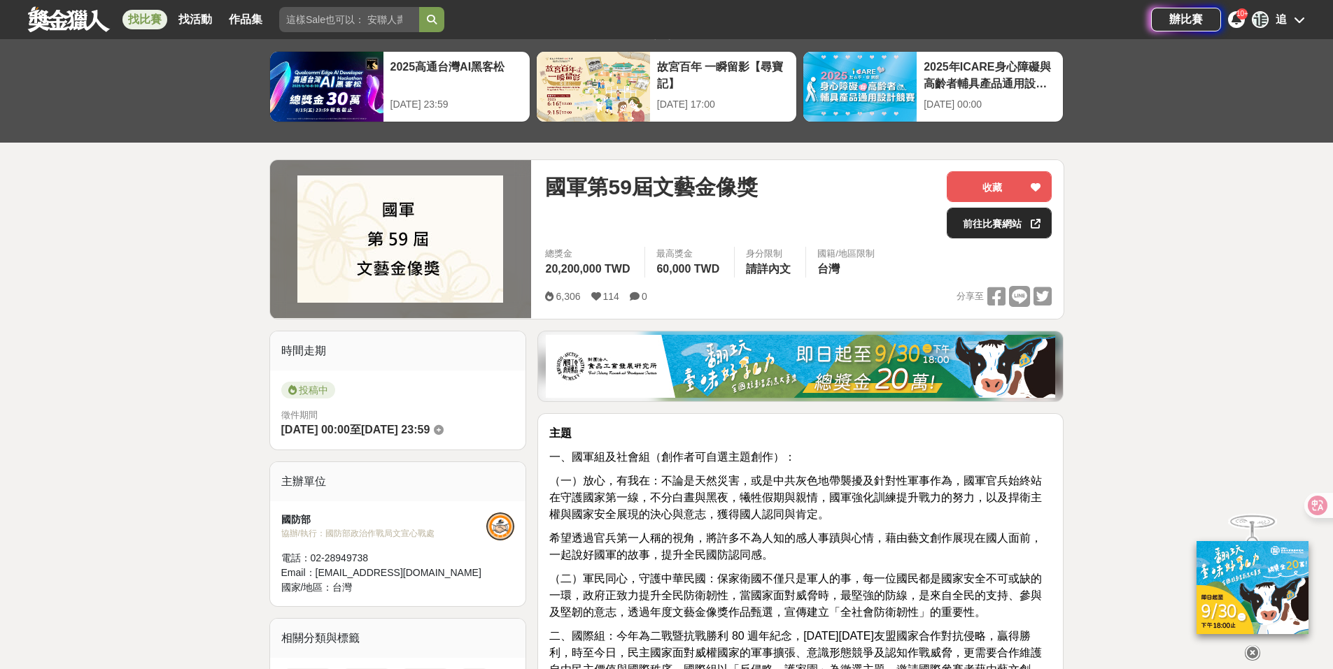
click at [990, 222] on link "前往比賽網站" at bounding box center [998, 223] width 105 height 31
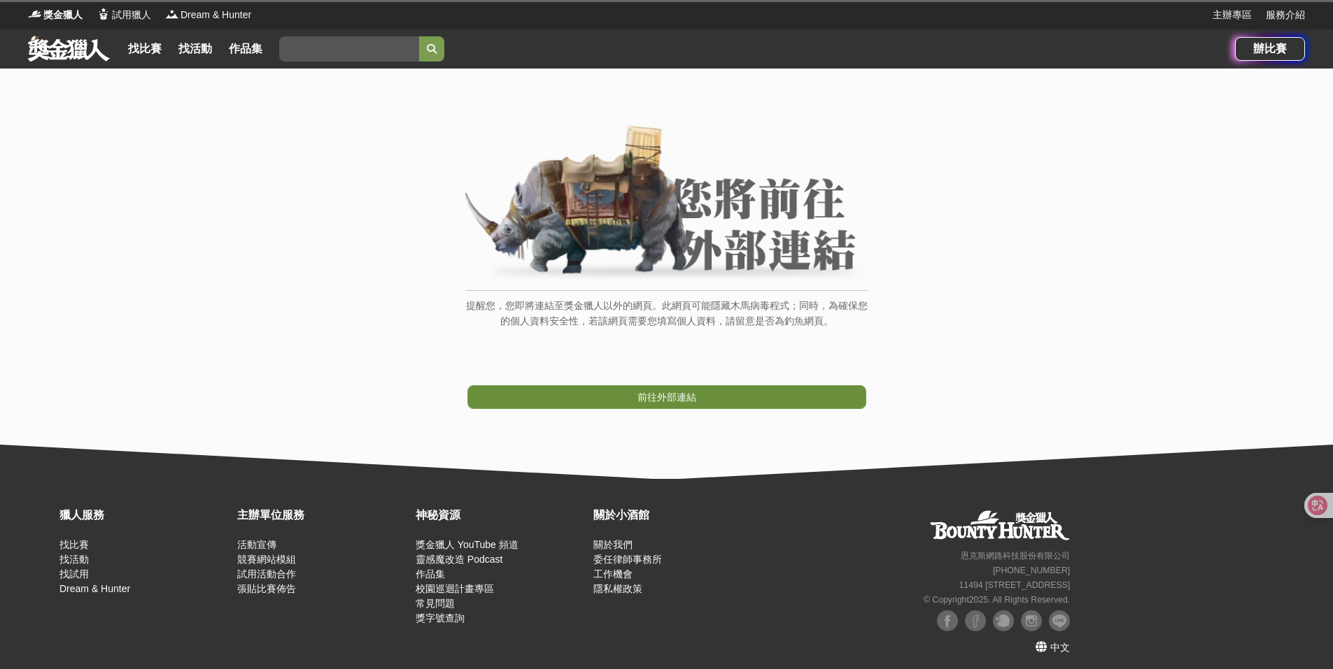
click at [676, 400] on span "前往外部連結" at bounding box center [666, 397] width 59 height 11
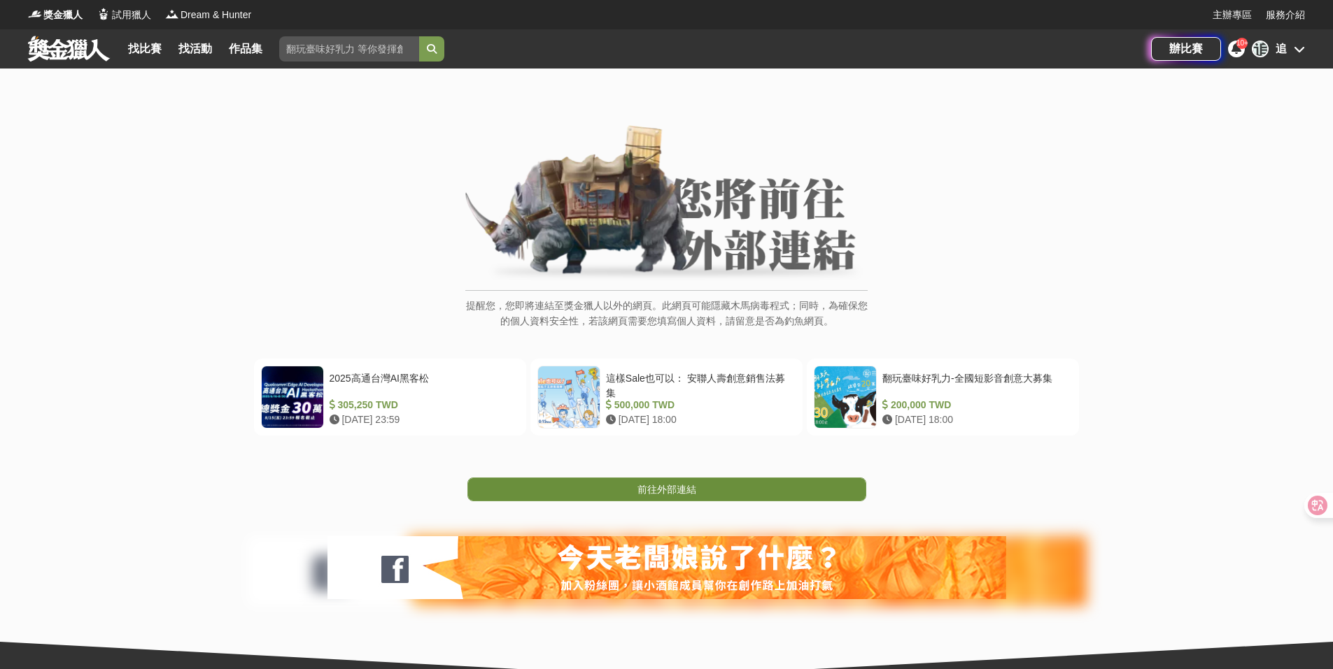
click at [673, 492] on span "前往外部連結" at bounding box center [666, 489] width 59 height 11
